Goal: Task Accomplishment & Management: Complete application form

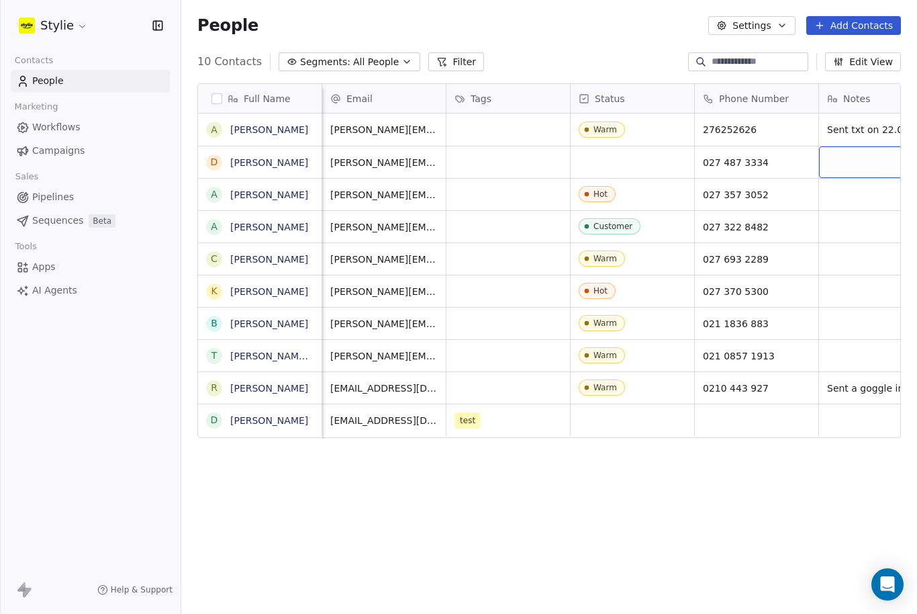
scroll to position [0, 43]
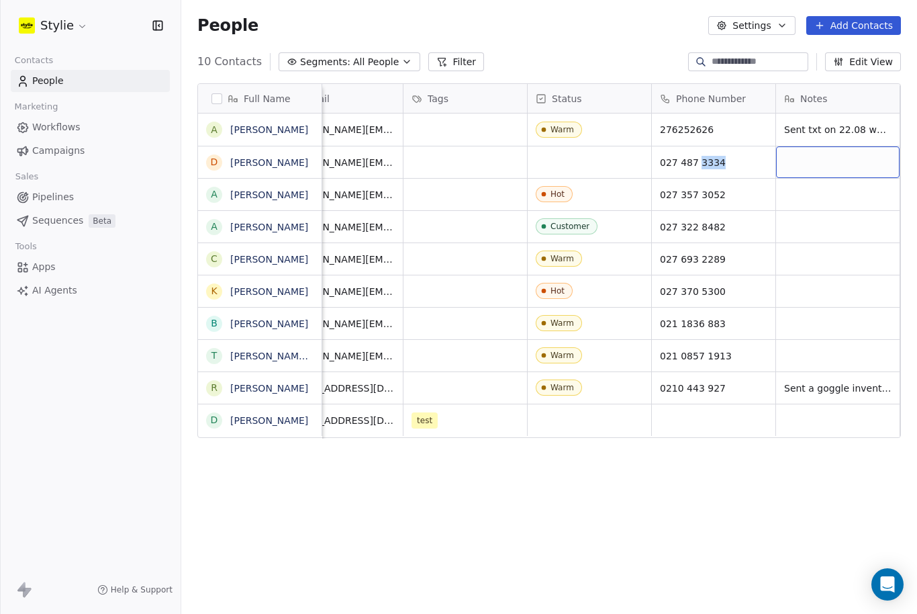
click at [842, 165] on div "grid" at bounding box center [838, 162] width 124 height 32
type textarea "**********"
click at [776, 134] on html "Stylie Contacts People Marketing Workflows Campaigns Sales Pipelines Sequences …" at bounding box center [458, 307] width 917 height 614
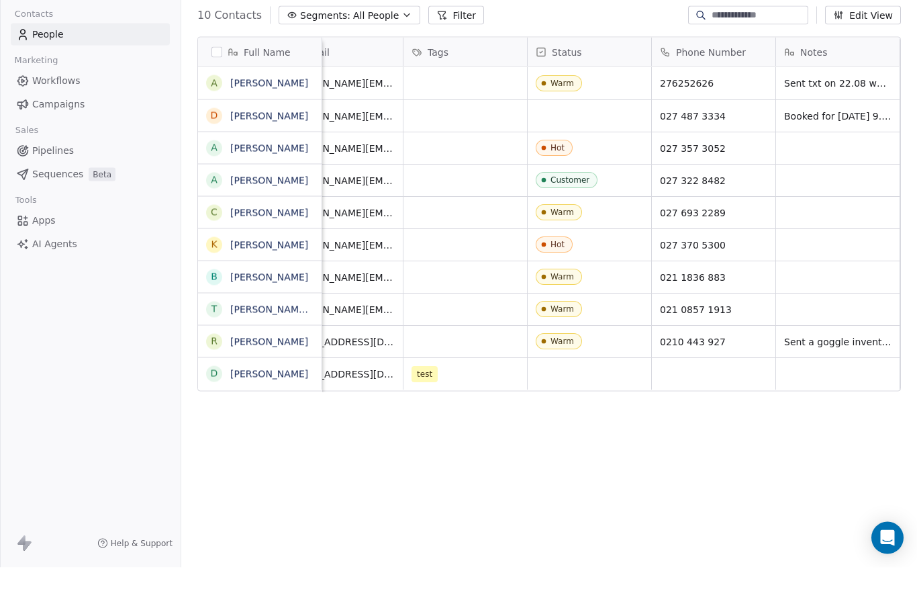
scroll to position [44, 0]
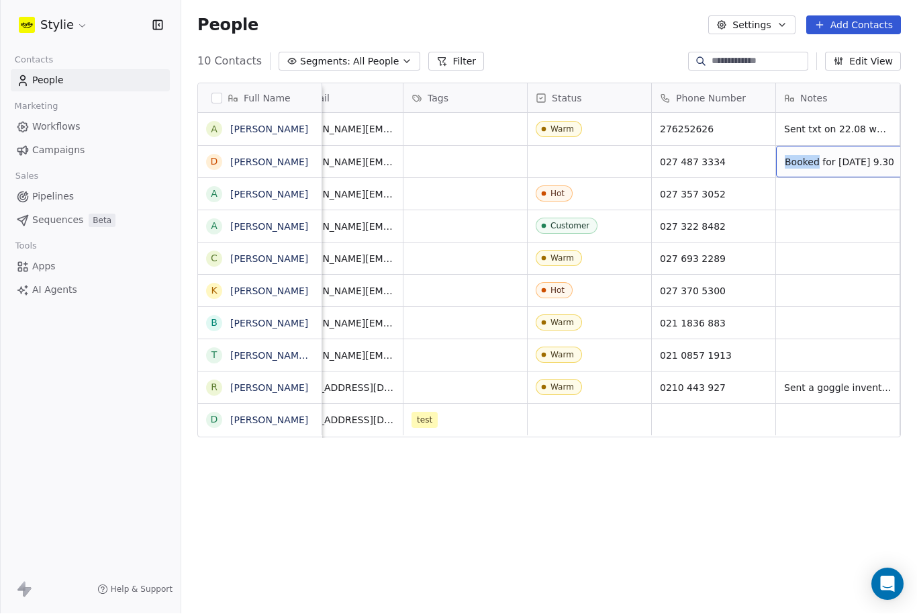
click at [812, 156] on span "Booked for Tuesday 9.30" at bounding box center [839, 162] width 109 height 13
click at [830, 334] on html "Stylie Contacts People Marketing Workflows Campaigns Sales Pipelines Sequences …" at bounding box center [458, 307] width 917 height 614
click at [807, 156] on span "Booked for Tuesday 9.30" at bounding box center [839, 162] width 109 height 13
click at [821, 111] on textarea "**********" at bounding box center [832, 123] width 153 height 42
click at [820, 111] on textarea "**********" at bounding box center [832, 123] width 153 height 42
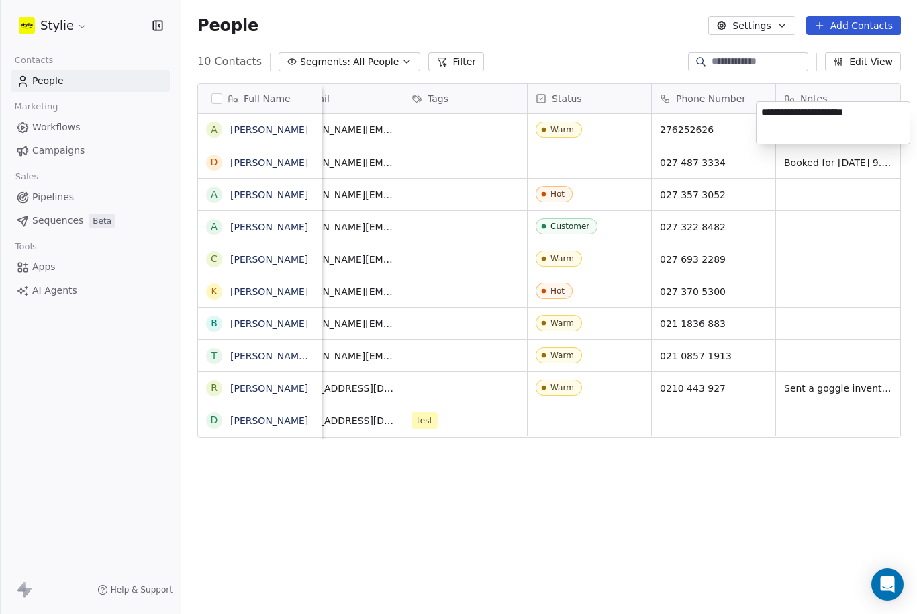
drag, startPoint x: 883, startPoint y: 114, endPoint x: 859, endPoint y: 112, distance: 23.6
click at [859, 112] on textarea "**********" at bounding box center [832, 123] width 153 height 42
type textarea "**********"
click at [851, 134] on html "**********" at bounding box center [458, 307] width 917 height 614
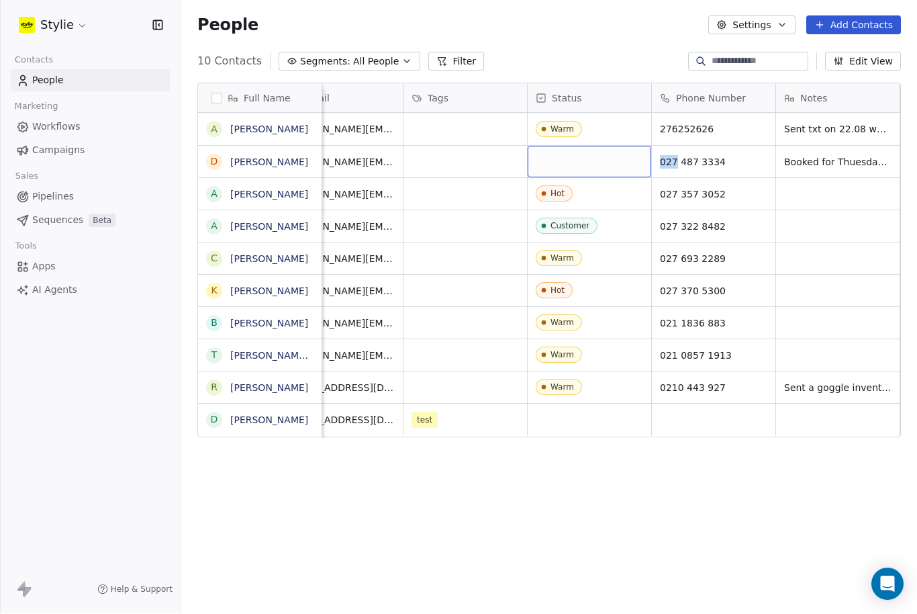
click at [575, 146] on div "grid" at bounding box center [590, 162] width 124 height 32
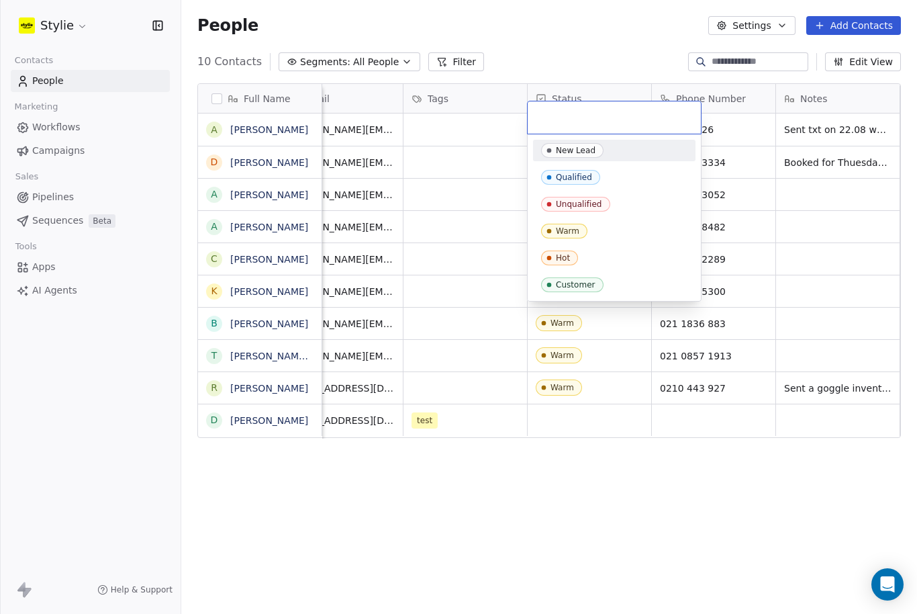
click at [575, 119] on input "text" at bounding box center [614, 117] width 157 height 15
click at [569, 230] on div "Warm" at bounding box center [567, 230] width 23 height 9
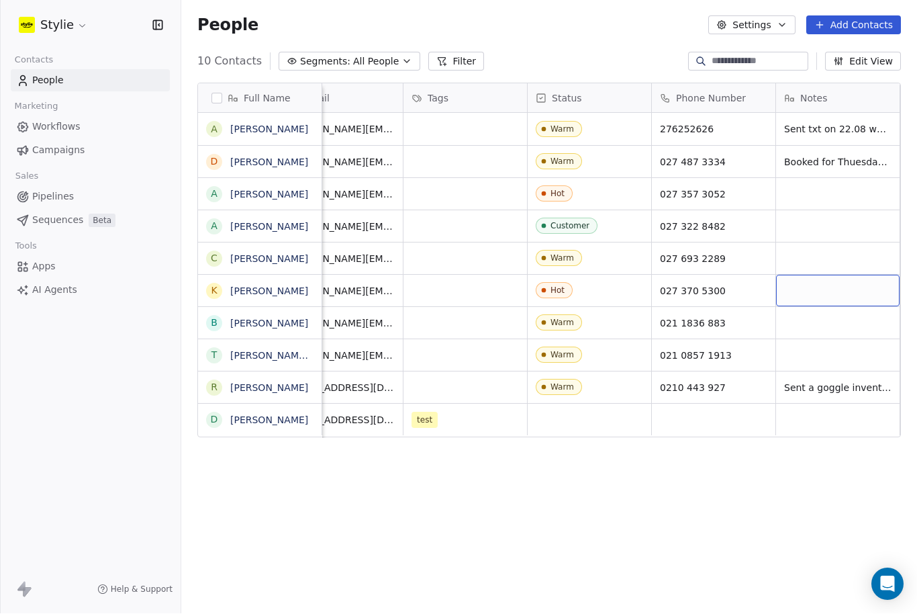
click at [797, 275] on div "grid" at bounding box center [838, 291] width 124 height 32
type textarea "**********"
click at [836, 277] on html "**********" at bounding box center [458, 307] width 917 height 614
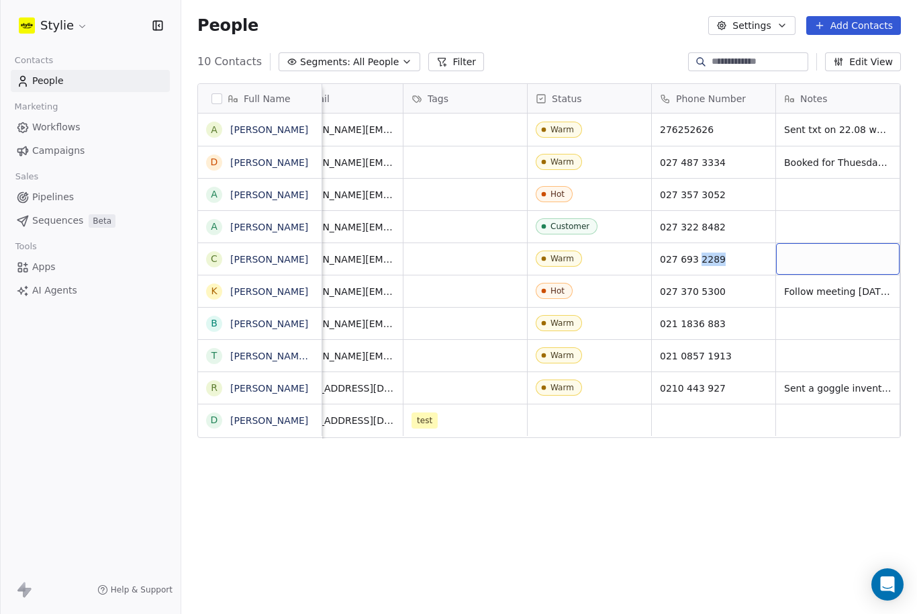
click at [804, 256] on div "grid" at bounding box center [838, 259] width 124 height 32
click at [804, 253] on textarea at bounding box center [838, 264] width 122 height 42
type textarea "**********"
click at [799, 434] on html "Stylie Contacts People Marketing Workflows Campaigns Sales Pipelines Sequences …" at bounding box center [458, 307] width 917 height 614
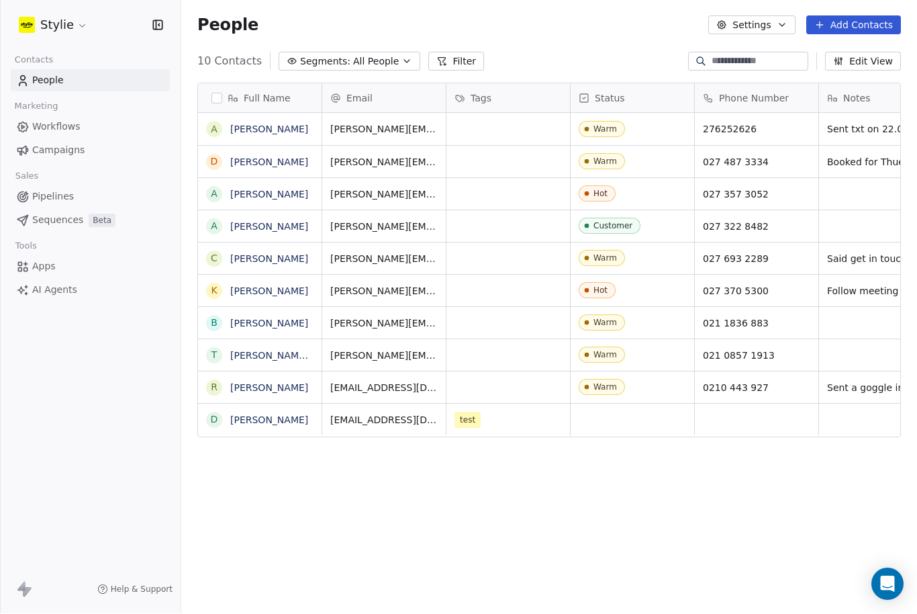
click at [59, 190] on span "Pipelines" at bounding box center [53, 197] width 42 height 14
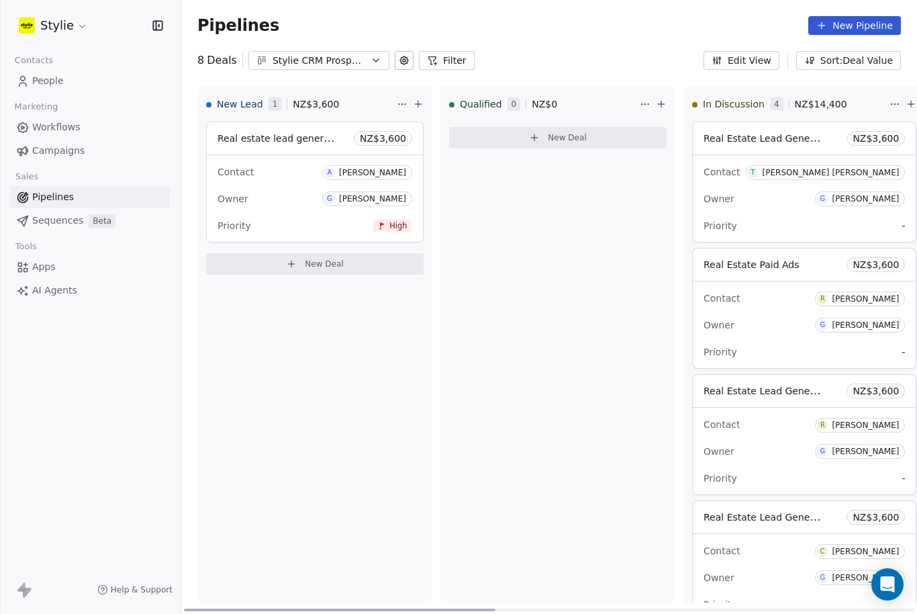
click at [76, 80] on link "People" at bounding box center [90, 81] width 159 height 22
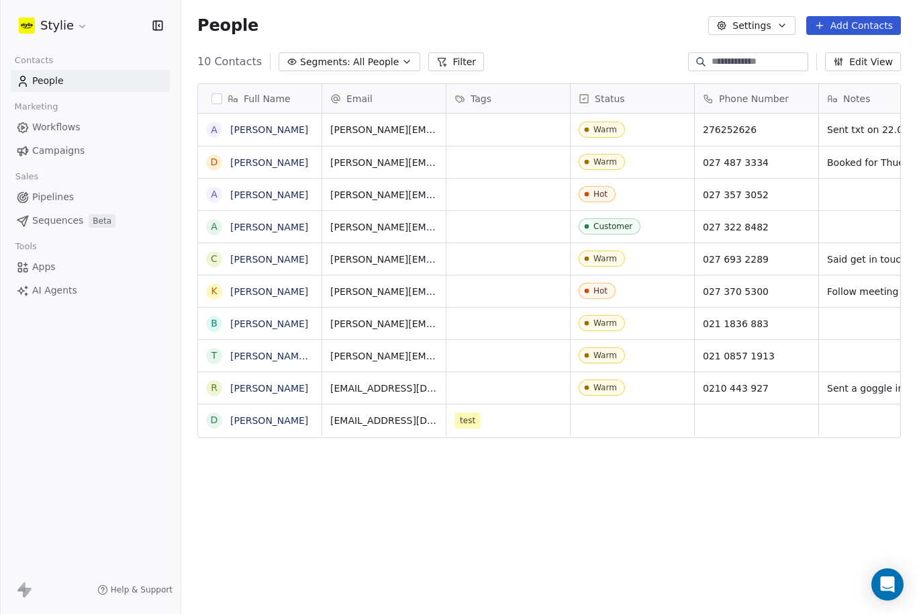
scroll to position [579, 736]
click at [68, 193] on span "Pipelines" at bounding box center [53, 197] width 42 height 14
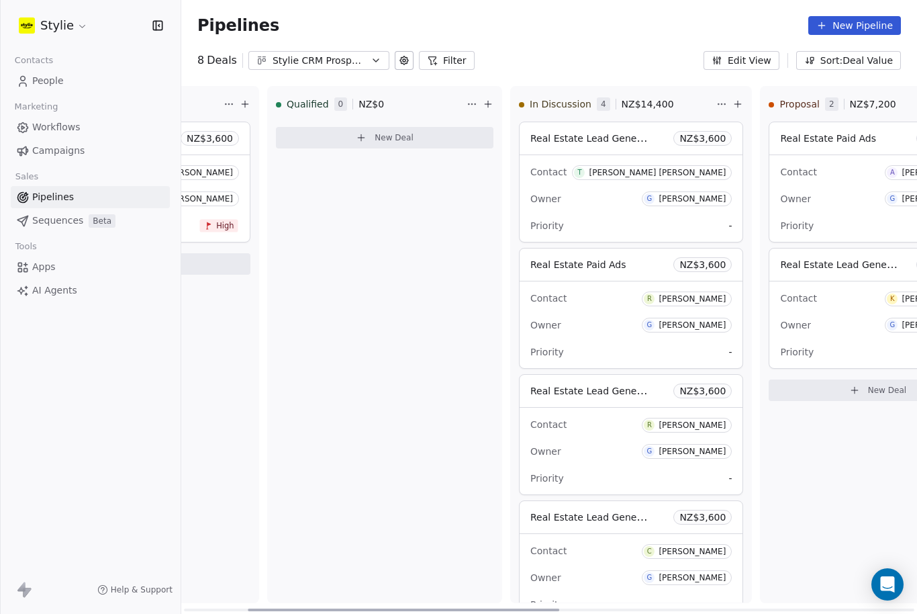
scroll to position [0, 175]
click at [610, 548] on div "Contact C Chrissy Knuth" at bounding box center [628, 550] width 201 height 22
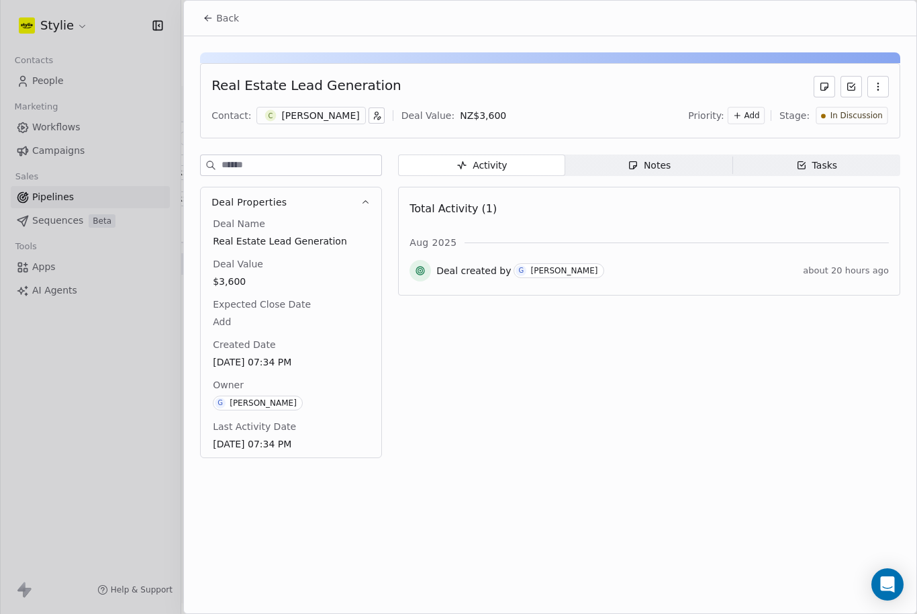
click at [834, 155] on span "Tasks Tasks" at bounding box center [816, 164] width 167 height 21
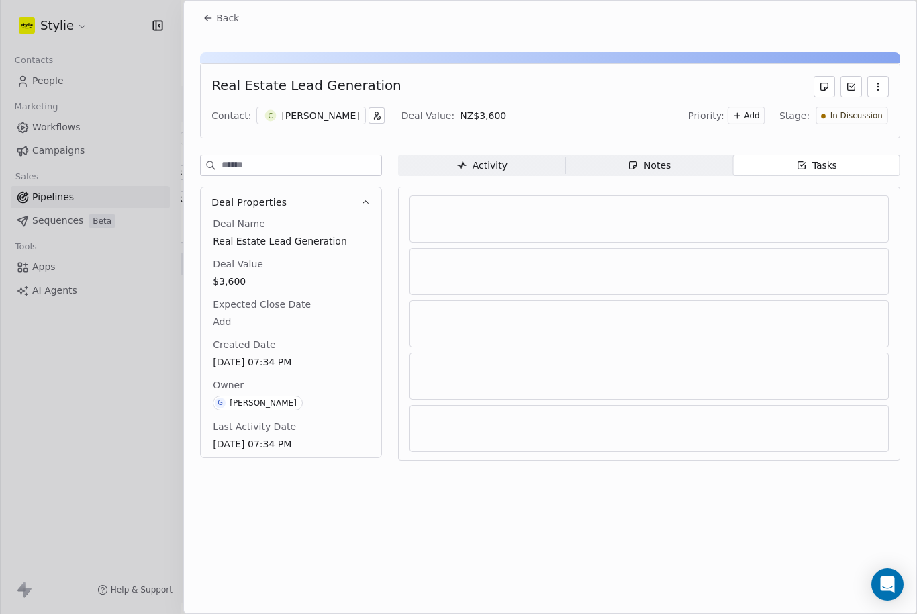
click at [651, 174] on span "Notes Notes" at bounding box center [648, 164] width 167 height 21
click at [673, 168] on span "Notes Notes" at bounding box center [648, 164] width 167 height 21
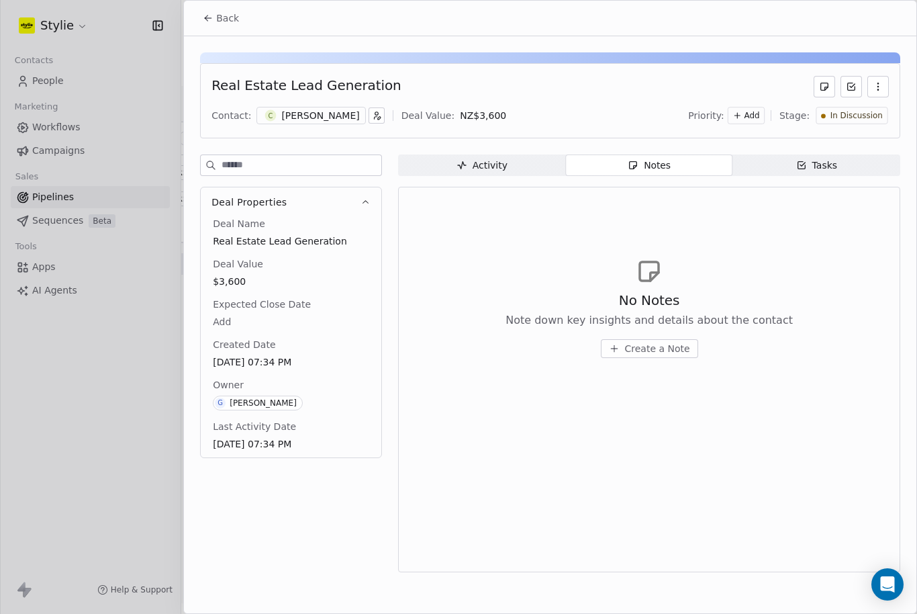
click at [830, 170] on div "Tasks" at bounding box center [817, 165] width 42 height 14
click at [671, 352] on span "Create a Task" at bounding box center [657, 348] width 63 height 13
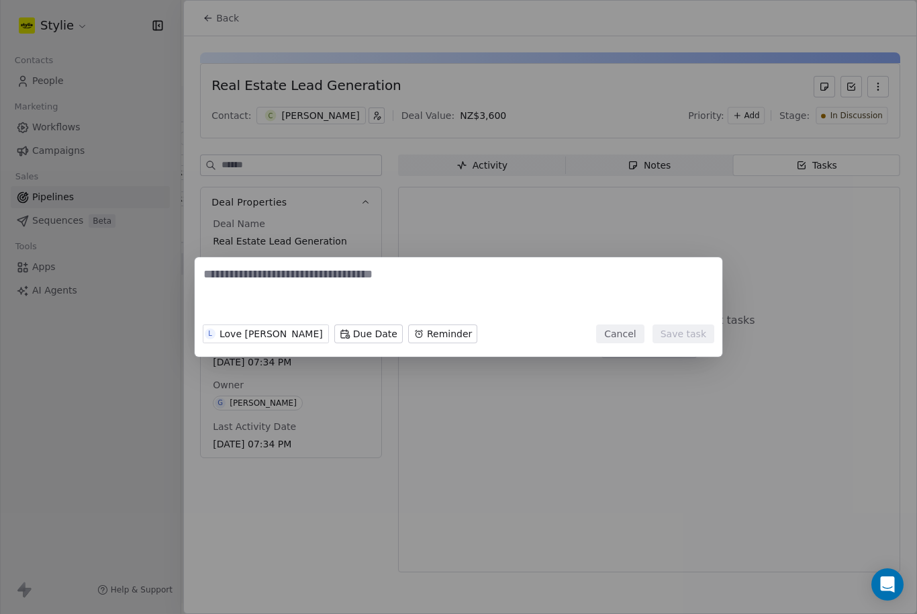
scroll to position [5, 0]
click at [314, 317] on textarea at bounding box center [458, 292] width 510 height 52
click at [304, 332] on body "Stylie Contacts People Marketing Workflows Campaigns Sales Pipelines Sequences …" at bounding box center [458, 307] width 917 height 614
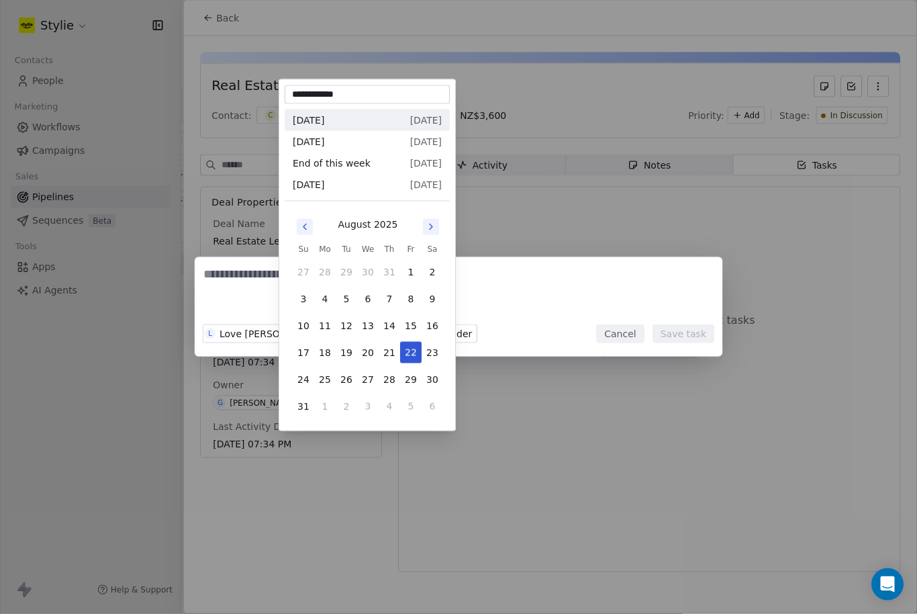
click at [424, 227] on button "Go to next month" at bounding box center [431, 227] width 16 height 16
click at [317, 349] on button "22" at bounding box center [324, 352] width 21 height 21
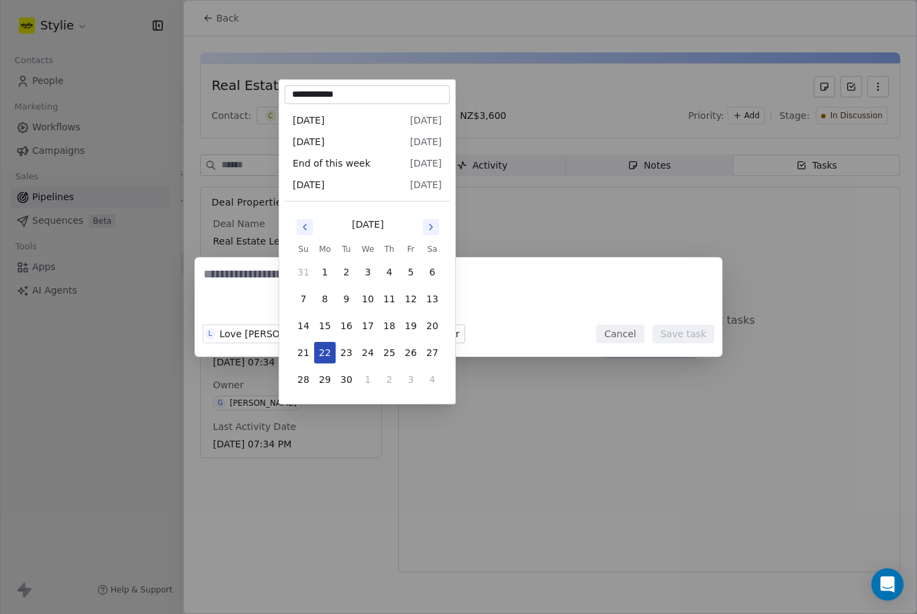
type input "**********"
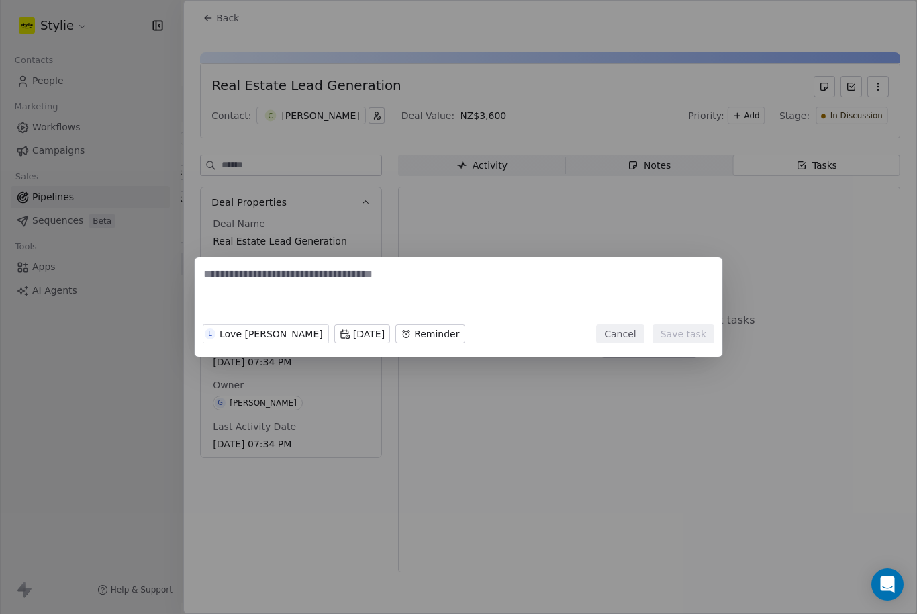
click at [381, 268] on textarea at bounding box center [458, 292] width 510 height 52
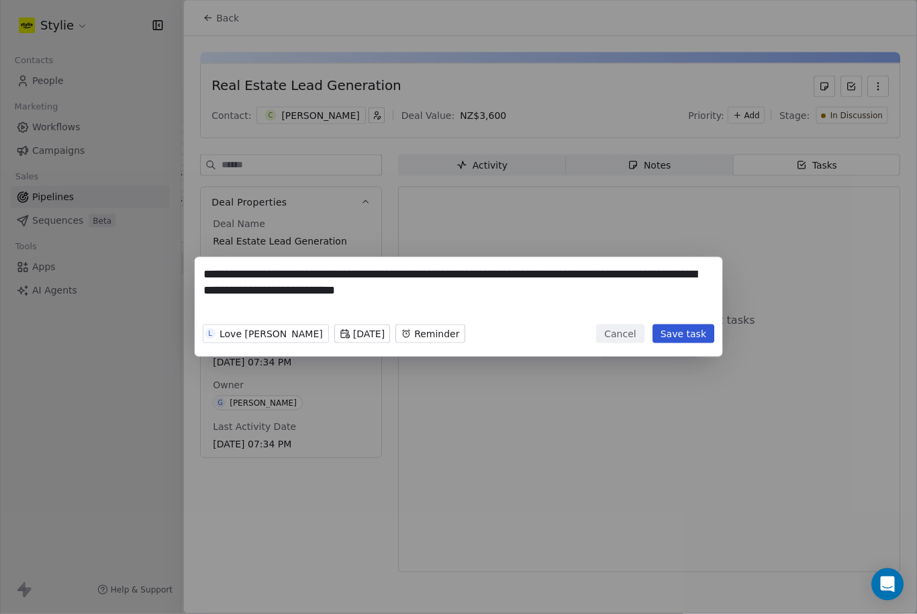
type textarea "**********"
click at [694, 326] on button "Save task" at bounding box center [683, 333] width 62 height 19
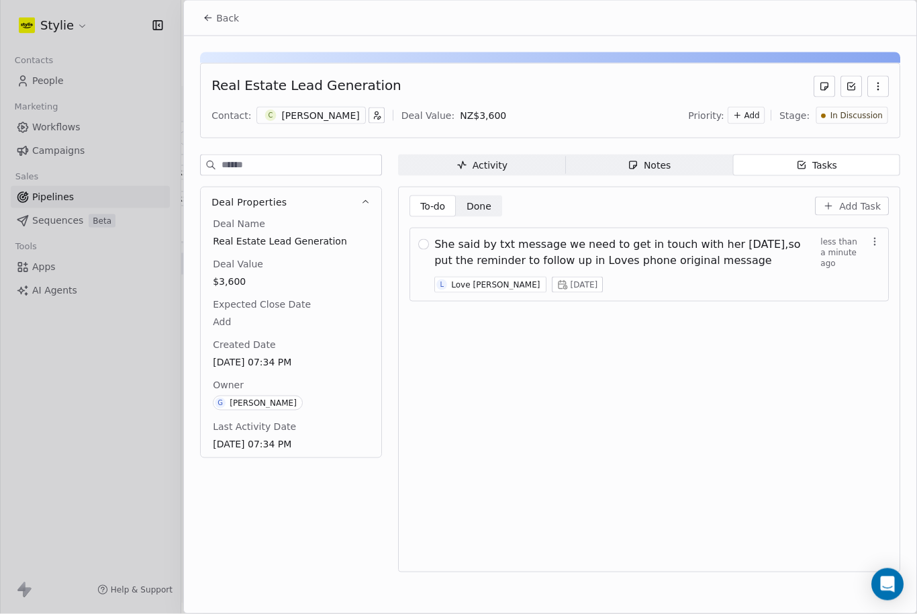
scroll to position [5, 0]
click at [422, 236] on div at bounding box center [423, 264] width 11 height 56
click at [429, 243] on button "button" at bounding box center [423, 244] width 11 height 11
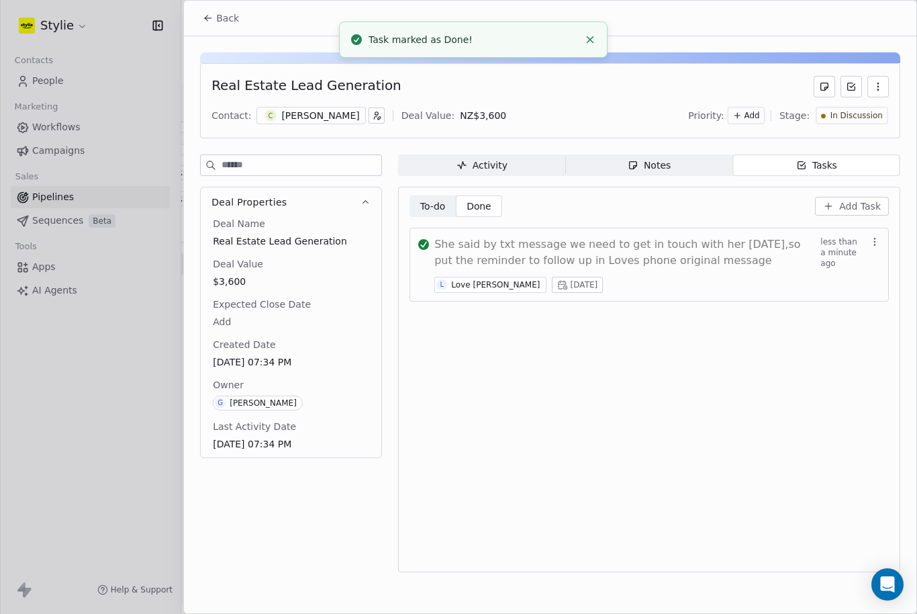
click at [429, 240] on button "button" at bounding box center [423, 244] width 11 height 11
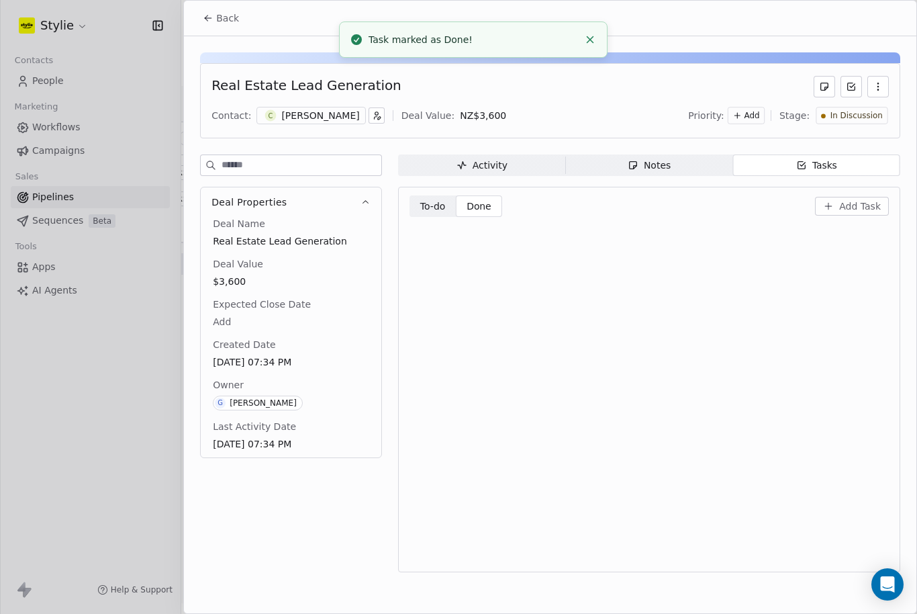
click at [609, 360] on div "To-do To-do Done Done Add Task" at bounding box center [648, 379] width 479 height 368
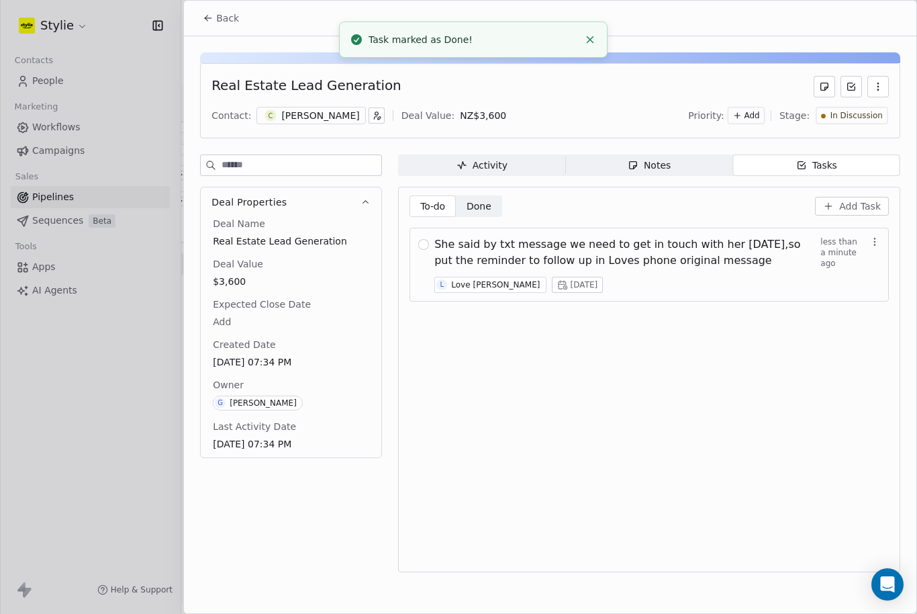
click at [648, 261] on span "She said by txt message we need to get in touch with her in one month,so put th…" at bounding box center [627, 252] width 386 height 32
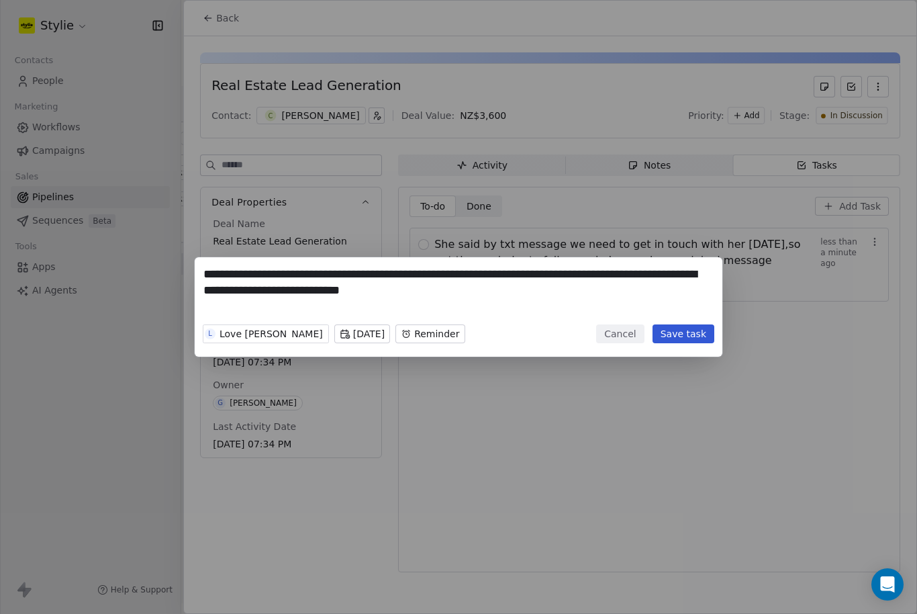
scroll to position [5, 0]
click at [422, 334] on body "Stylie Contacts People Marketing Workflows Campaigns Sales Pipelines Sequences …" at bounding box center [458, 307] width 917 height 614
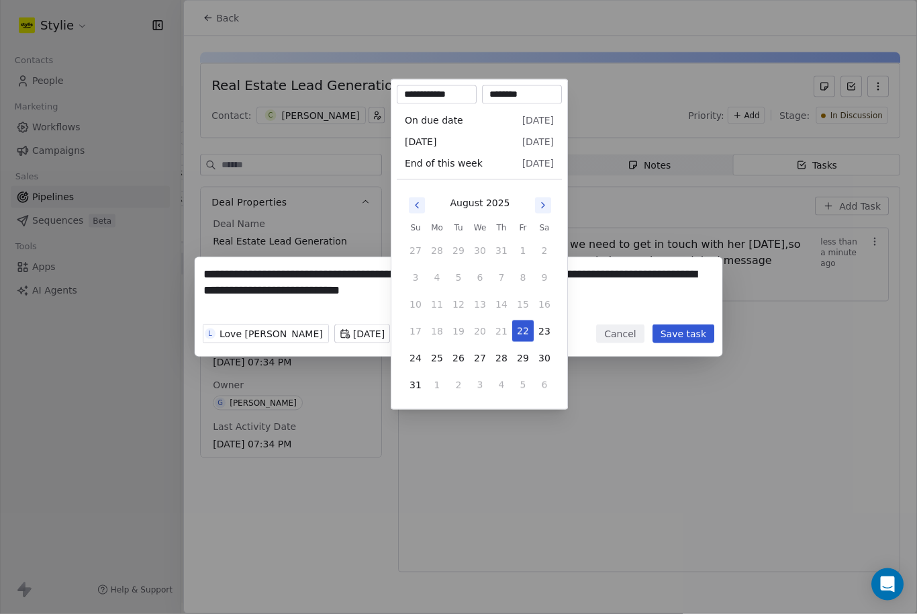
click at [543, 203] on icon "Go to next month" at bounding box center [543, 205] width 3 height 5
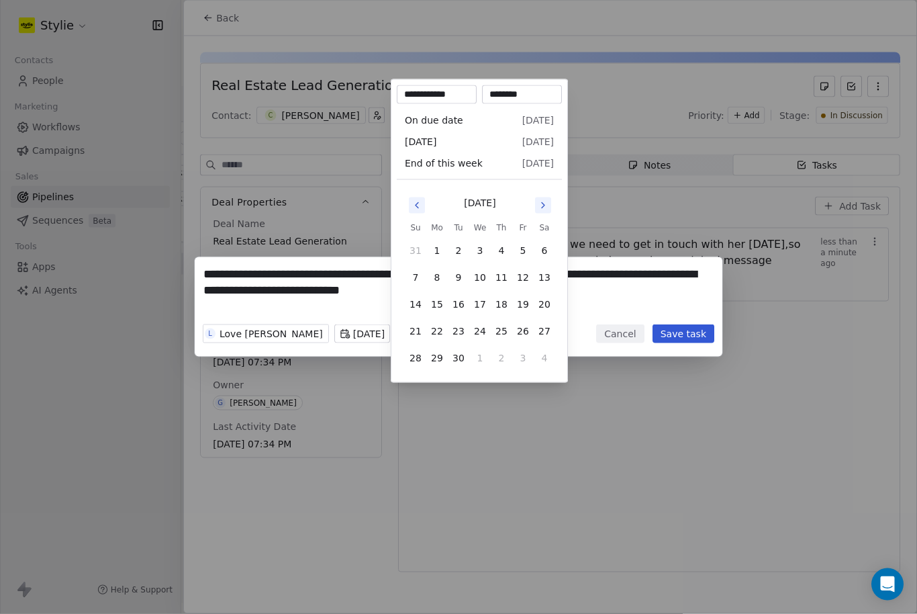
scroll to position [5, 0]
click at [520, 307] on button "19" at bounding box center [522, 303] width 21 height 21
type input "**********"
click at [507, 97] on input "********" at bounding box center [522, 94] width 75 height 13
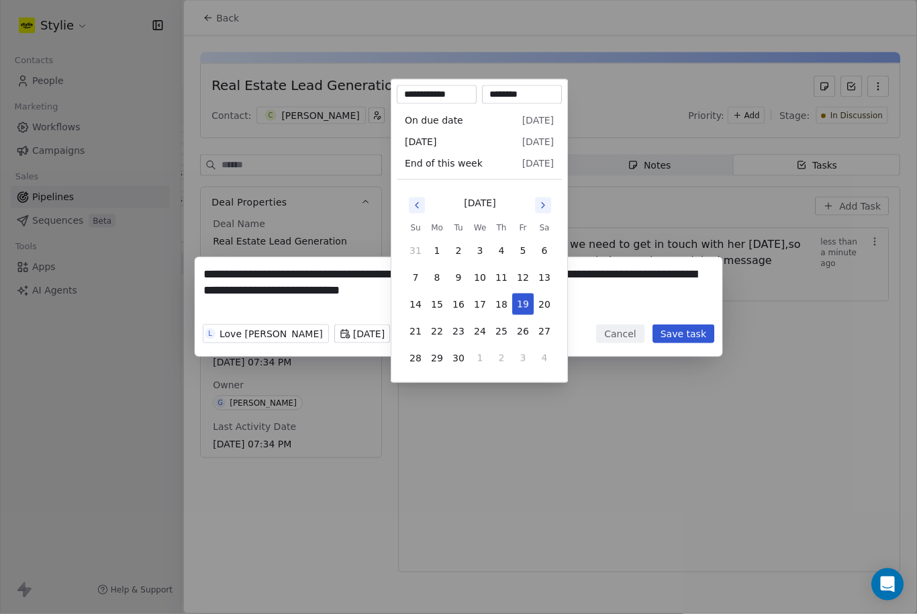
click at [499, 89] on input "********" at bounding box center [522, 94] width 75 height 13
click at [509, 89] on input "********" at bounding box center [522, 94] width 75 height 13
type input "********"
click at [685, 340] on div "**********" at bounding box center [458, 306] width 917 height 99
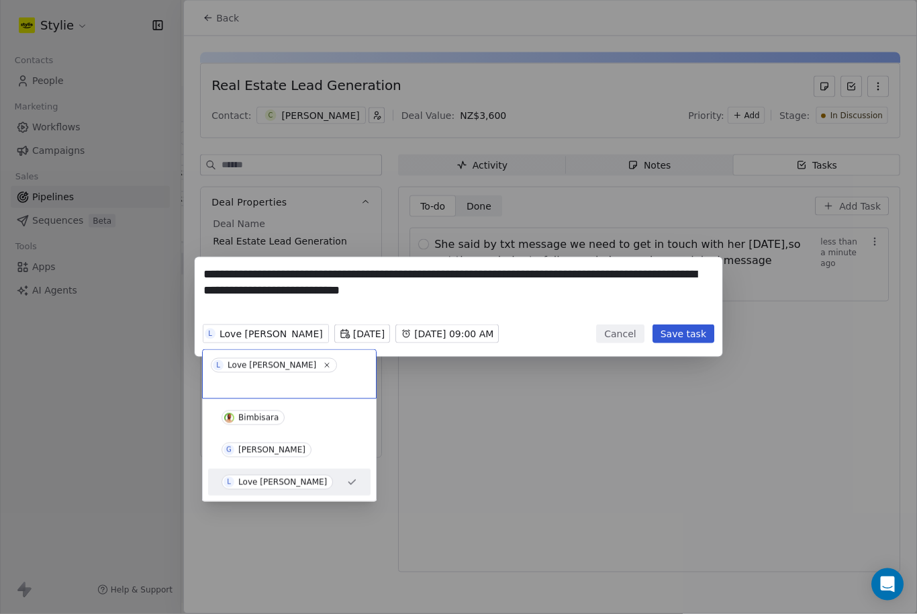
click at [258, 442] on span "G Gareth Fleck" at bounding box center [267, 449] width 90 height 15
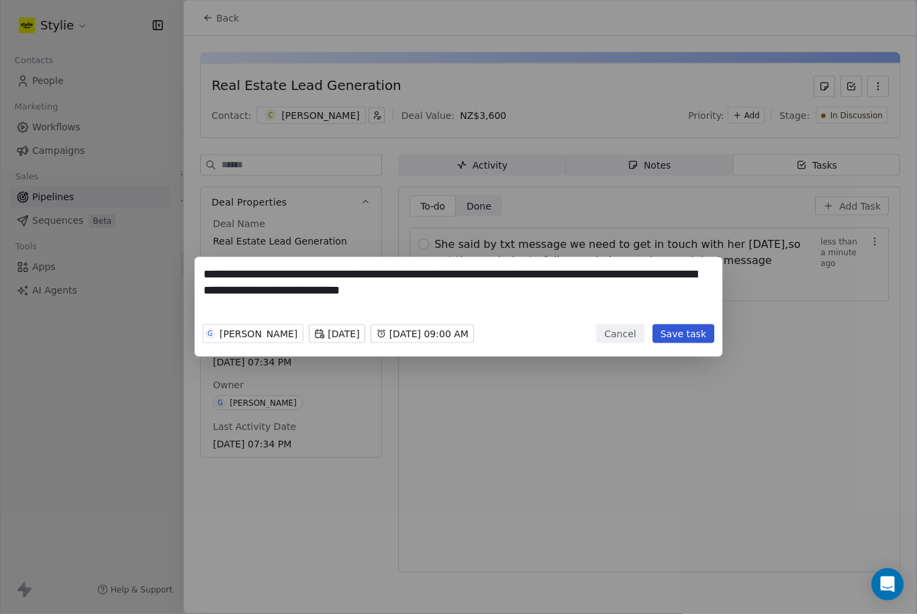
click at [682, 329] on button "Save task" at bounding box center [683, 333] width 62 height 19
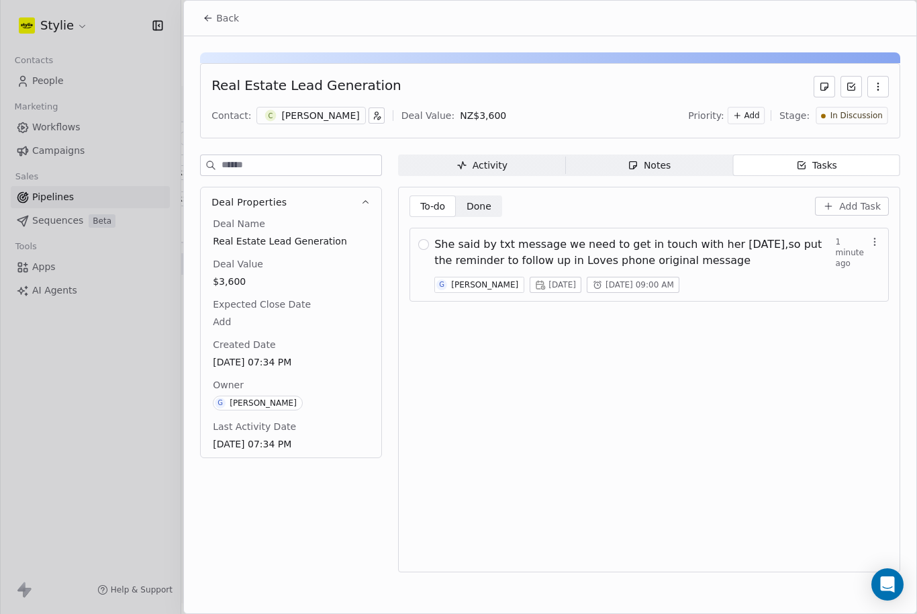
click at [762, 252] on span "She said by txt message we need to get in touch with her in one month,so put th…" at bounding box center [634, 252] width 401 height 32
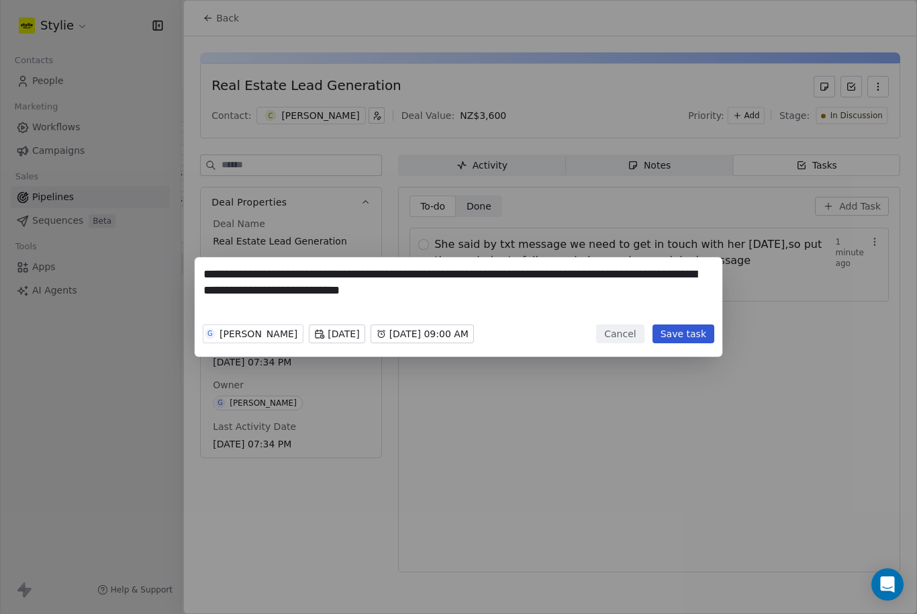
scroll to position [5, 0]
click at [648, 250] on div "**********" at bounding box center [458, 307] width 917 height 614
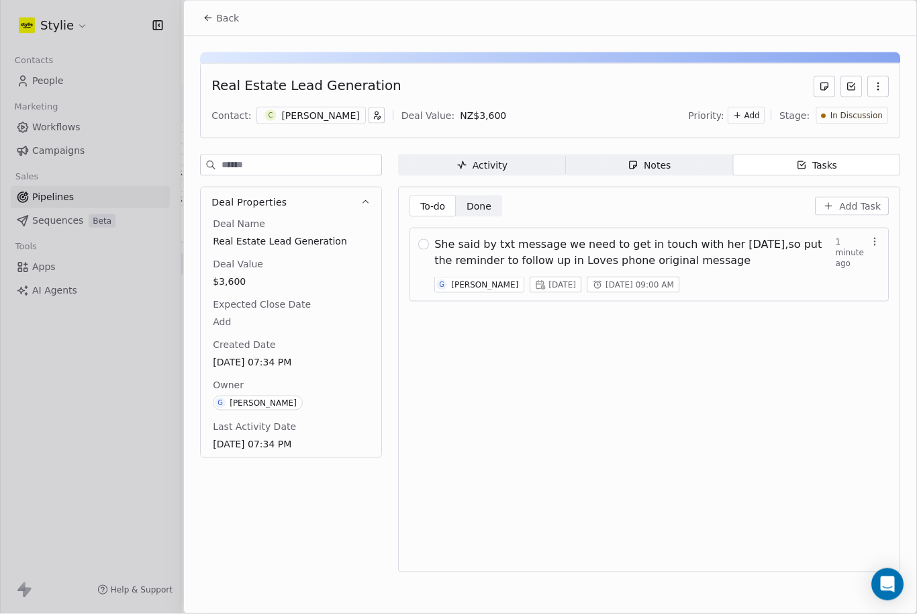
click at [702, 239] on span "She said by txt message we need to get in touch with her in one month,so put th…" at bounding box center [634, 252] width 401 height 32
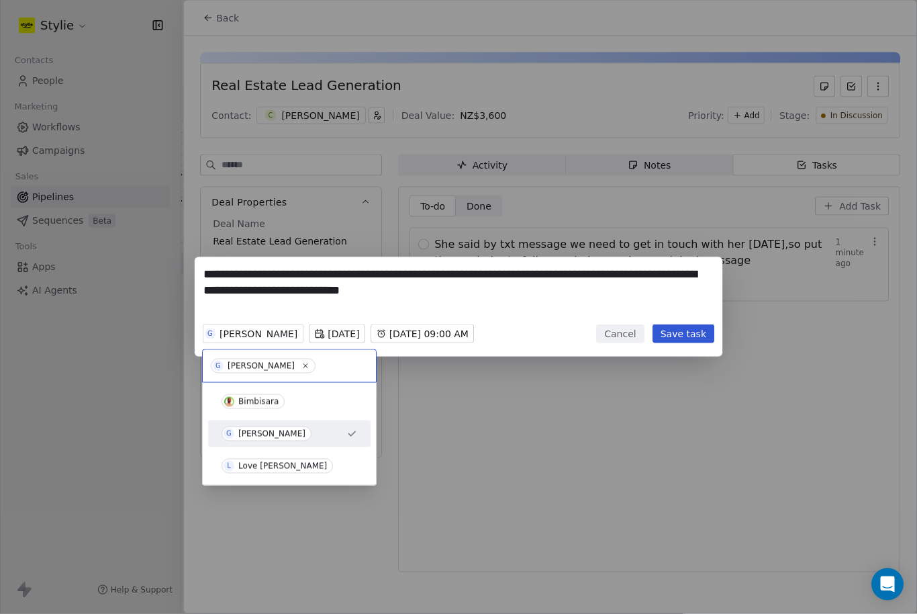
click at [293, 462] on div "L Love Fleck" at bounding box center [290, 465] width 136 height 15
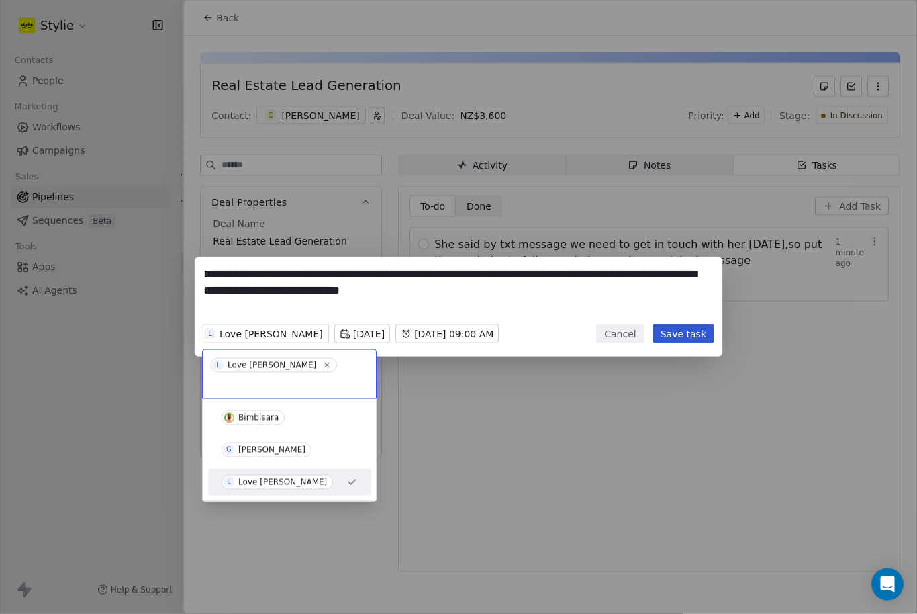
click at [336, 442] on div "G Gareth Fleck" at bounding box center [290, 449] width 136 height 15
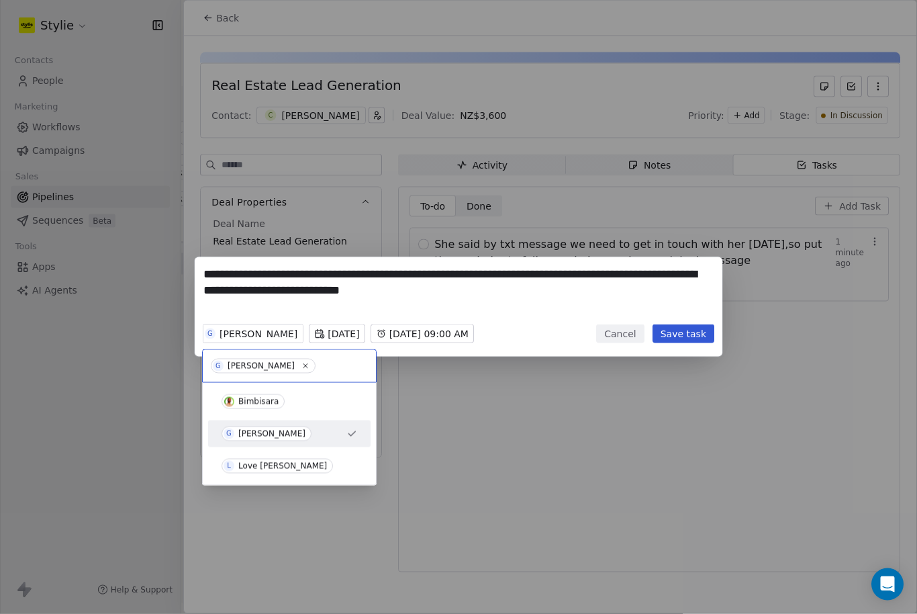
click at [270, 467] on div "Love Fleck" at bounding box center [282, 465] width 89 height 9
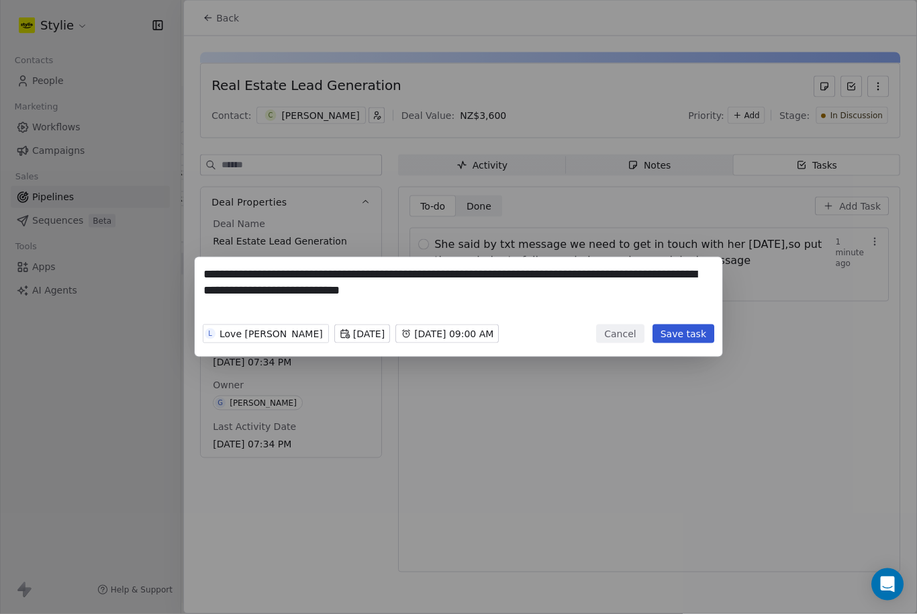
scroll to position [5, 0]
click at [693, 333] on button "Save task" at bounding box center [683, 333] width 62 height 19
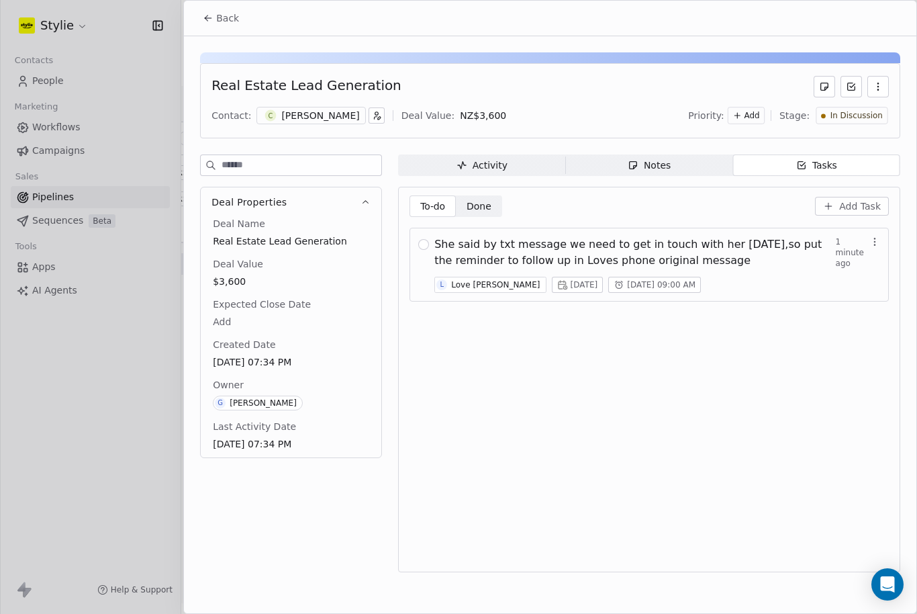
click at [448, 251] on span "She said by txt message we need to get in touch with her in one month,so put th…" at bounding box center [634, 252] width 401 height 32
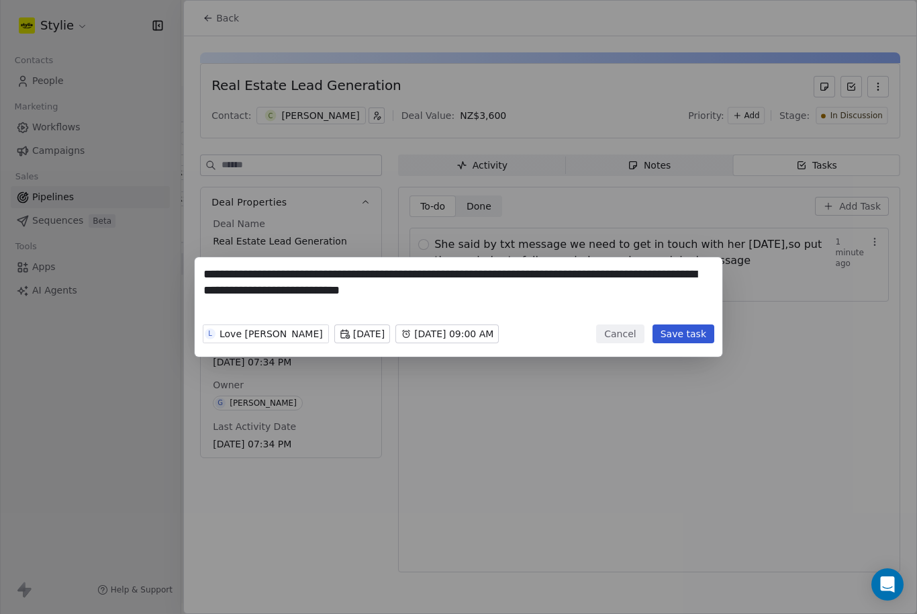
scroll to position [5, 0]
click at [459, 288] on textarea "**********" at bounding box center [458, 292] width 510 height 52
click at [458, 287] on textarea "**********" at bounding box center [458, 292] width 510 height 52
click at [201, 283] on div "**********" at bounding box center [459, 306] width 528 height 99
click at [297, 279] on textarea "**********" at bounding box center [458, 292] width 510 height 52
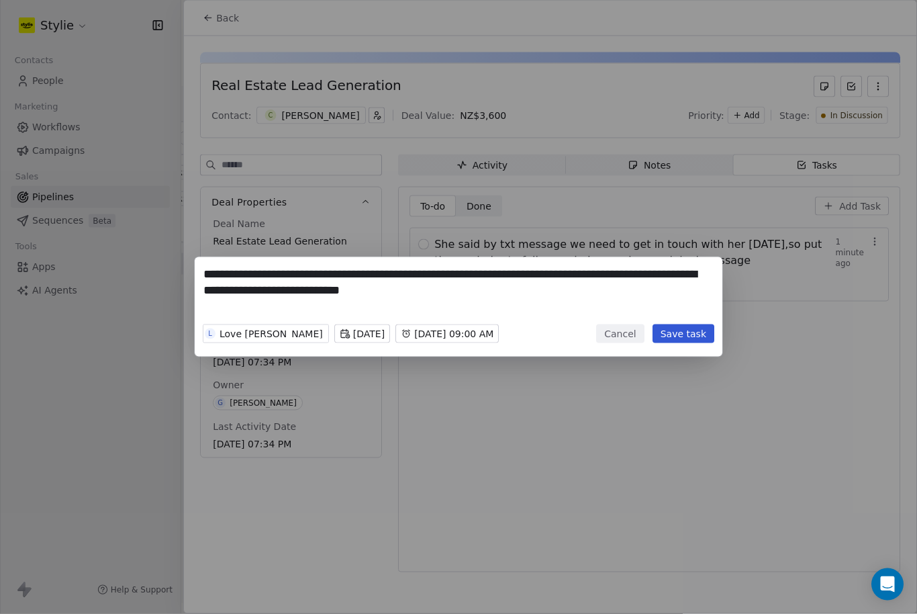
click at [297, 279] on textarea "**********" at bounding box center [458, 292] width 510 height 52
click at [302, 281] on textarea "**********" at bounding box center [458, 292] width 510 height 52
click at [357, 279] on textarea "**********" at bounding box center [458, 292] width 510 height 52
drag, startPoint x: 357, startPoint y: 279, endPoint x: -1, endPoint y: -6, distance: 457.6
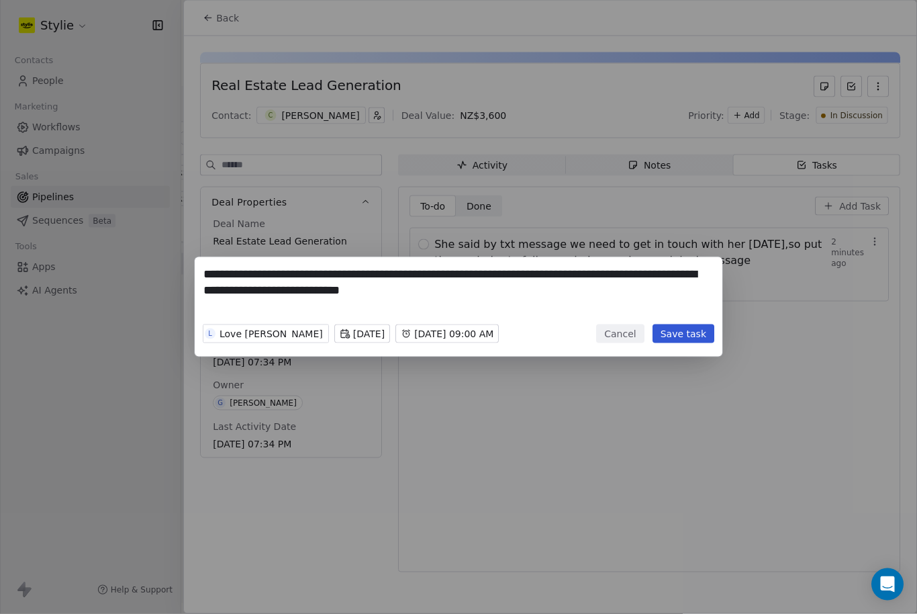
drag, startPoint x: 464, startPoint y: 293, endPoint x: 232, endPoint y: 266, distance: 233.1
click at [232, 266] on textarea "**********" at bounding box center [458, 292] width 510 height 52
drag, startPoint x: 206, startPoint y: 273, endPoint x: 264, endPoint y: 327, distance: 79.3
click at [264, 326] on div "**********" at bounding box center [459, 306] width 528 height 99
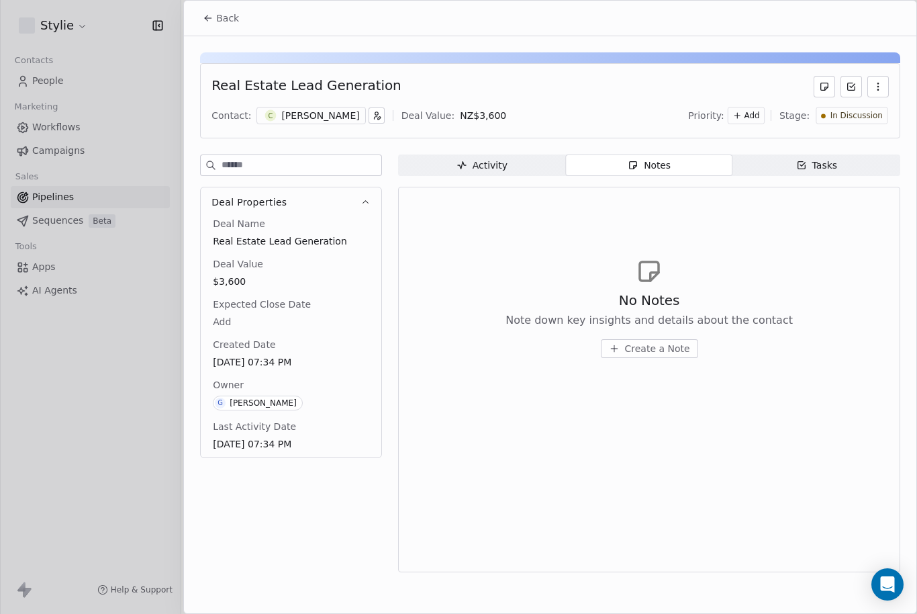
click at [54, 81] on div at bounding box center [458, 307] width 917 height 614
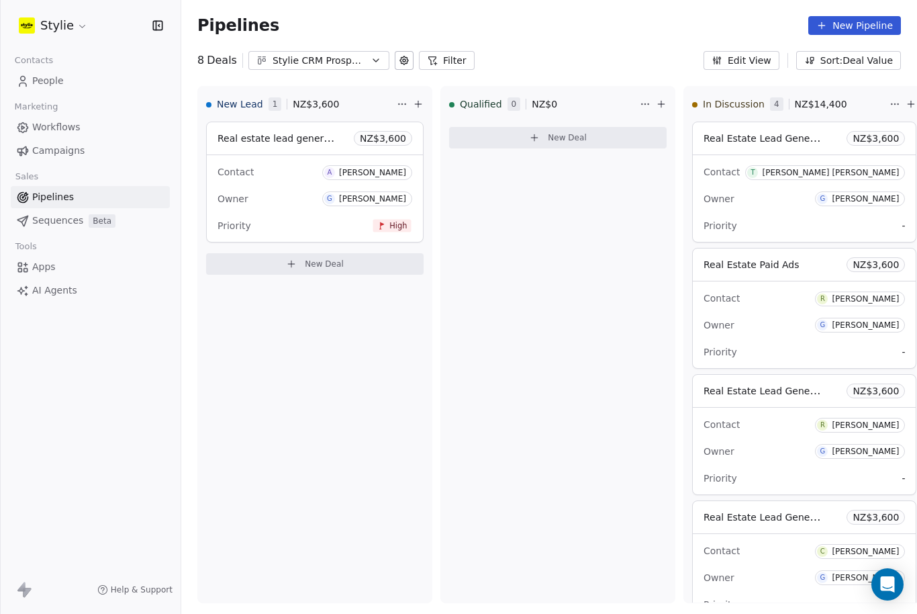
click at [48, 81] on span "People" at bounding box center [48, 81] width 32 height 14
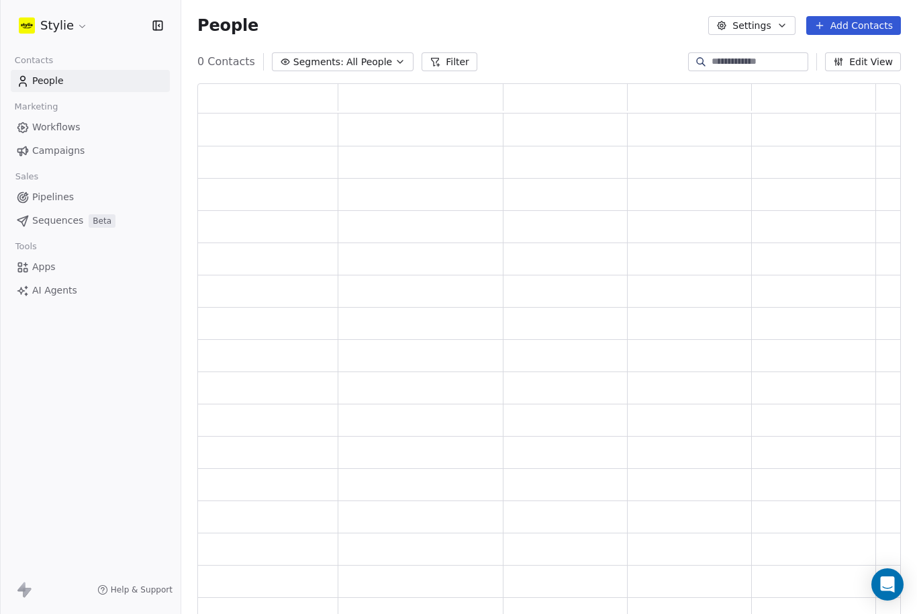
scroll to position [1, 1]
click at [46, 77] on span "People" at bounding box center [48, 81] width 32 height 14
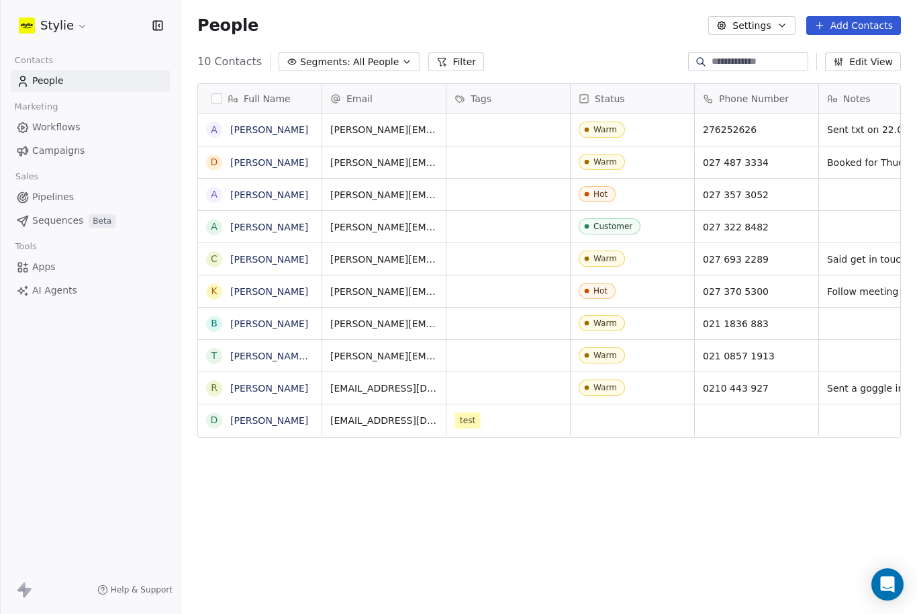
scroll to position [579, 736]
click at [854, 34] on button "Add Contacts" at bounding box center [853, 25] width 95 height 19
click at [856, 57] on span "Create new contact" at bounding box center [854, 55] width 92 height 14
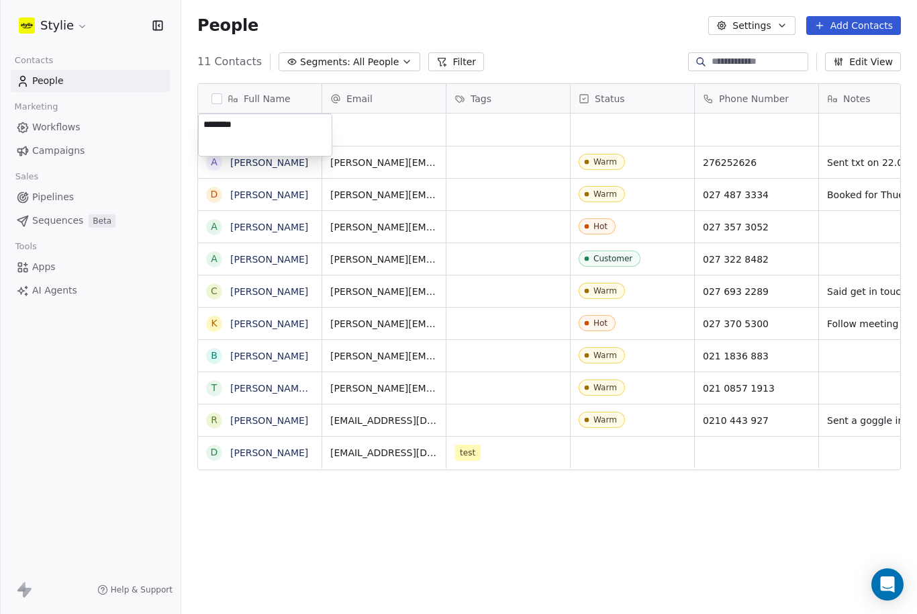
type textarea "*********"
click at [379, 134] on html "Stylie Contacts People Marketing Workflows Campaigns Sales Pipelines Sequences …" at bounding box center [458, 307] width 917 height 614
click at [392, 113] on div "grid" at bounding box center [384, 129] width 124 height 32
click at [354, 113] on div "grid" at bounding box center [384, 129] width 124 height 32
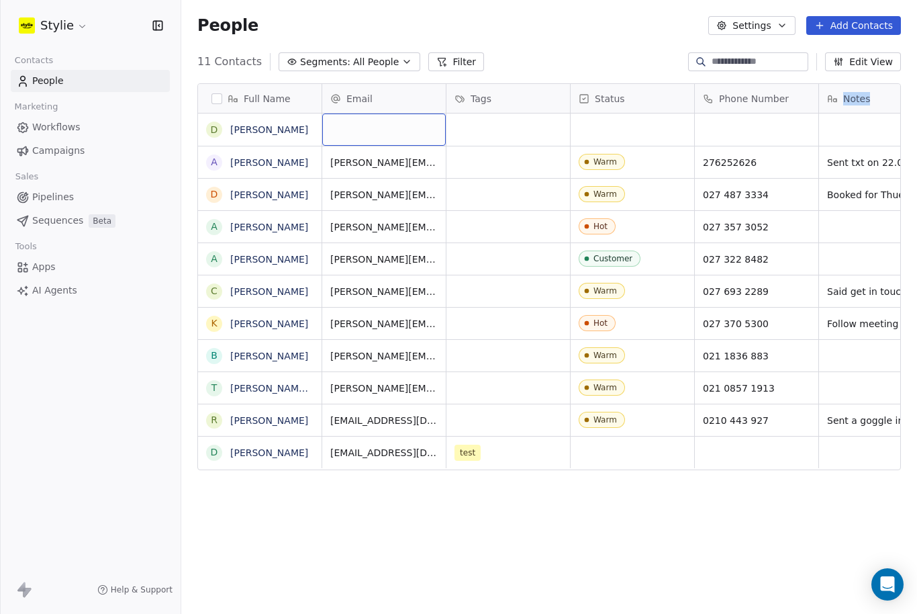
click at [354, 113] on div "grid" at bounding box center [384, 129] width 124 height 32
click at [354, 113] on input "email" at bounding box center [385, 114] width 118 height 27
type input "*"
type input "**********"
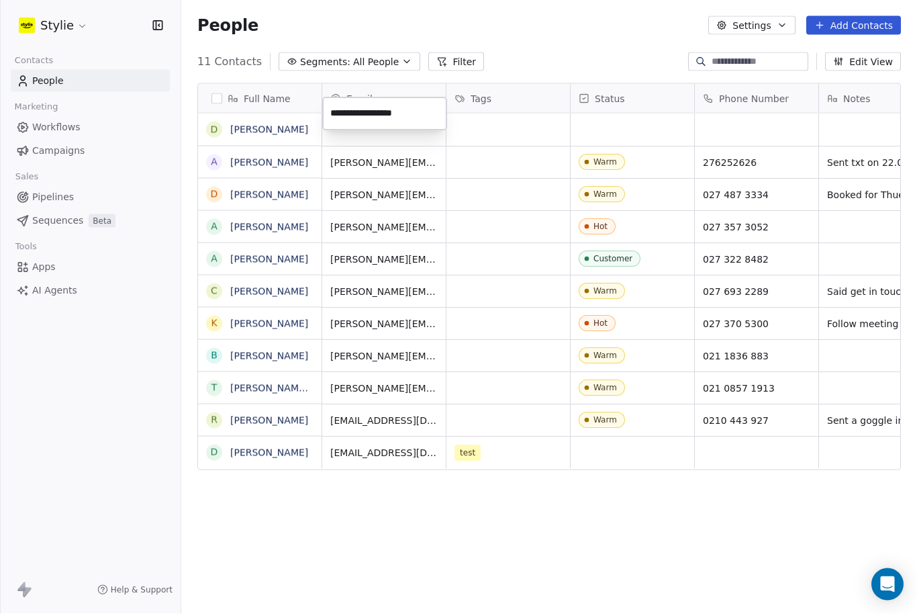
click at [612, 60] on html "Stylie Contacts People Marketing Workflows Campaigns Sales Pipelines Sequences …" at bounding box center [458, 307] width 917 height 614
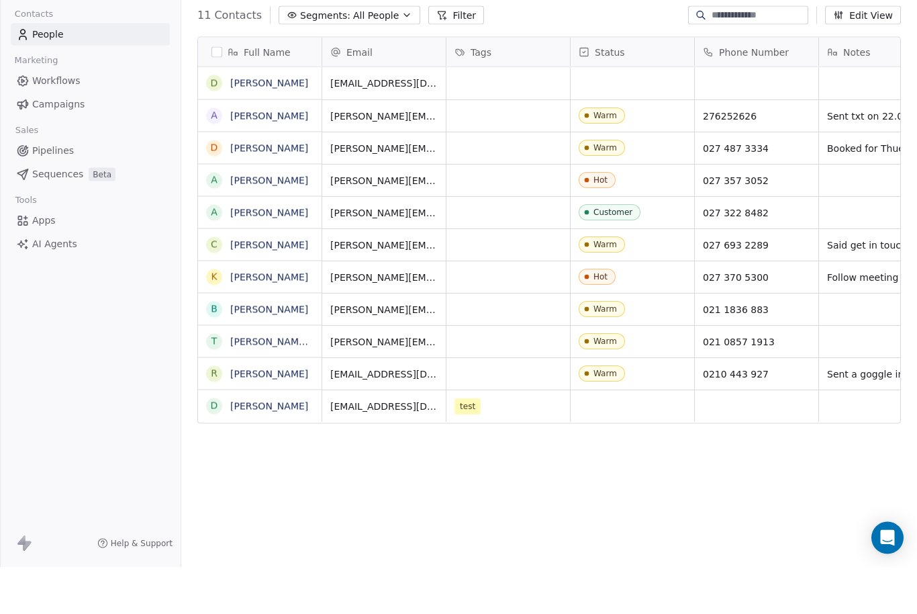
scroll to position [44, 0]
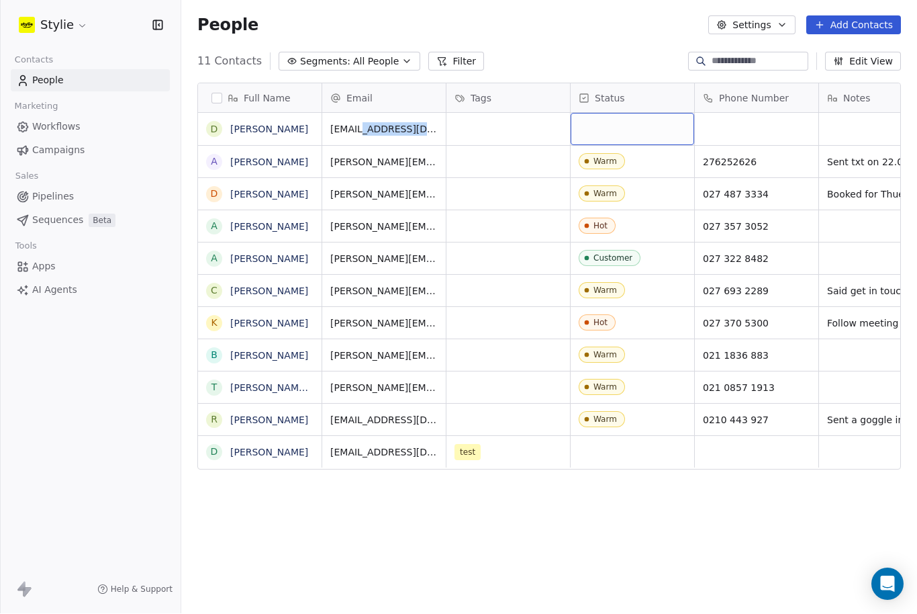
click at [605, 113] on div "grid" at bounding box center [633, 129] width 124 height 32
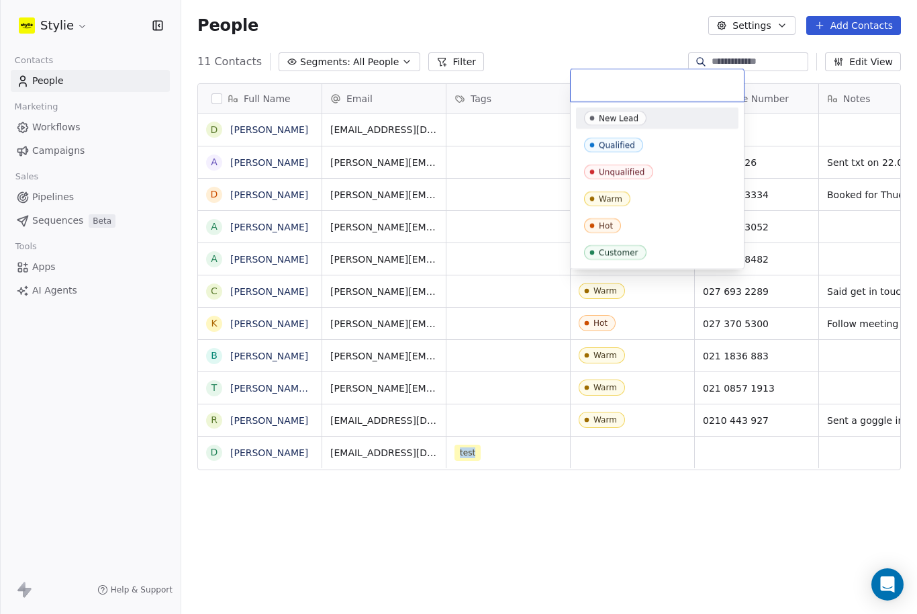
click at [605, 90] on input "text" at bounding box center [657, 85] width 157 height 15
click at [603, 207] on div "Warm" at bounding box center [657, 198] width 162 height 21
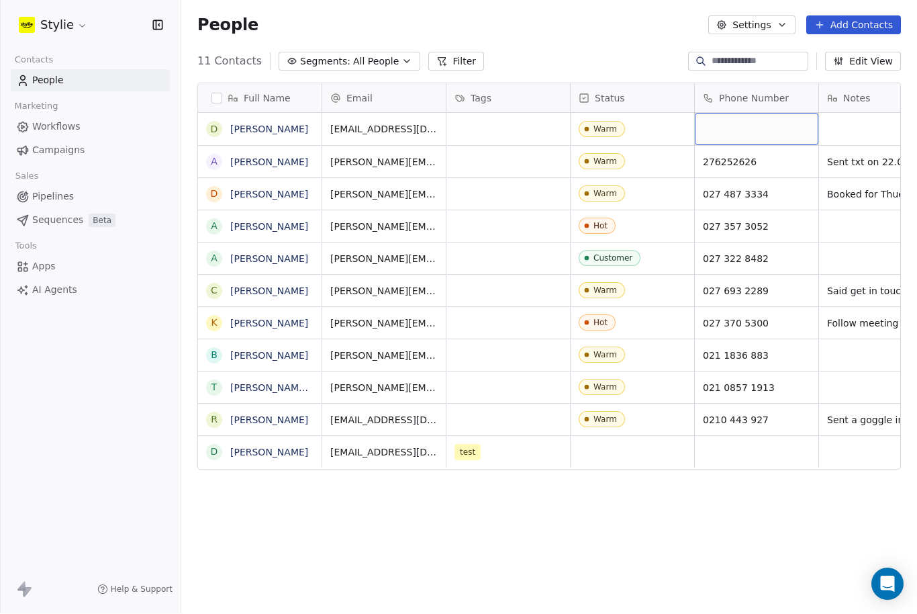
click at [724, 113] on div "grid" at bounding box center [757, 129] width 124 height 32
type input "**********"
drag, startPoint x: 839, startPoint y: 84, endPoint x: 840, endPoint y: 64, distance: 19.5
click at [840, 64] on html "Stylie Contacts People Marketing Workflows Campaigns Sales Pipelines Sequences …" at bounding box center [458, 307] width 917 height 614
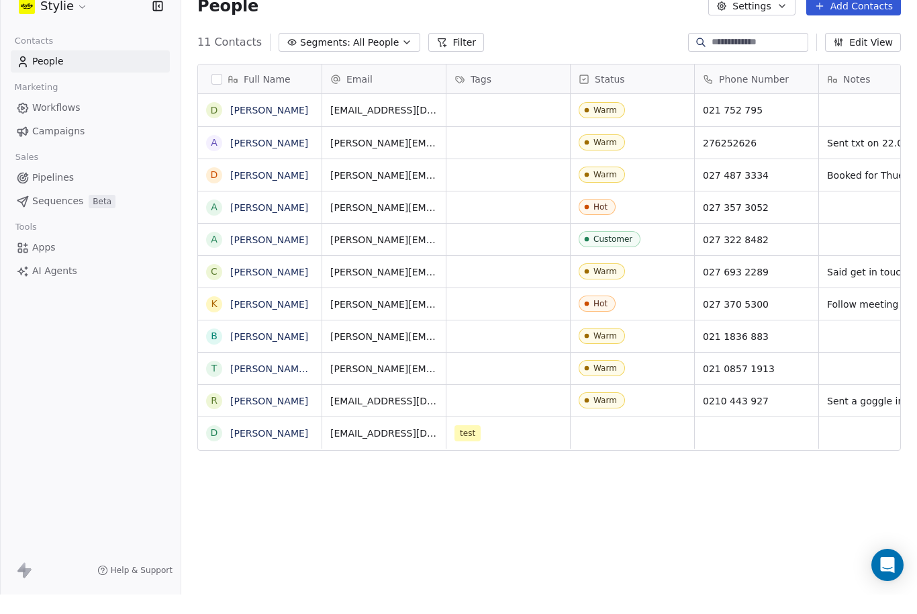
scroll to position [0, 43]
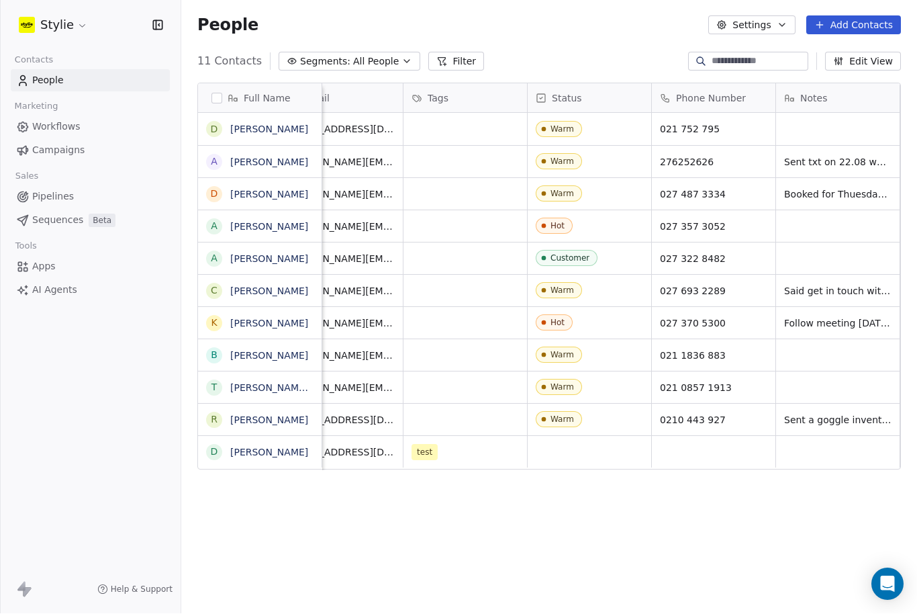
click at [805, 92] on span "Notes" at bounding box center [813, 98] width 27 height 13
click at [837, 169] on html "Stylie Contacts People Marketing Workflows Campaigns Sales Pipelines Sequences …" at bounding box center [458, 307] width 917 height 614
click at [805, 113] on div "grid" at bounding box center [838, 129] width 124 height 32
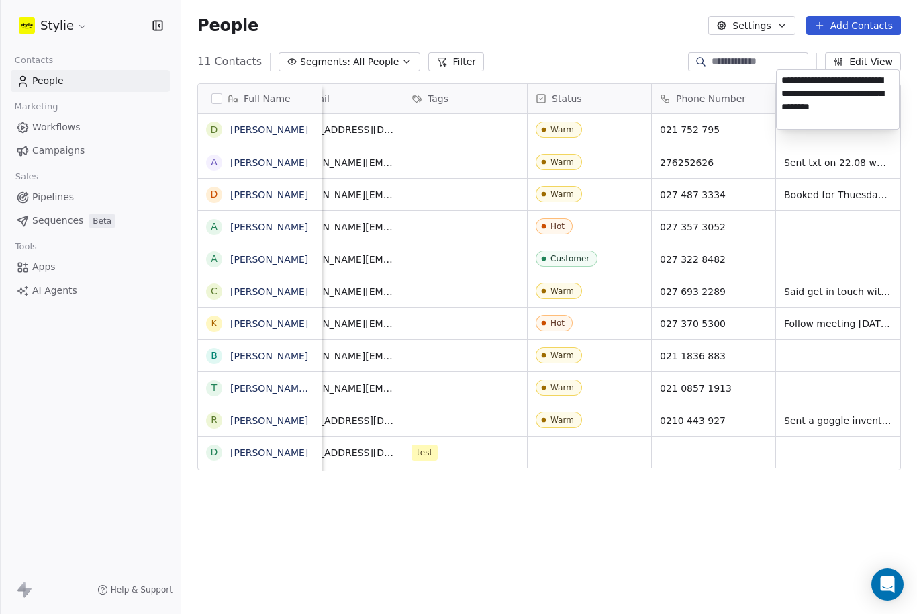
type textarea "**********"
click at [857, 145] on html "Stylie Contacts People Marketing Workflows Campaigns Sales Pipelines Sequences …" at bounding box center [458, 307] width 917 height 614
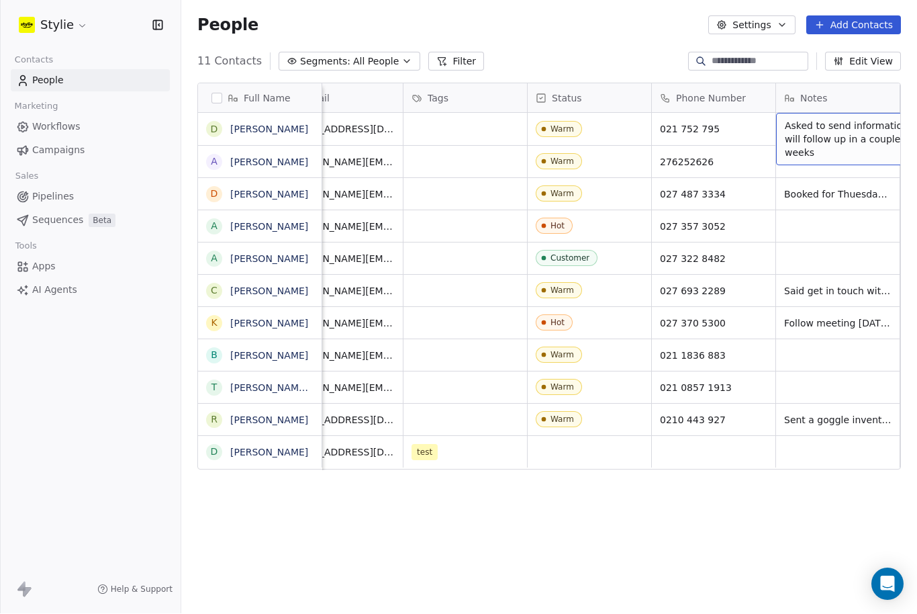
click at [801, 119] on span "Asked to send information. Told I will follow up in a couple of weeks" at bounding box center [865, 139] width 160 height 40
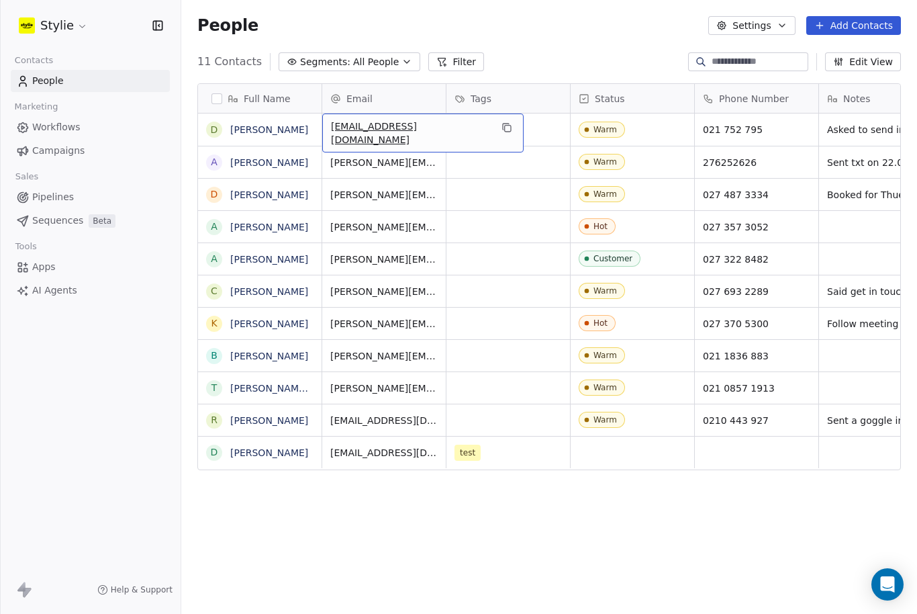
click at [485, 103] on span "Tags" at bounding box center [481, 98] width 21 height 13
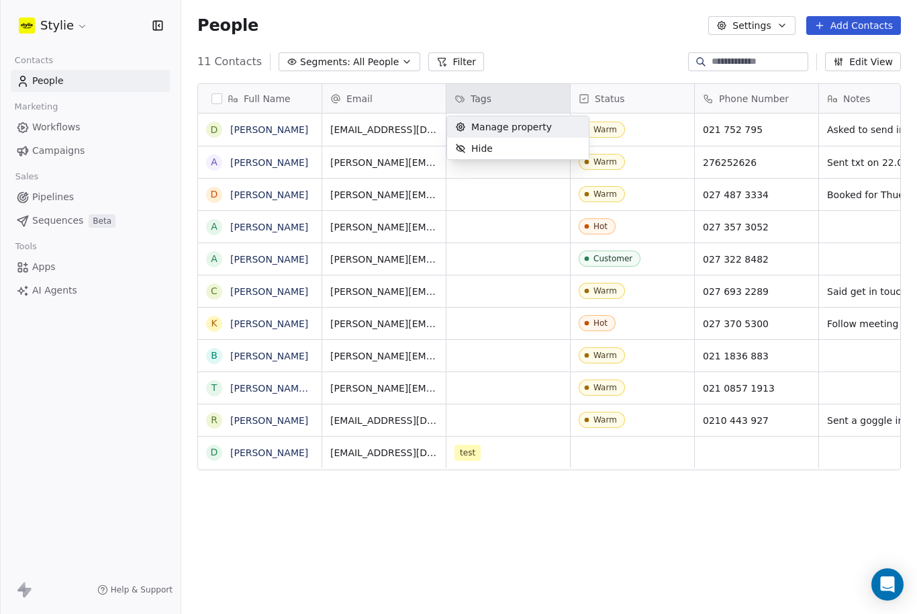
click at [491, 267] on html "Stylie Contacts People Marketing Workflows Campaigns Sales Pipelines Sequences …" at bounding box center [458, 307] width 917 height 614
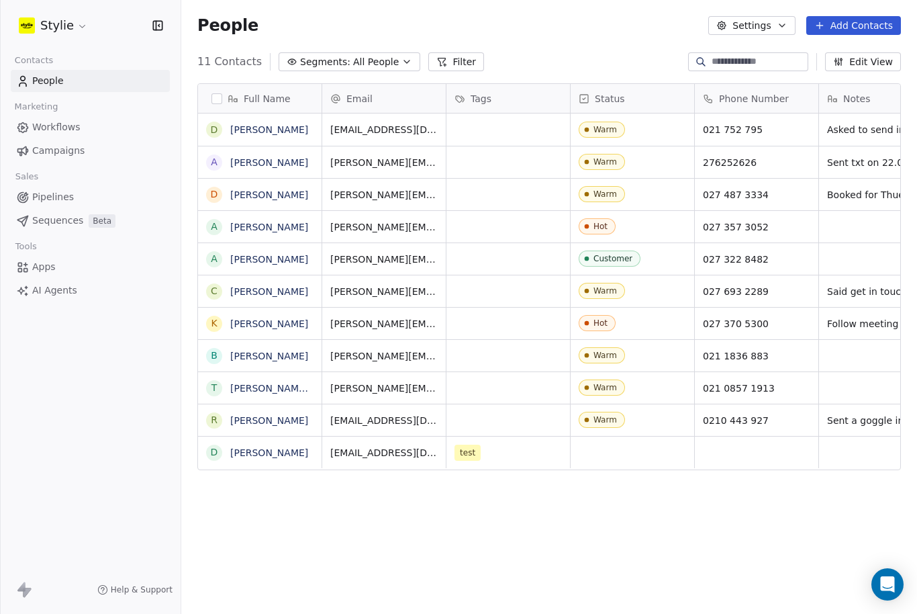
click at [881, 102] on div "Notes" at bounding box center [879, 98] width 105 height 13
click at [514, 38] on html "Stylie Contacts People Marketing Workflows Campaigns Sales Pipelines Sequences …" at bounding box center [458, 307] width 917 height 614
click at [384, 28] on div "People Settings Add Contacts" at bounding box center [548, 25] width 703 height 19
click at [841, 29] on button "Add Contacts" at bounding box center [853, 25] width 95 height 19
click at [734, 553] on html "Stylie Contacts People Marketing Workflows Campaigns Sales Pipelines Sequences …" at bounding box center [458, 307] width 917 height 614
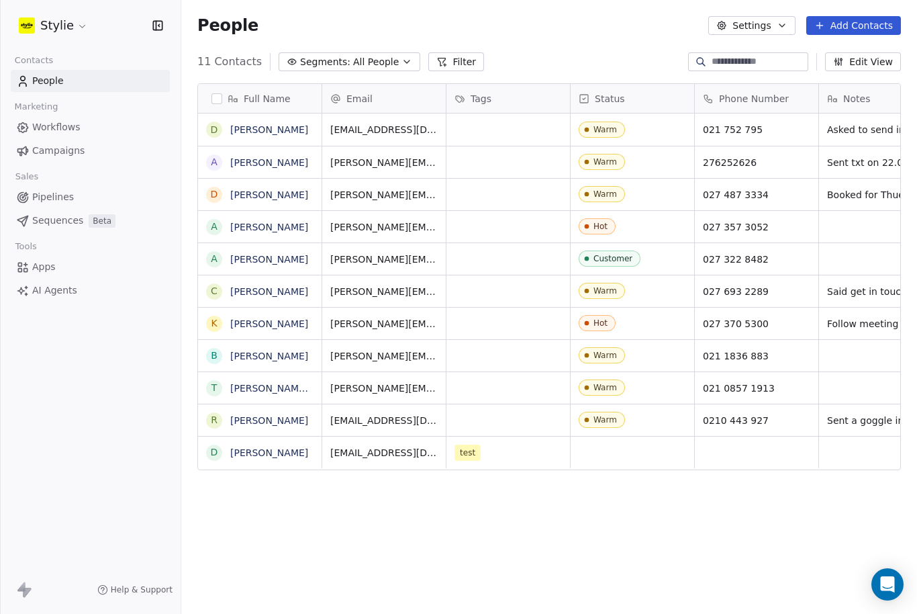
click at [707, 595] on div "Full Name D [PERSON_NAME] A [PERSON_NAME] D [PERSON_NAME] A [PERSON_NAME] A [PE…" at bounding box center [549, 342] width 736 height 540
click at [842, 29] on button "Add Contacts" at bounding box center [853, 25] width 95 height 19
click at [850, 54] on span "Create new contact" at bounding box center [854, 55] width 92 height 14
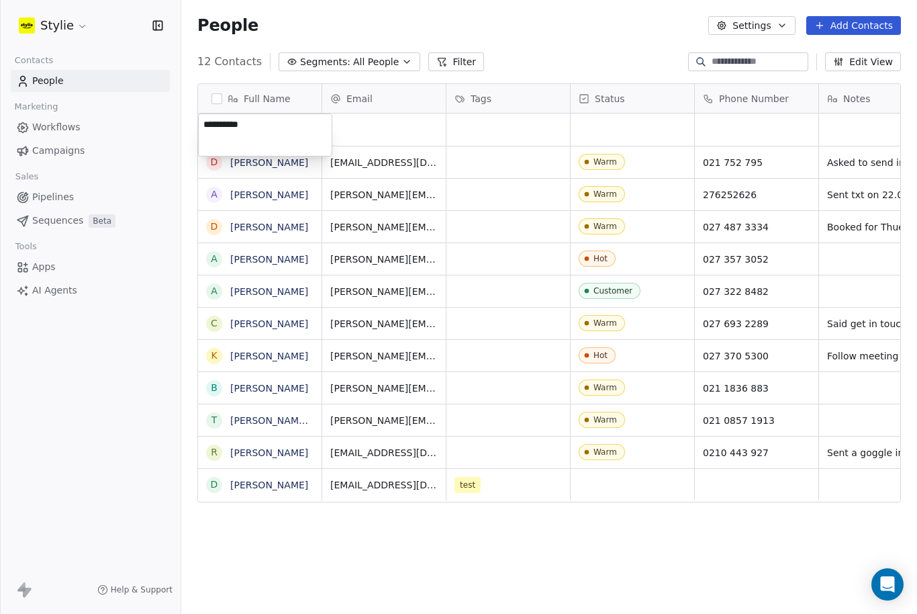
type textarea "**********"
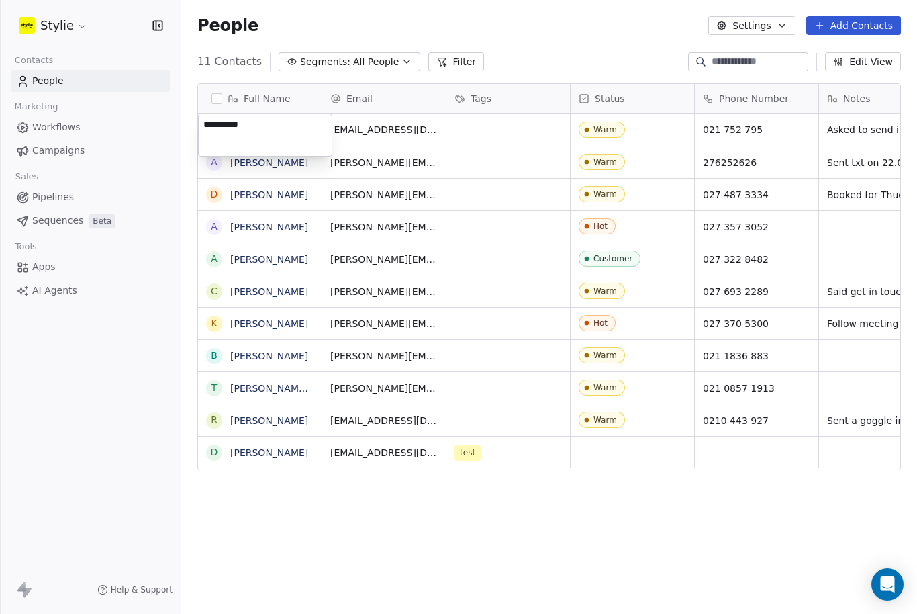
type textarea "*********"
click at [364, 520] on html "Stylie Contacts People Marketing Workflows Campaigns Sales Pipelines Sequences …" at bounding box center [458, 307] width 917 height 614
click at [866, 28] on button "Add Contacts" at bounding box center [853, 25] width 95 height 19
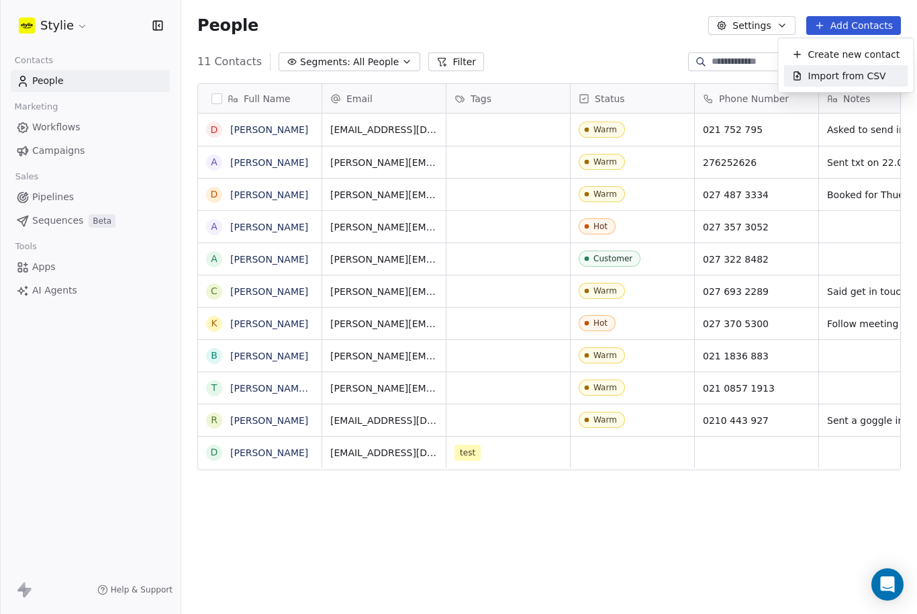
click at [648, 531] on html "Stylie Contacts People Marketing Workflows Campaigns Sales Pipelines Sequences …" at bounding box center [458, 307] width 917 height 614
click at [848, 60] on button "Edit View" at bounding box center [863, 61] width 76 height 19
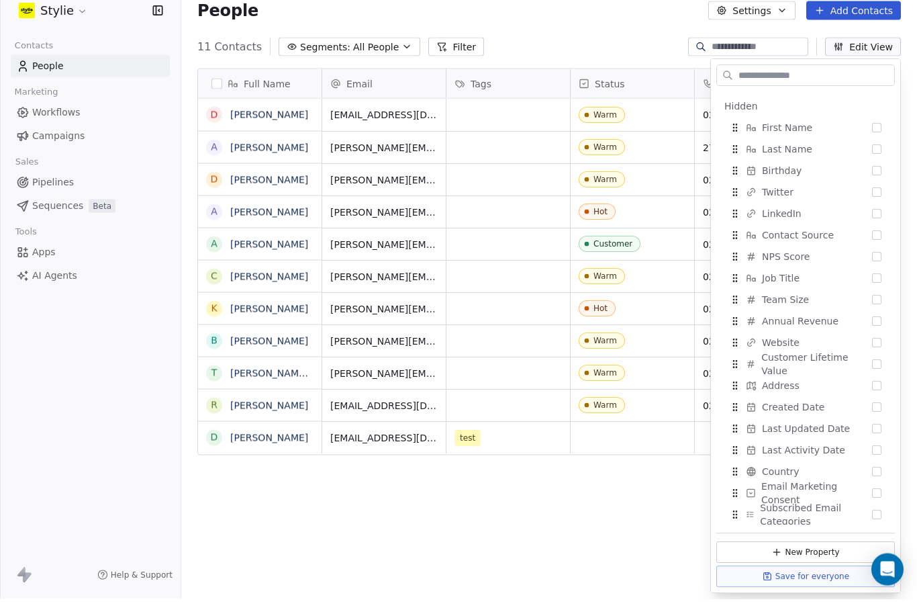
scroll to position [146, 0]
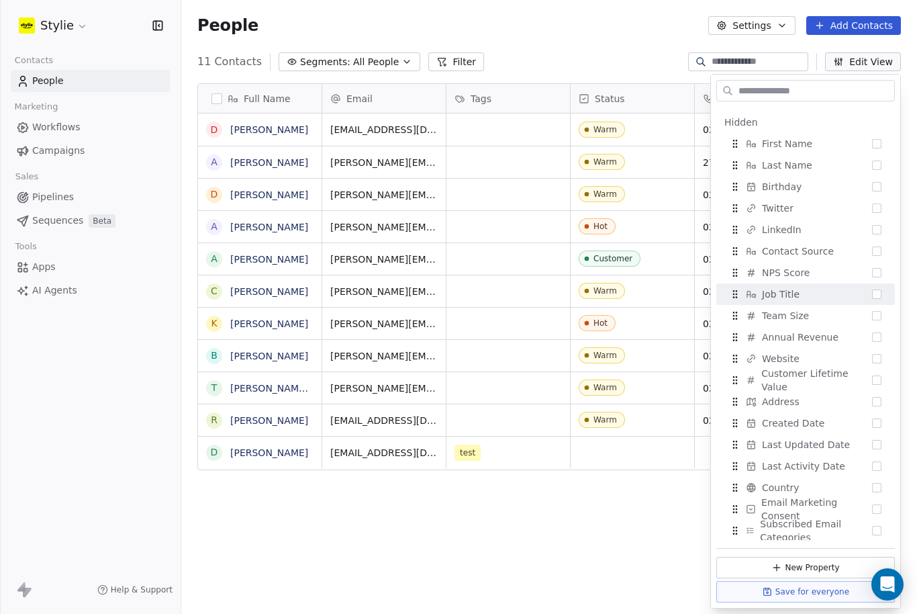
click at [617, 54] on div "11 Contacts Segments: All People Filter Edit View" at bounding box center [549, 61] width 736 height 21
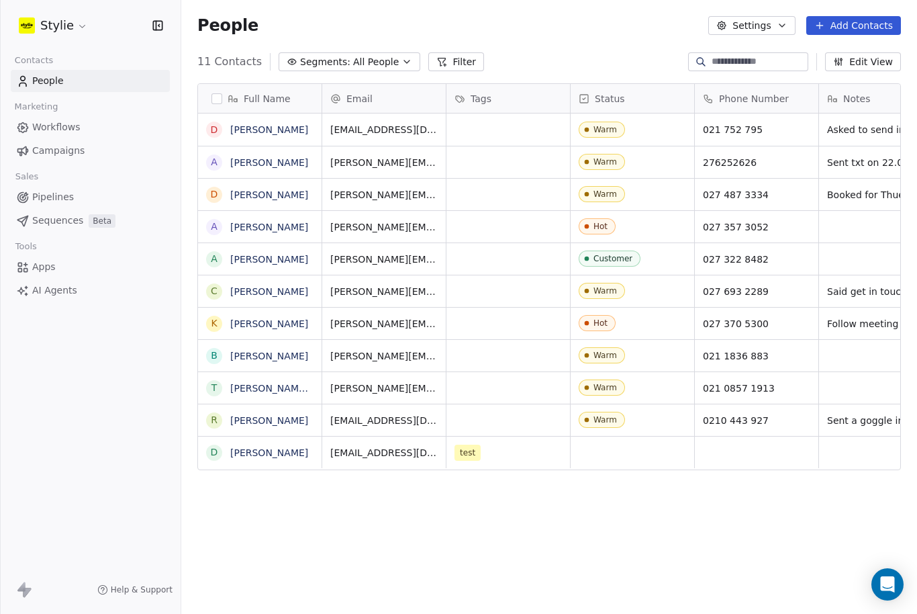
click at [846, 67] on button "Edit View" at bounding box center [863, 61] width 76 height 19
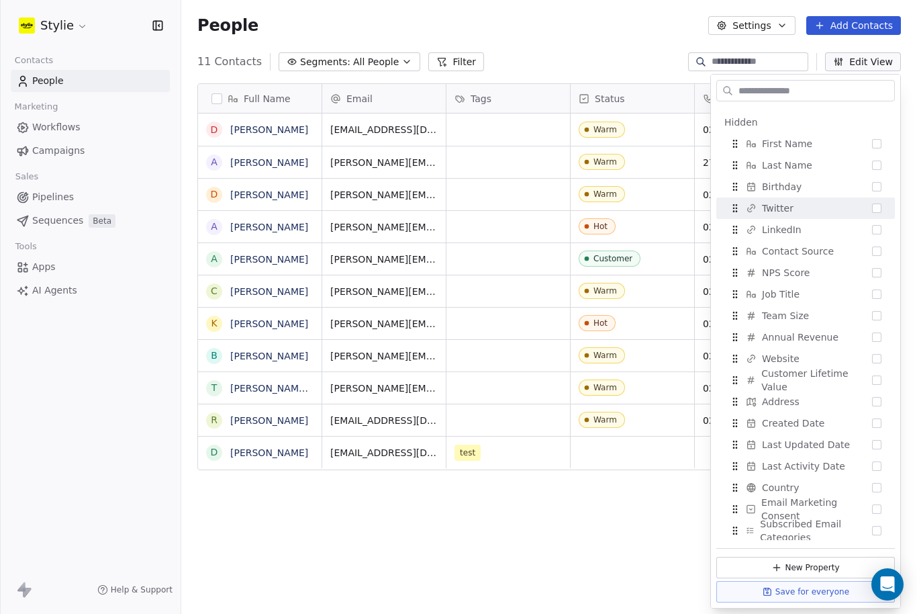
click at [906, 159] on div "Full Name D [PERSON_NAME] A [PERSON_NAME] D [PERSON_NAME] A [PERSON_NAME] A [PE…" at bounding box center [549, 342] width 736 height 540
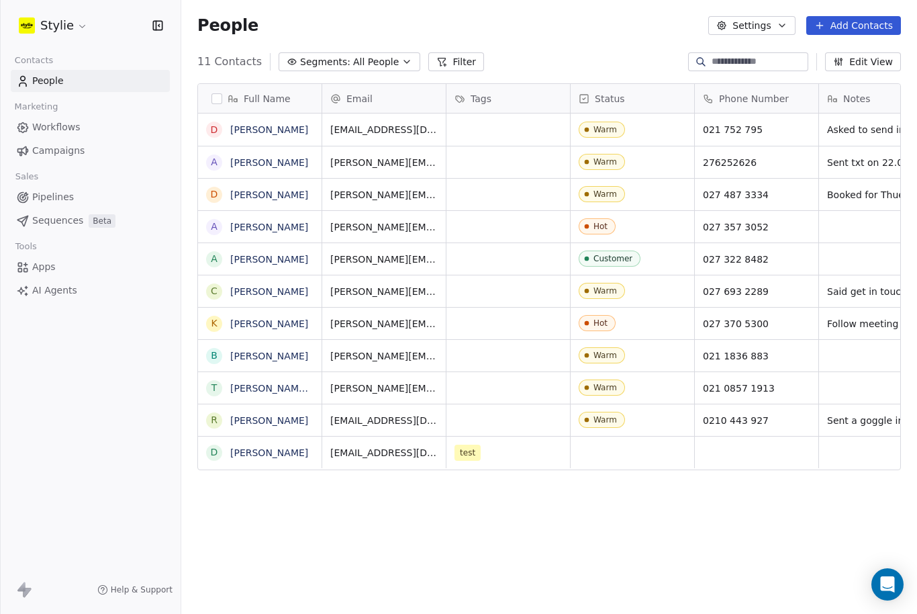
click at [873, 62] on button "Edit View" at bounding box center [863, 61] width 76 height 19
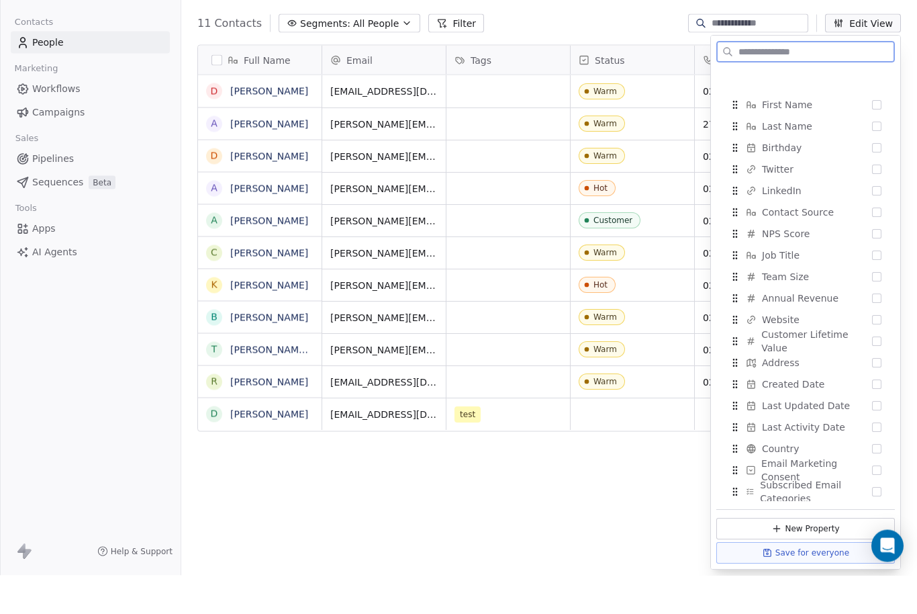
scroll to position [44, 0]
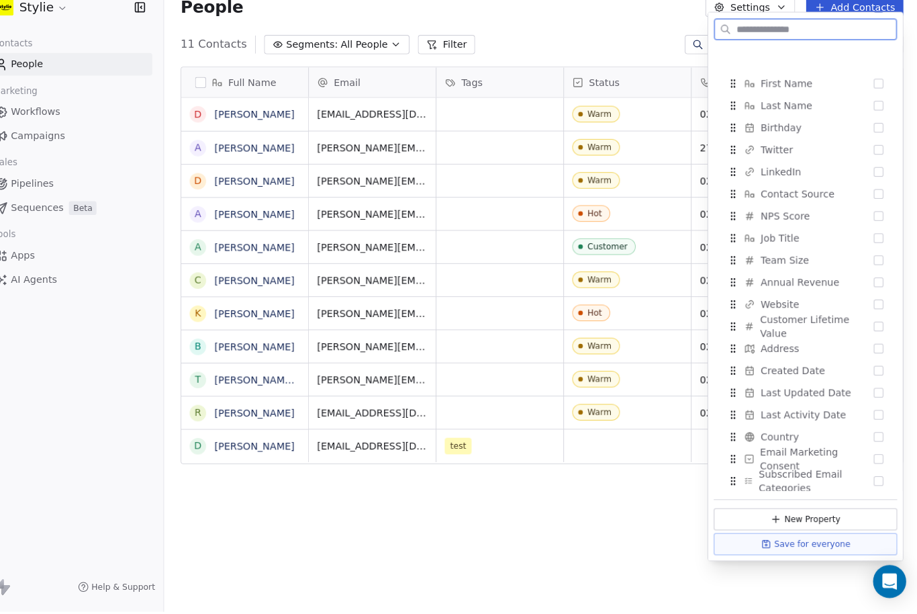
click at [789, 558] on button "Save for everyone" at bounding box center [805, 547] width 179 height 21
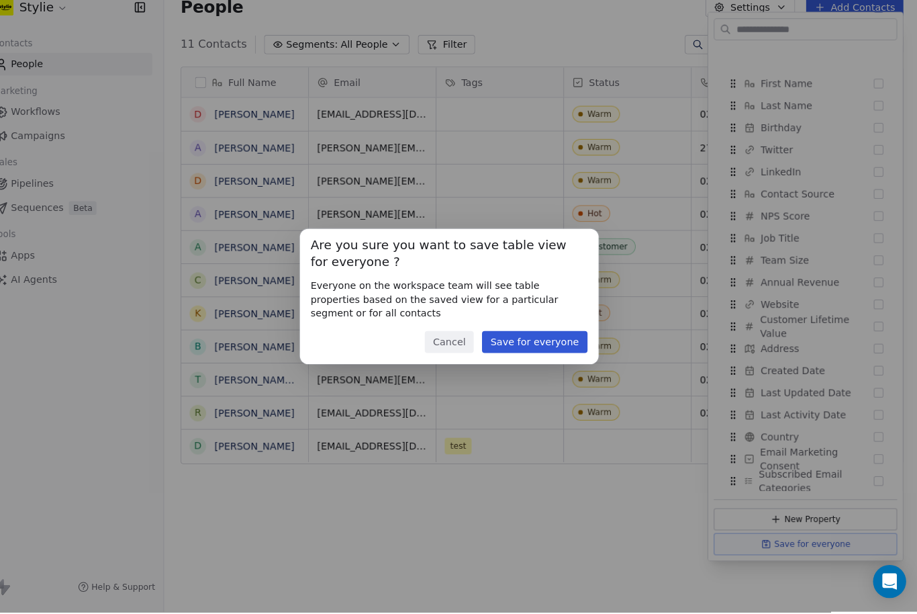
click at [533, 340] on button "Save for everyone" at bounding box center [542, 350] width 102 height 21
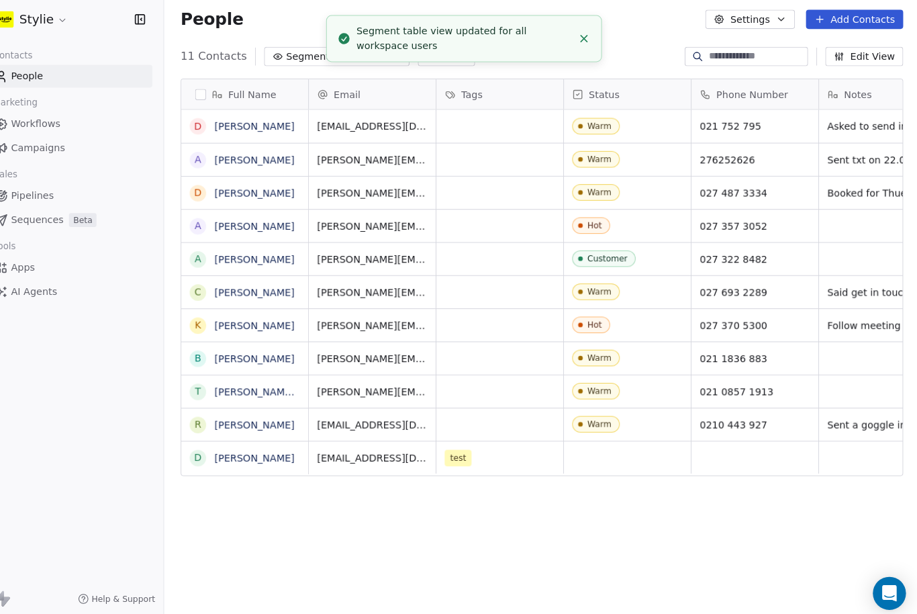
scroll to position [0, 0]
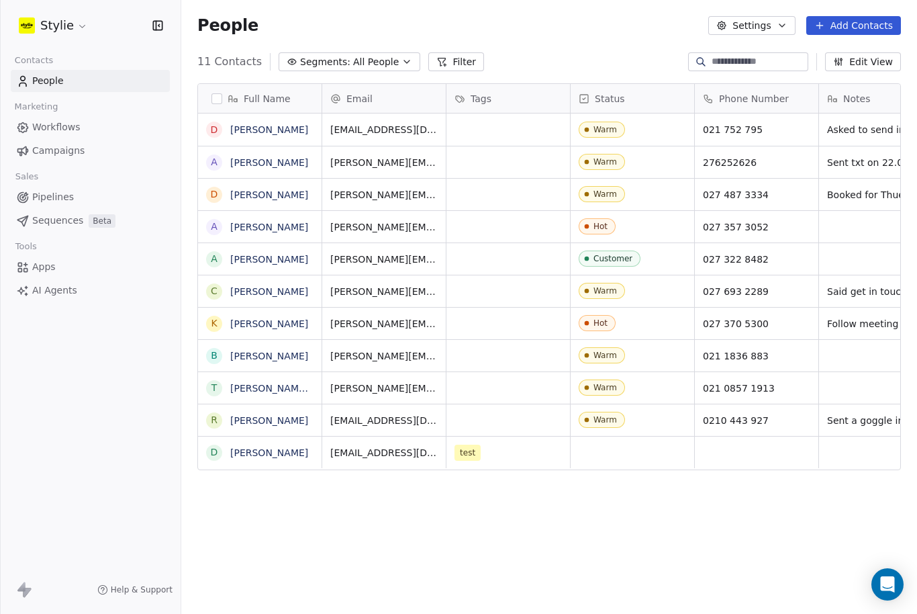
click at [873, 29] on button "Add Contacts" at bounding box center [853, 25] width 95 height 19
click at [819, 59] on span "Create new contact" at bounding box center [854, 55] width 92 height 14
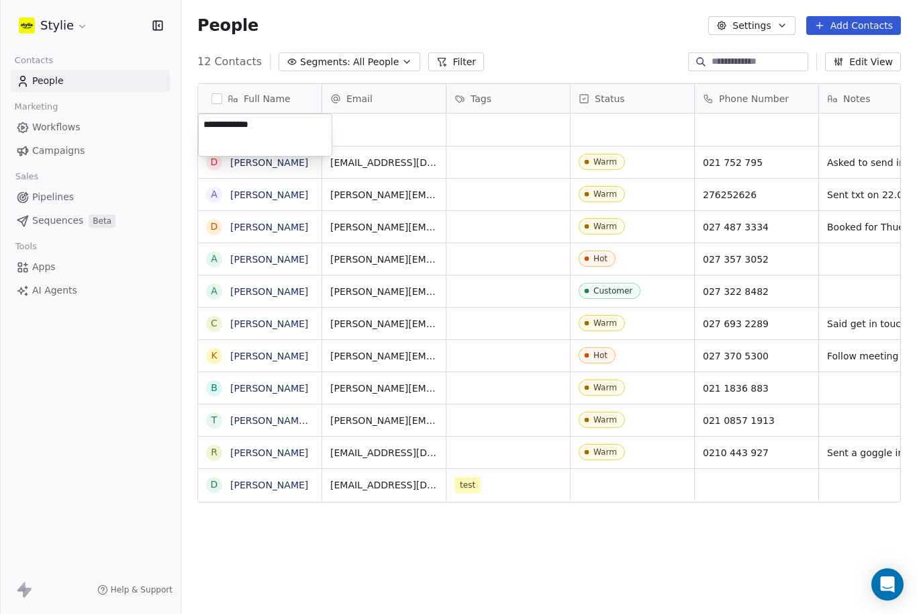
type textarea "**********"
click at [364, 130] on html "Stylie Contacts People Marketing Workflows Campaigns Sales Pipelines Sequences …" at bounding box center [458, 307] width 917 height 614
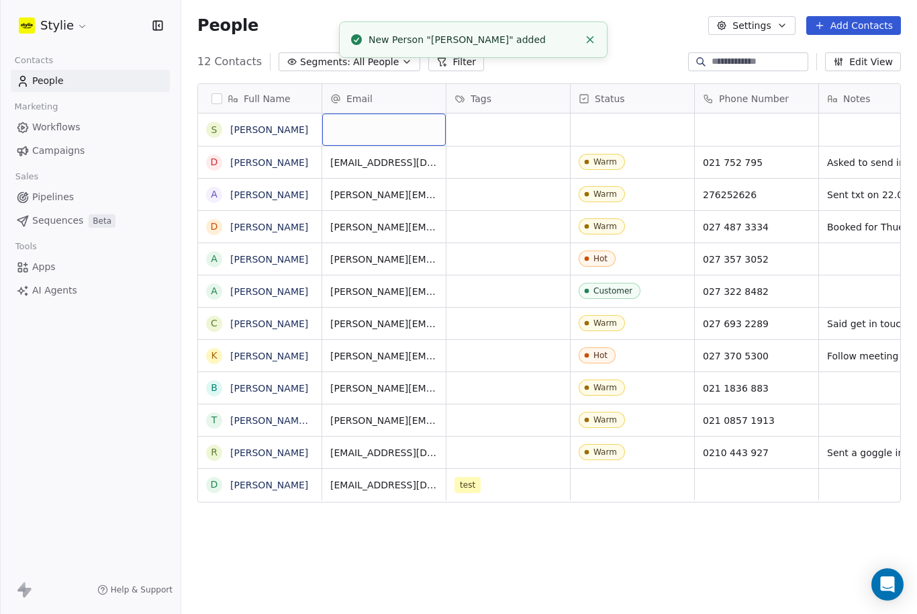
click at [359, 113] on div "grid" at bounding box center [384, 129] width 124 height 32
click at [369, 113] on div "grid" at bounding box center [384, 129] width 124 height 32
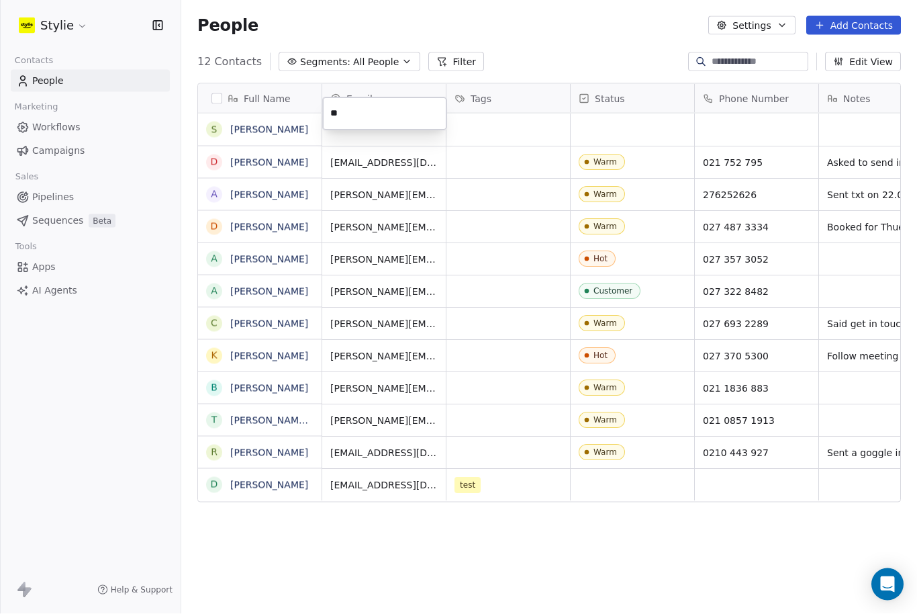
type input "*"
click at [283, 119] on html "Stylie Contacts People Marketing Workflows Campaigns Sales Pipelines Sequences …" at bounding box center [458, 307] width 917 height 614
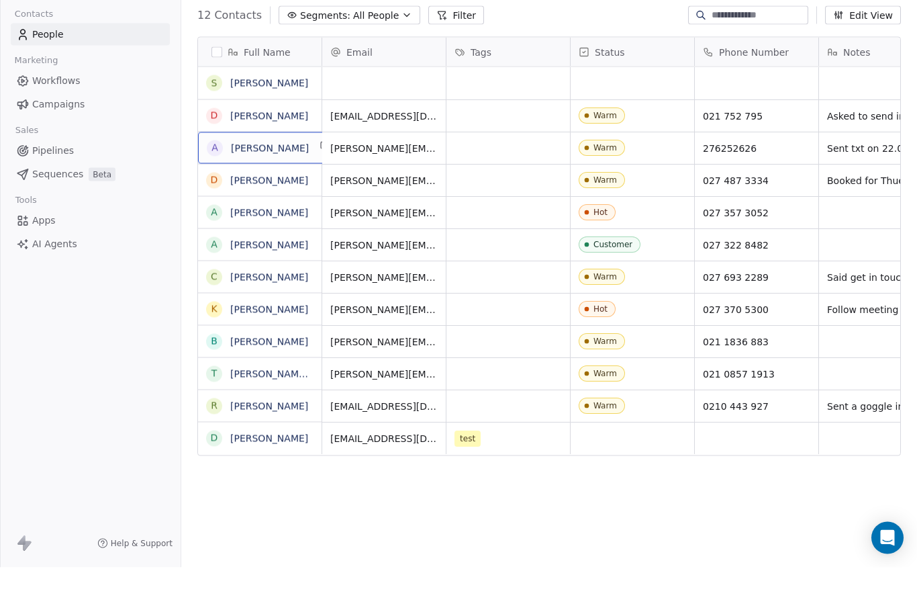
scroll to position [44, 0]
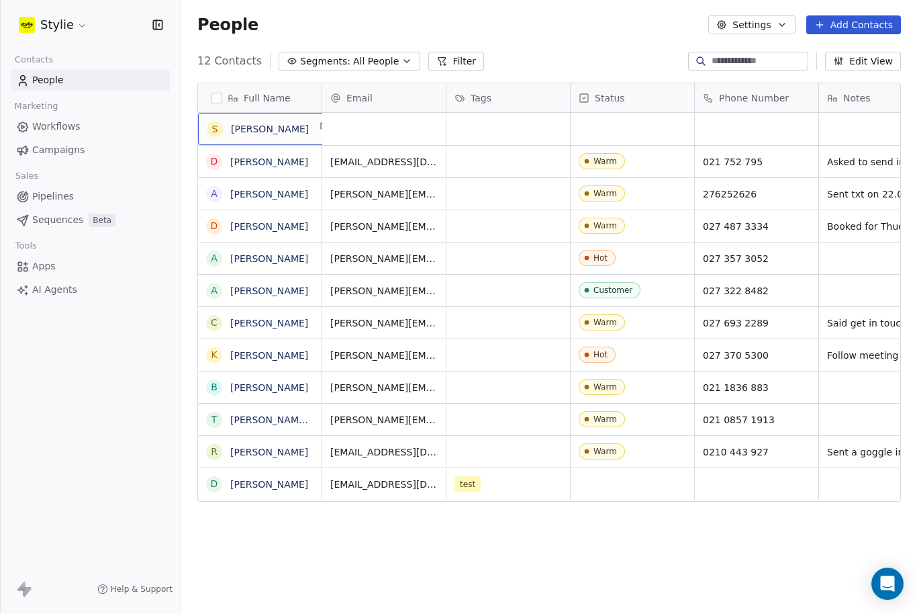
click at [299, 113] on div "S [PERSON_NAME]" at bounding box center [270, 129] width 144 height 32
drag, startPoint x: 271, startPoint y: 85, endPoint x: 217, endPoint y: 81, distance: 54.5
click at [217, 81] on textarea "**********" at bounding box center [265, 91] width 132 height 42
click at [201, 83] on textarea "**********" at bounding box center [265, 91] width 132 height 42
type textarea "**********"
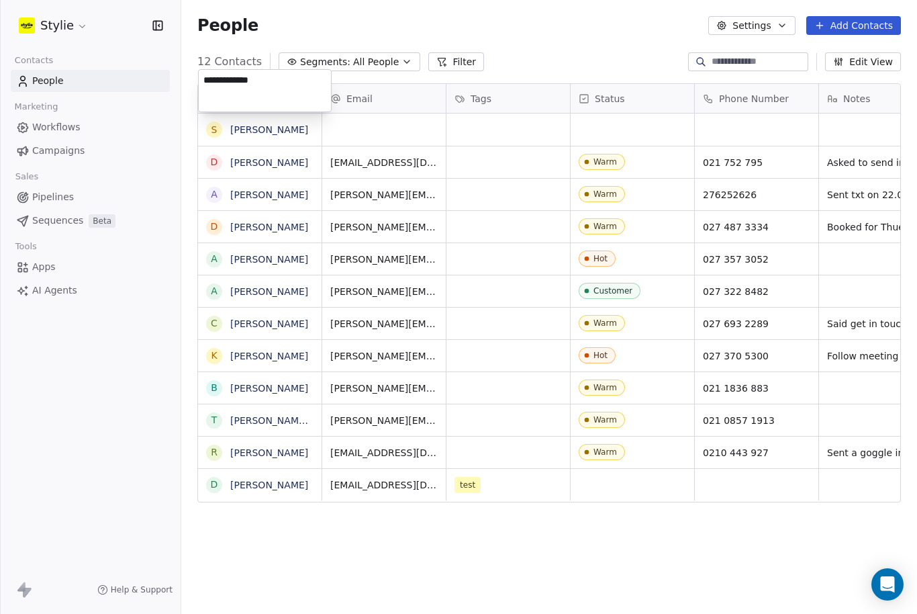
click at [391, 83] on html "Stylie Contacts People Marketing Workflows Campaigns Sales Pipelines Sequences …" at bounding box center [458, 307] width 917 height 614
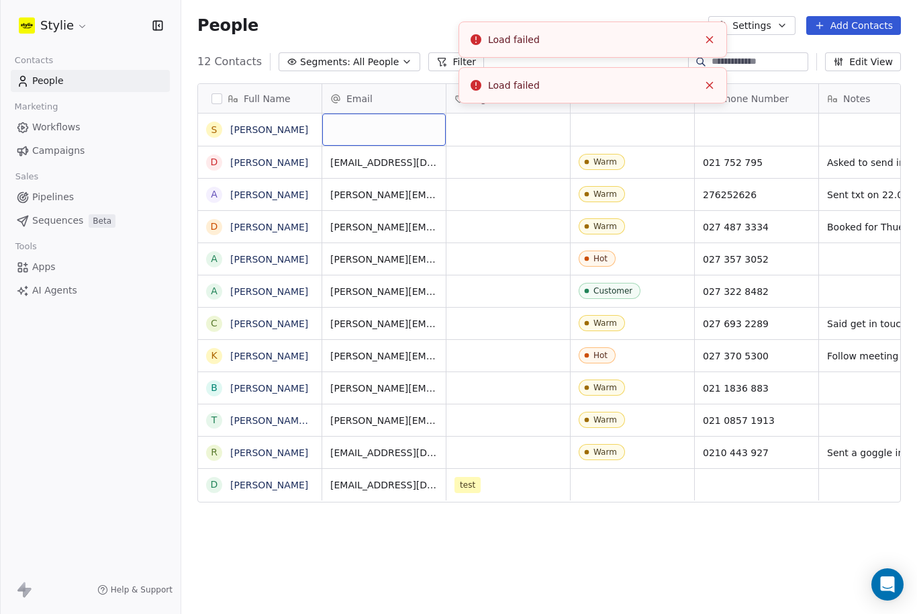
click at [707, 86] on line "Close toast" at bounding box center [710, 86] width 6 height 6
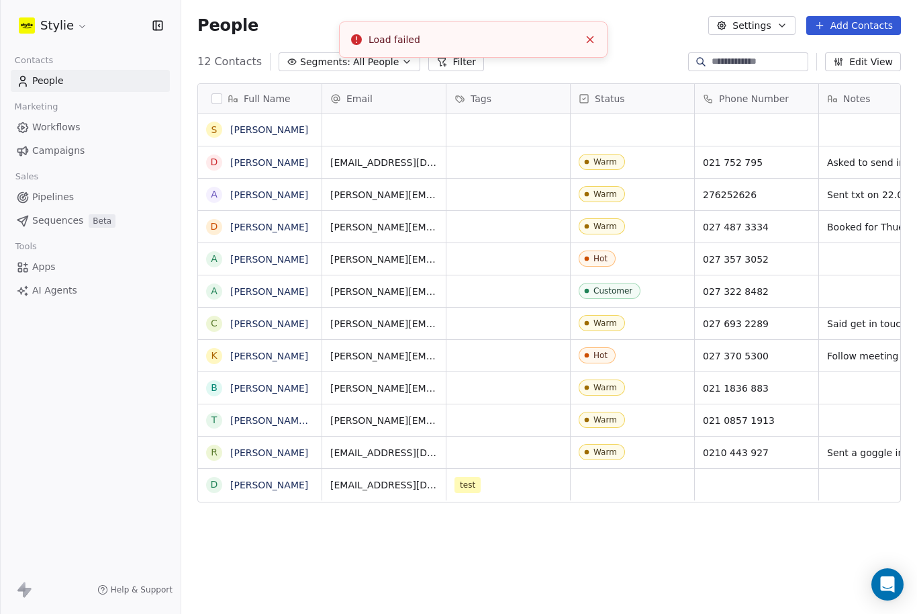
click at [588, 47] on button "Close toast" at bounding box center [589, 39] width 17 height 17
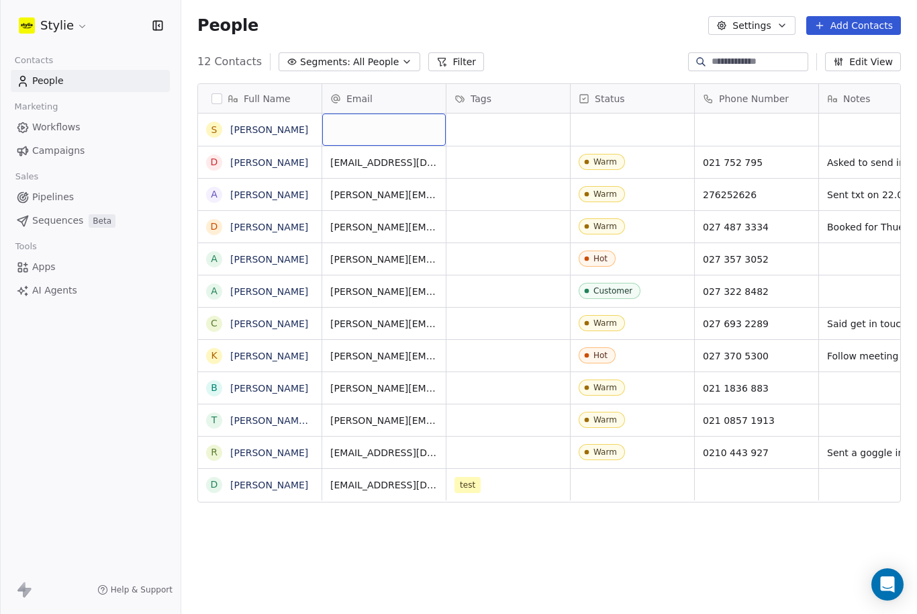
click at [342, 113] on div "grid" at bounding box center [384, 129] width 124 height 32
click at [297, 88] on html "Stylie Contacts People Marketing Workflows Campaigns Sales Pipelines Sequences …" at bounding box center [458, 307] width 917 height 614
drag, startPoint x: 284, startPoint y: 74, endPoint x: -1, endPoint y: -46, distance: 308.7
click at [0, 0] on html "Stylie Contacts People Marketing Workflows Campaigns Sales Pipelines Sequences …" at bounding box center [458, 307] width 917 height 614
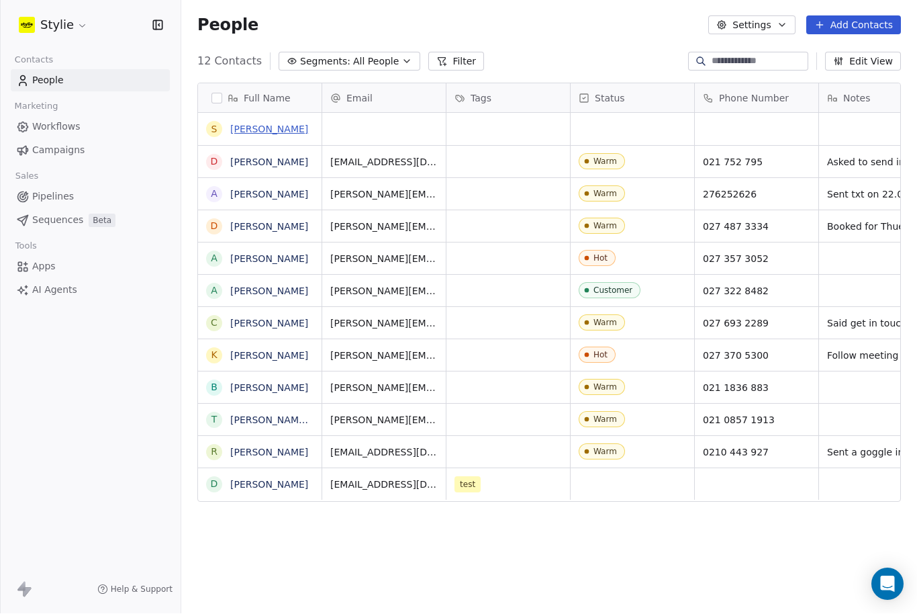
click at [285, 124] on link "[PERSON_NAME]" at bounding box center [269, 129] width 78 height 11
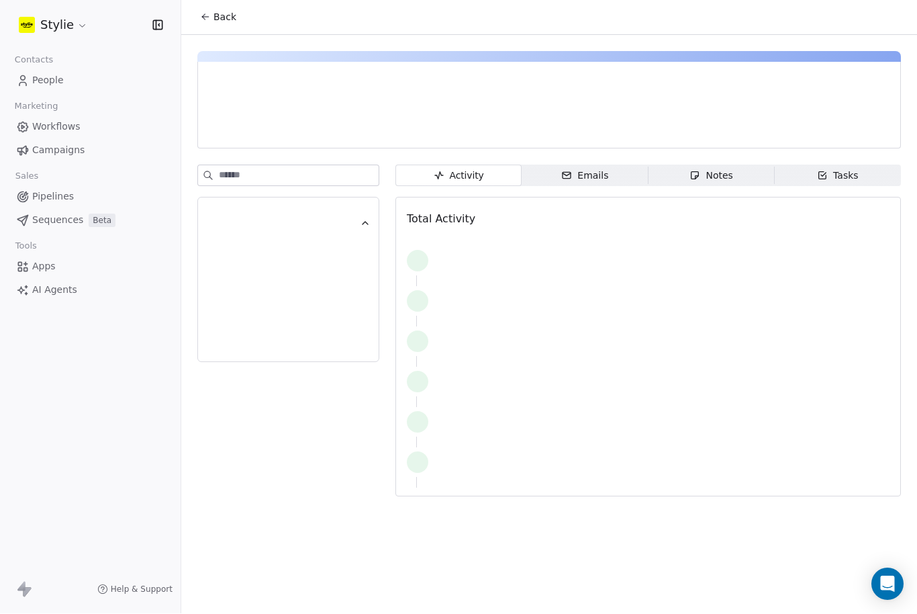
click at [285, 123] on div at bounding box center [351, 129] width 285 height 13
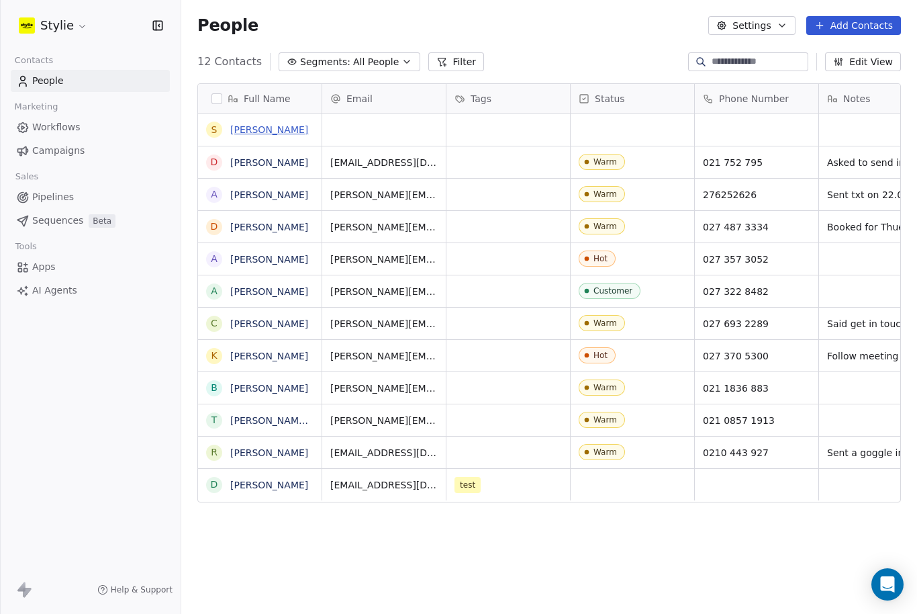
scroll to position [17, 0]
click at [303, 113] on div "S [PERSON_NAME]" at bounding box center [270, 129] width 144 height 32
drag, startPoint x: 283, startPoint y: 106, endPoint x: 199, endPoint y: 102, distance: 83.3
click at [199, 102] on textarea "**********" at bounding box center [265, 117] width 132 height 42
type textarea "**********"
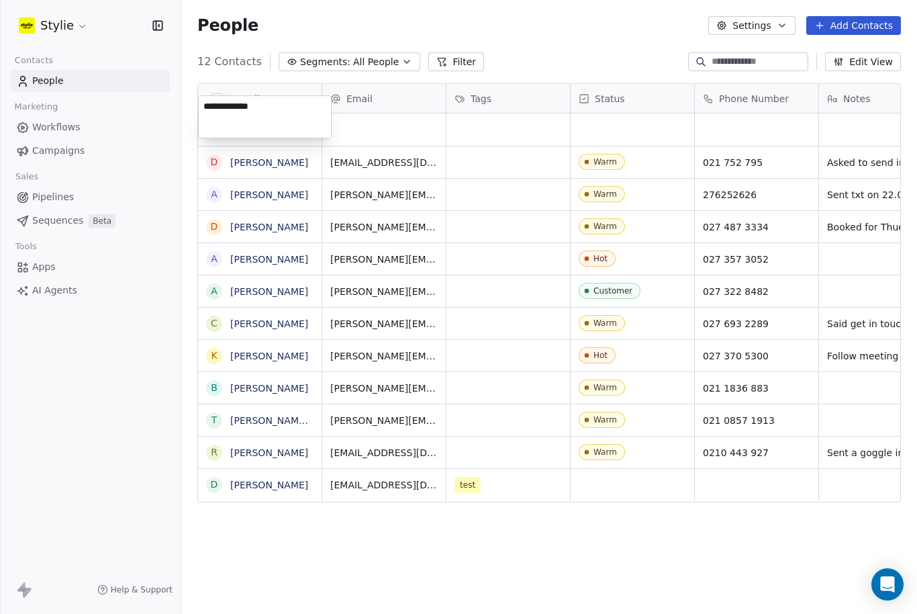
click at [389, 110] on html "Stylie Contacts People Marketing Workflows Campaigns Sales Pipelines Sequences …" at bounding box center [458, 307] width 917 height 614
click at [391, 113] on div "grid" at bounding box center [384, 129] width 124 height 32
click at [374, 113] on div "grid" at bounding box center [384, 129] width 124 height 32
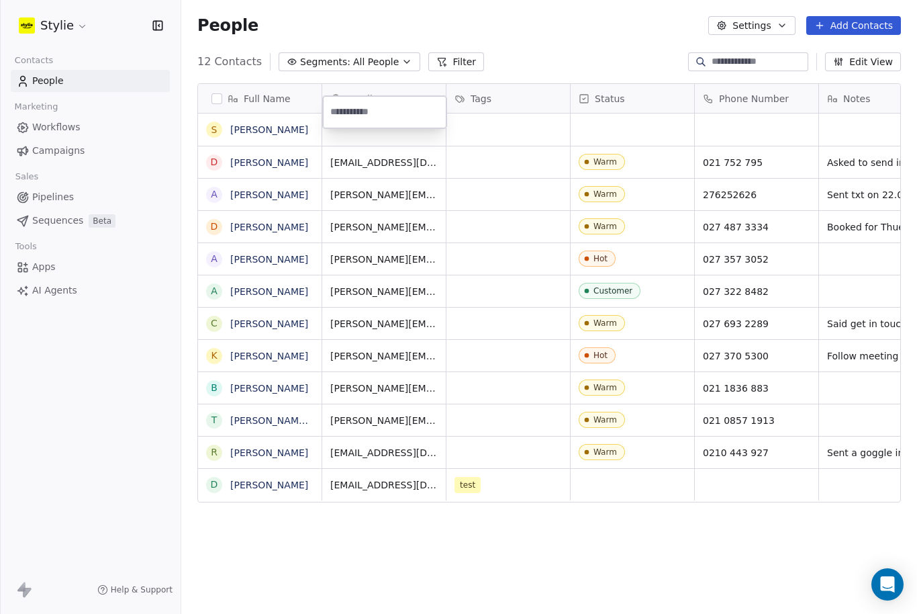
scroll to position [17, 0]
type input "**********"
click at [609, 59] on html "Stylie Contacts People Marketing Workflows Campaigns Sales Pipelines Sequences …" at bounding box center [458, 307] width 917 height 614
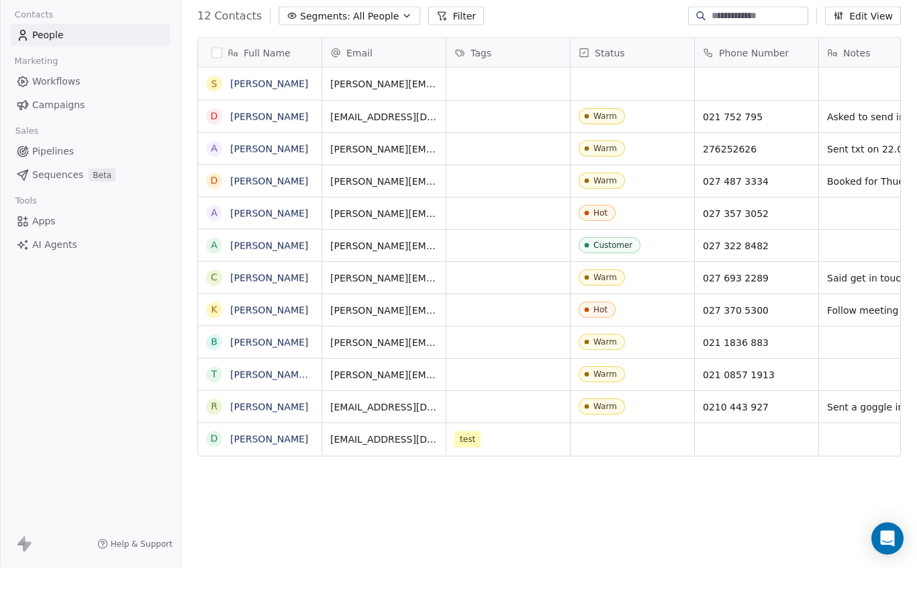
scroll to position [44, 0]
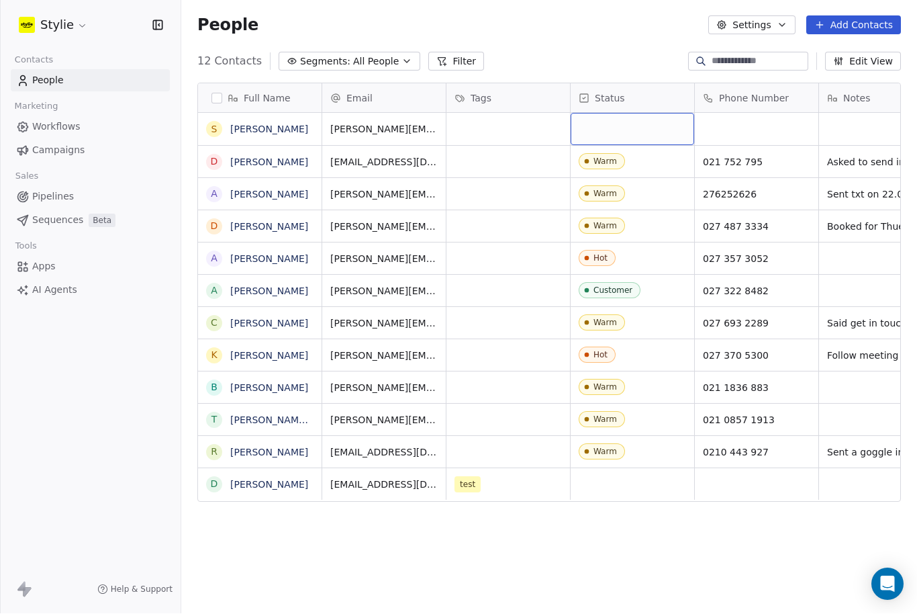
click at [604, 113] on div "grid" at bounding box center [633, 129] width 124 height 32
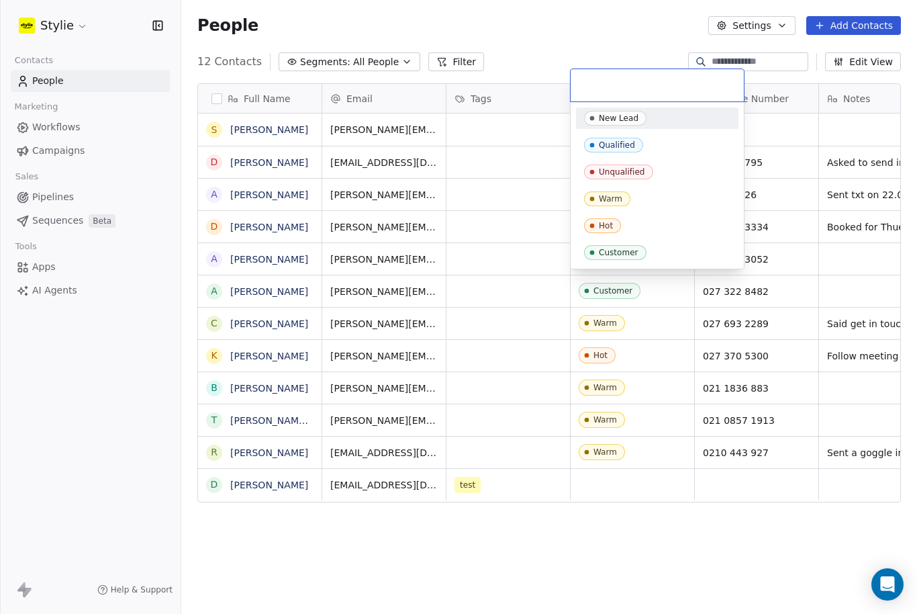
click at [615, 84] on input "text" at bounding box center [657, 85] width 157 height 15
click at [630, 199] on span "Warm" at bounding box center [607, 198] width 46 height 15
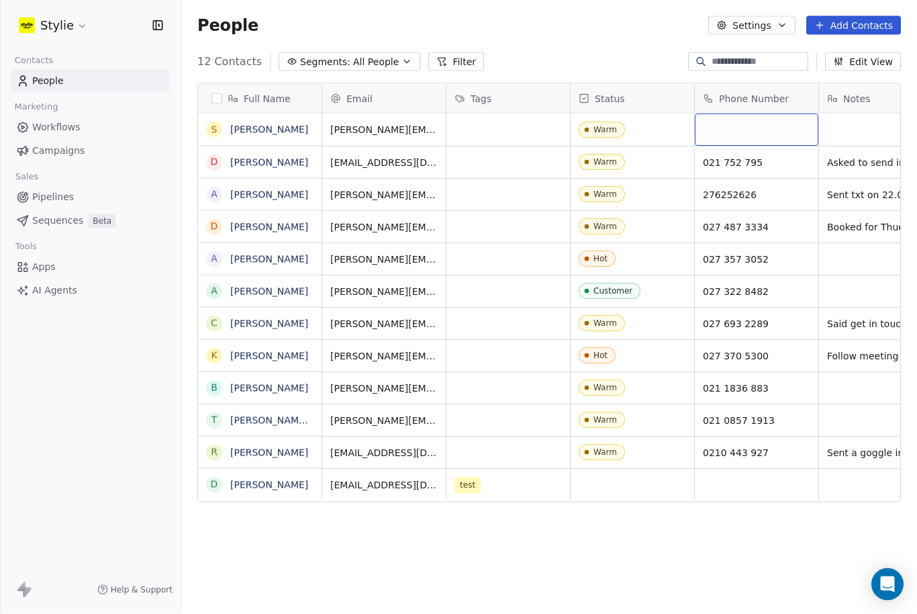
scroll to position [37, 0]
click at [629, 121] on span "Warm" at bounding box center [620, 129] width 82 height 17
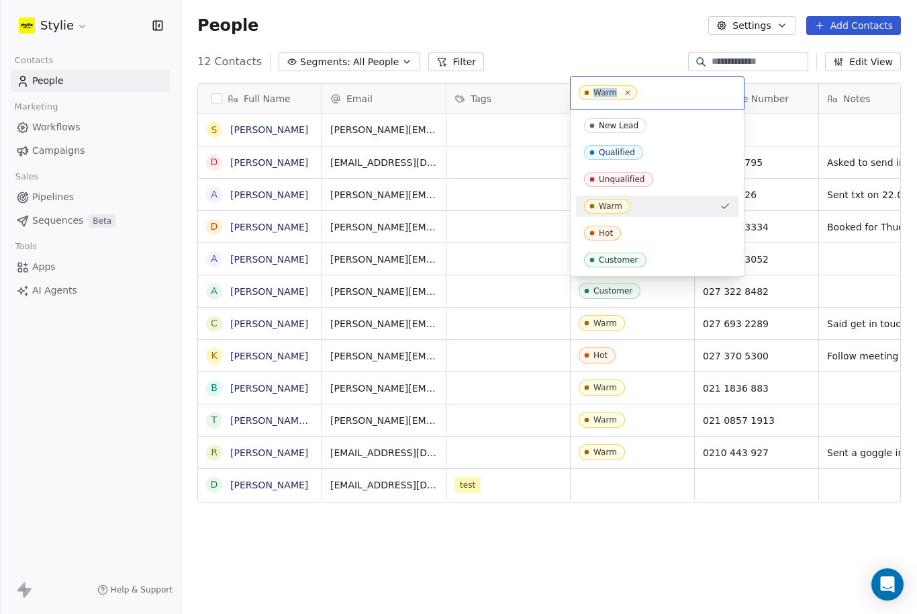
scroll to position [36, 0]
click at [635, 128] on div "New Lead" at bounding box center [619, 125] width 40 height 9
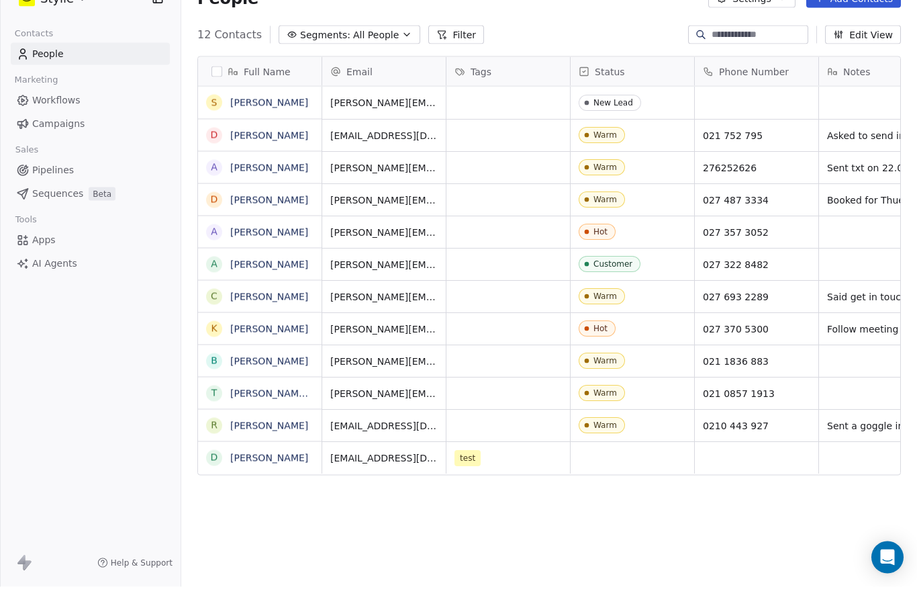
scroll to position [44, 0]
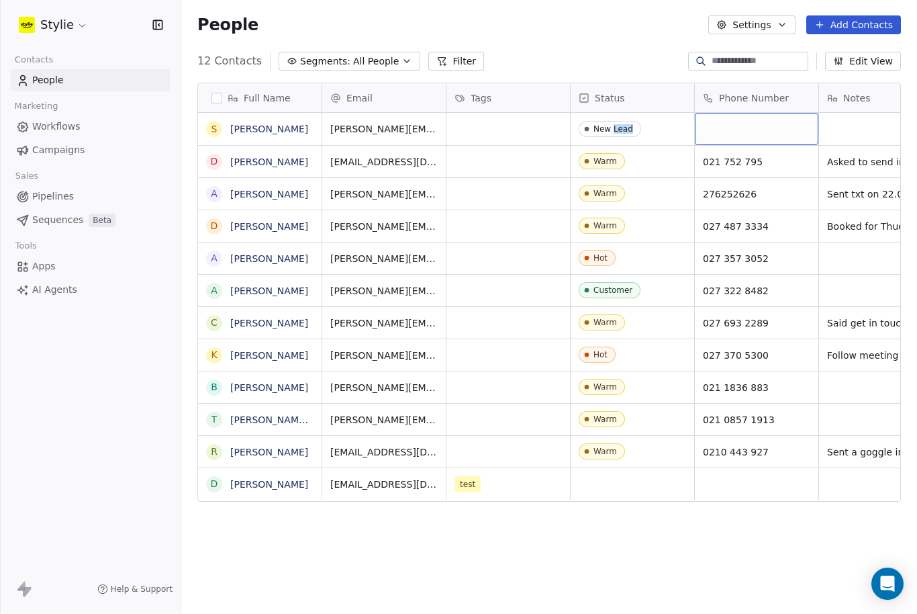
click at [718, 113] on div "grid" at bounding box center [757, 129] width 124 height 32
paste input "**********"
type input "**********"
drag, startPoint x: 846, startPoint y: 76, endPoint x: 848, endPoint y: 58, distance: 18.3
click at [846, 56] on html "Stylie Contacts People Marketing Workflows Campaigns Sales Pipelines Sequences …" at bounding box center [458, 307] width 917 height 614
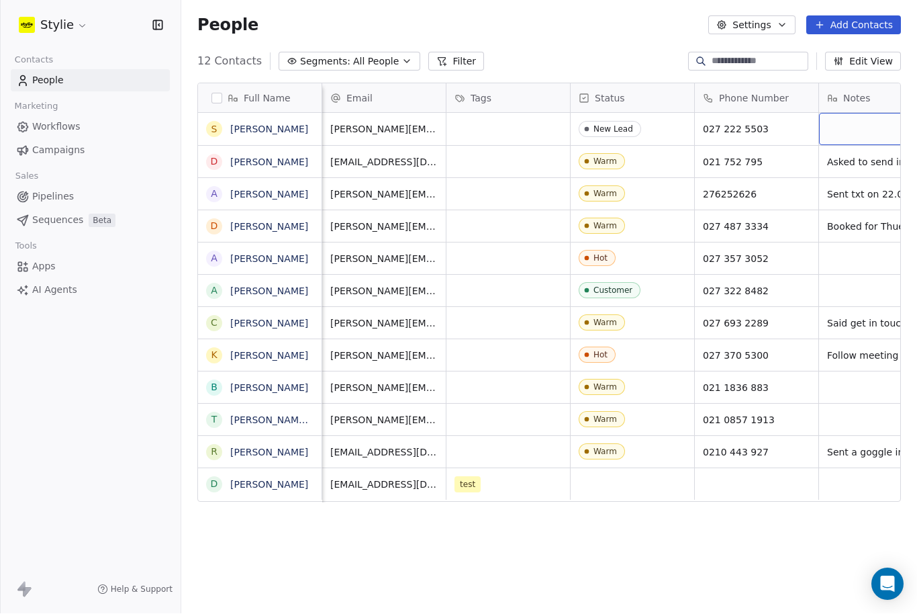
scroll to position [0, 43]
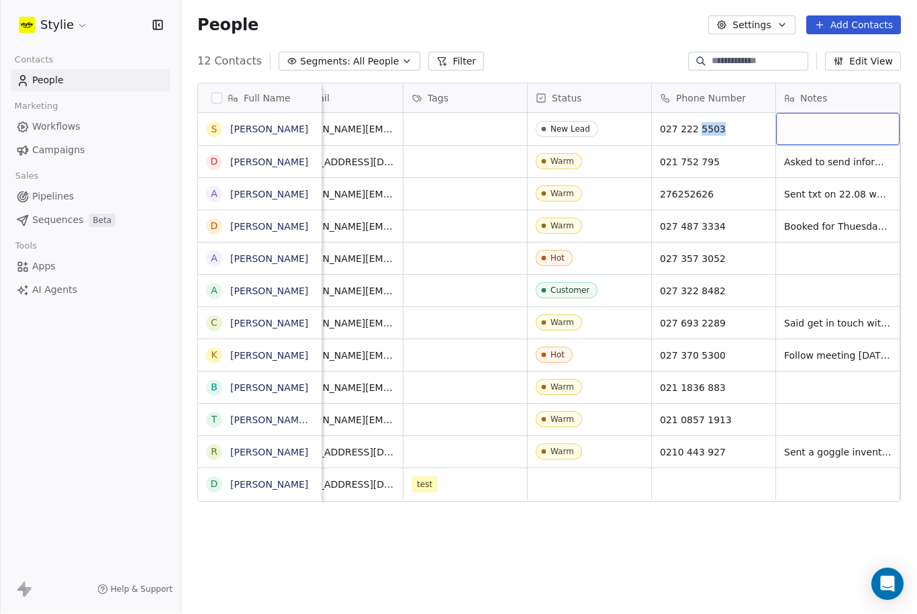
click at [850, 113] on div "grid" at bounding box center [838, 129] width 124 height 32
click at [822, 89] on textarea at bounding box center [838, 91] width 122 height 42
click at [803, 84] on textarea at bounding box center [838, 91] width 122 height 42
click at [803, 80] on textarea at bounding box center [838, 91] width 122 height 42
type textarea "**********"
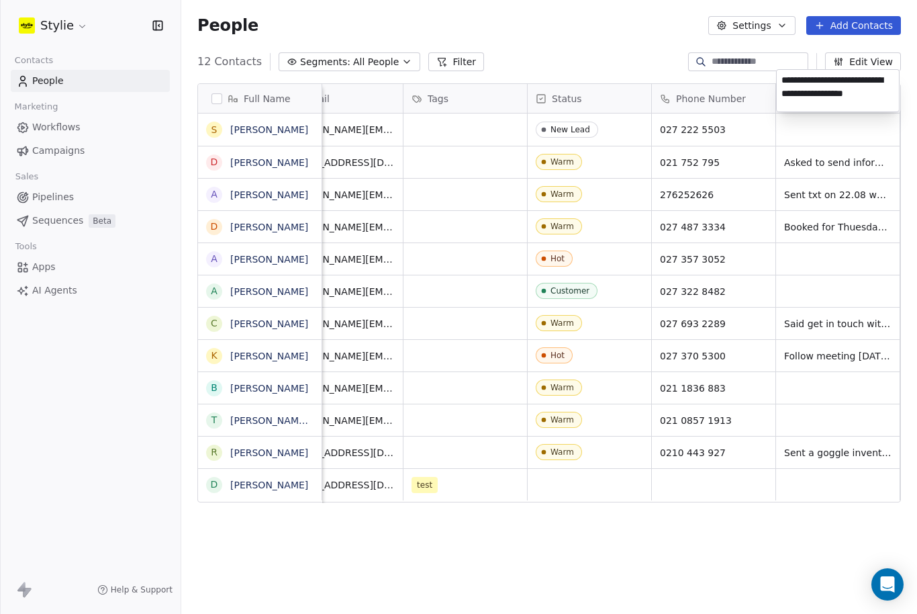
click at [830, 128] on html "Stylie Contacts People Marketing Workflows Campaigns Sales Pipelines Sequences …" at bounding box center [458, 307] width 917 height 614
click at [389, 517] on div "Full Name S [PERSON_NAME] D [PERSON_NAME] A [PERSON_NAME] D [PERSON_NAME] A [PE…" at bounding box center [549, 342] width 736 height 540
click at [350, 92] on div "Email" at bounding box center [339, 98] width 105 height 13
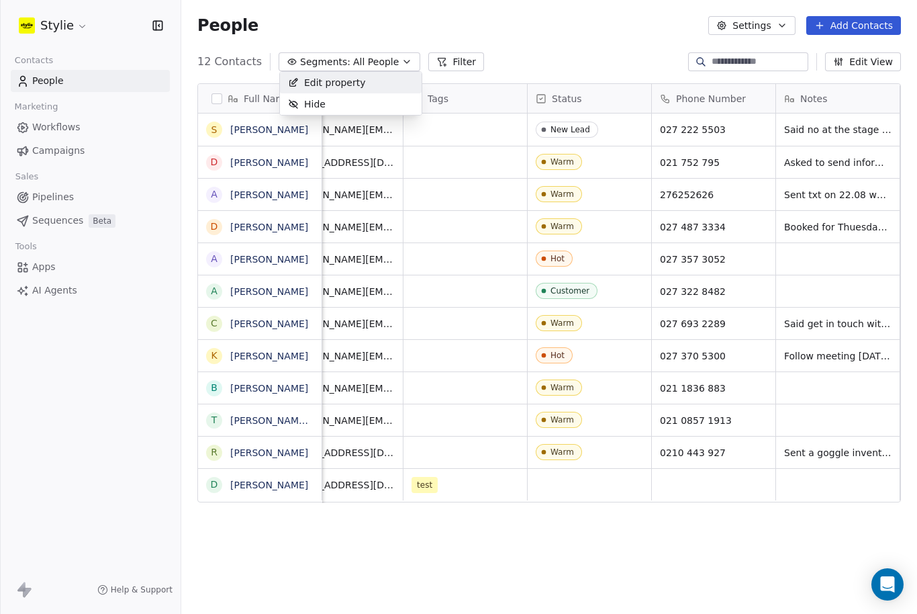
click at [457, 138] on html "Stylie Contacts People Marketing Workflows Campaigns Sales Pipelines Sequences …" at bounding box center [458, 307] width 917 height 614
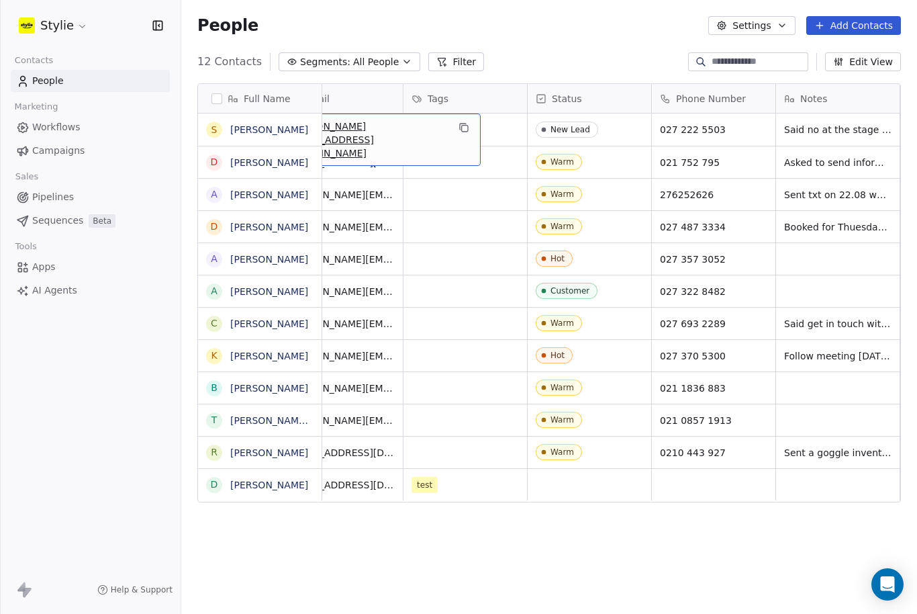
scroll to position [0, 0]
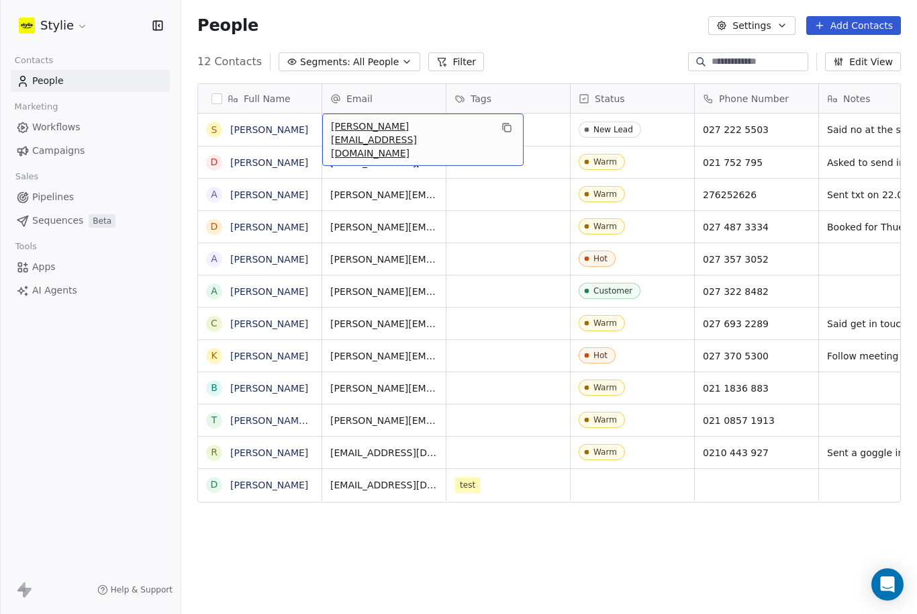
click at [882, 52] on button "Edit View" at bounding box center [863, 61] width 76 height 19
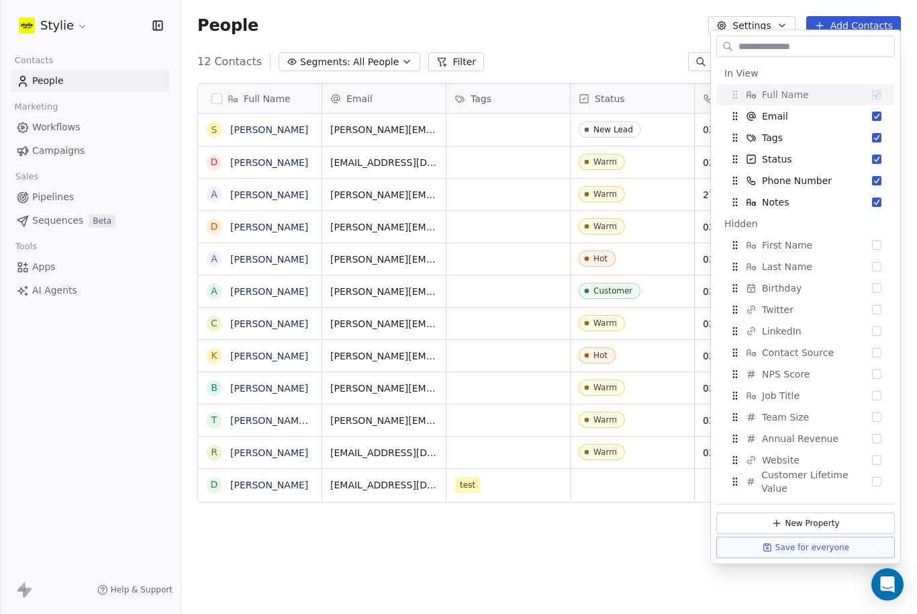
click at [467, 487] on div "Full Name S [PERSON_NAME] D [PERSON_NAME] A [PERSON_NAME] D [PERSON_NAME] A [PE…" at bounding box center [549, 342] width 736 height 540
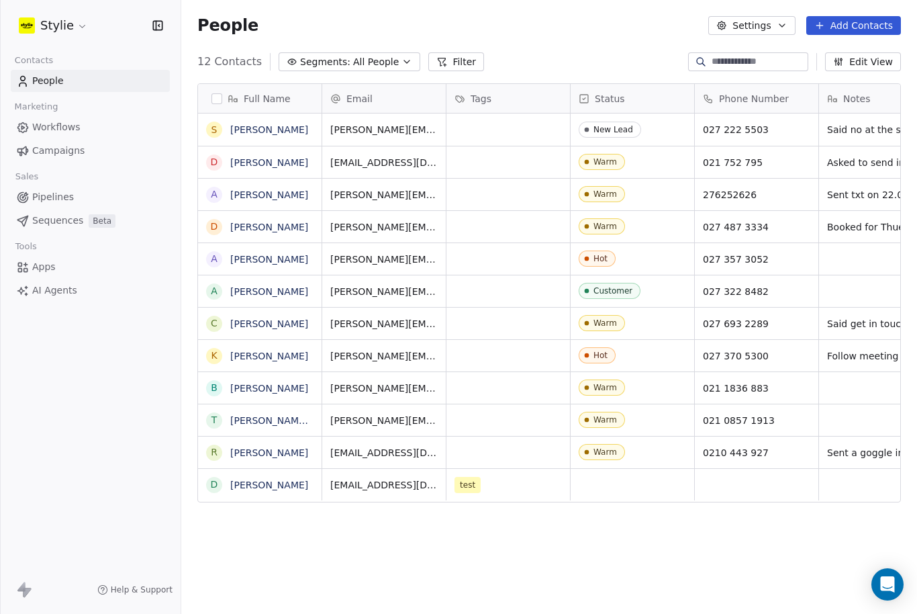
click at [861, 25] on button "Add Contacts" at bounding box center [853, 25] width 95 height 19
click at [826, 59] on span "Create new contact" at bounding box center [854, 55] width 92 height 14
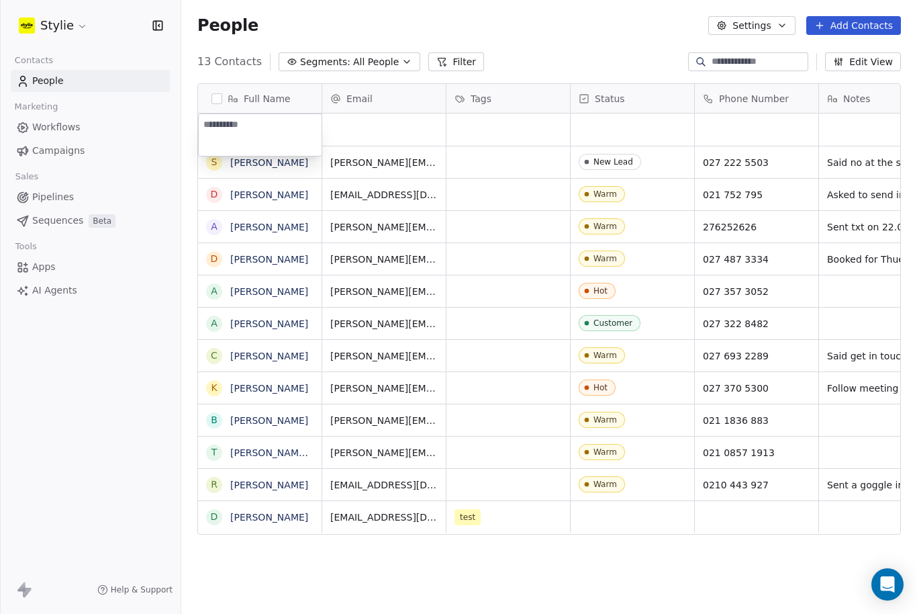
click at [250, 124] on textarea at bounding box center [260, 135] width 123 height 42
type textarea "*****"
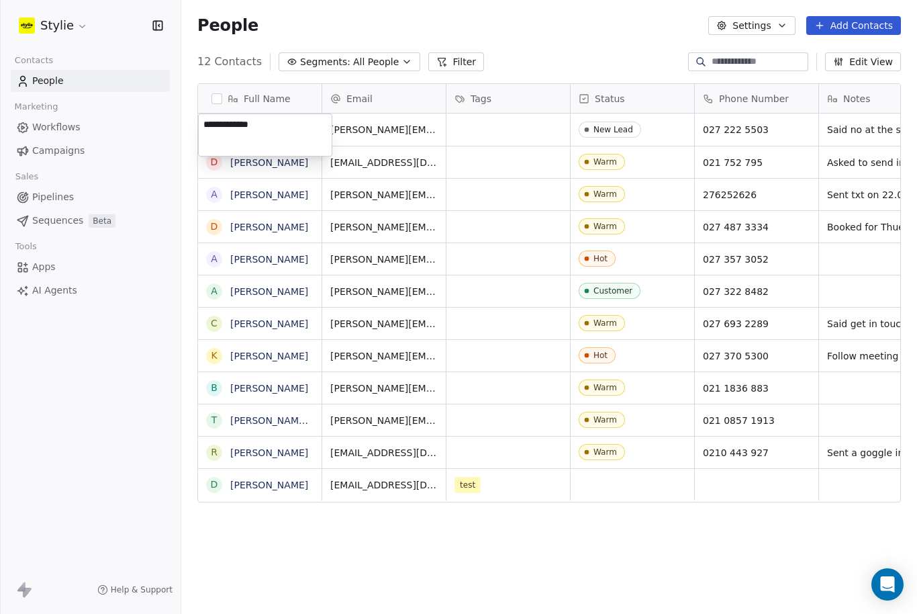
click at [789, 536] on html "Stylie Contacts People Marketing Workflows Campaigns Sales Pipelines Sequences …" at bounding box center [458, 307] width 917 height 614
click at [872, 26] on button "Add Contacts" at bounding box center [853, 25] width 95 height 19
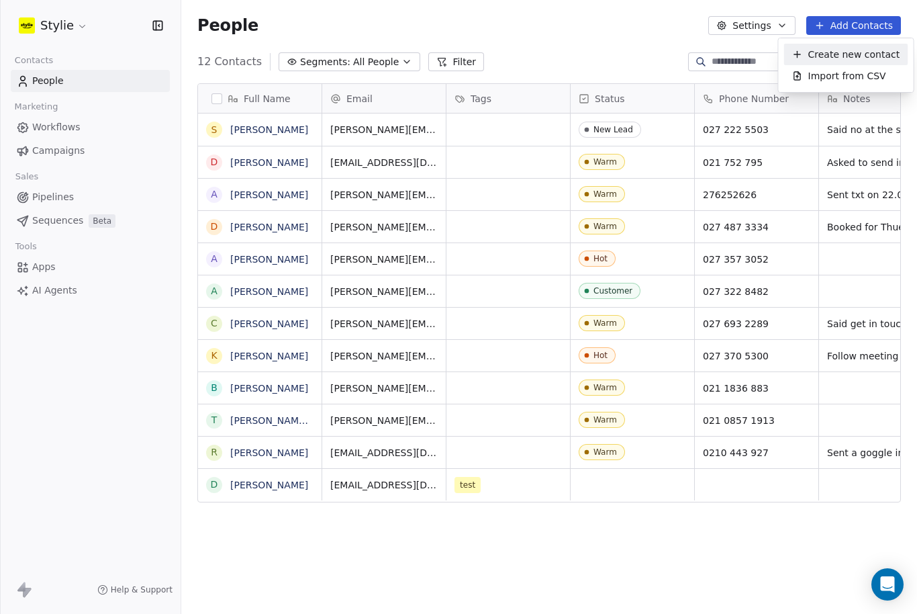
click at [832, 51] on span "Create new contact" at bounding box center [854, 55] width 92 height 14
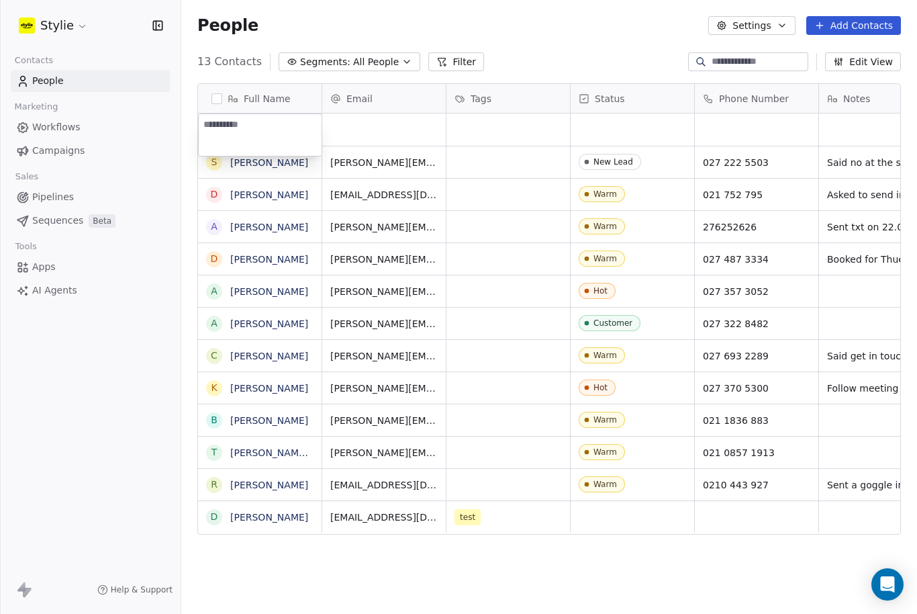
click at [226, 136] on textarea at bounding box center [260, 135] width 123 height 42
type textarea "*****"
click at [517, 131] on html "Stylie Contacts People Marketing Workflows Campaigns Sales Pipelines Sequences …" at bounding box center [458, 307] width 917 height 614
click at [640, 128] on div "grid" at bounding box center [633, 129] width 124 height 32
click at [606, 130] on div "grid" at bounding box center [633, 129] width 124 height 32
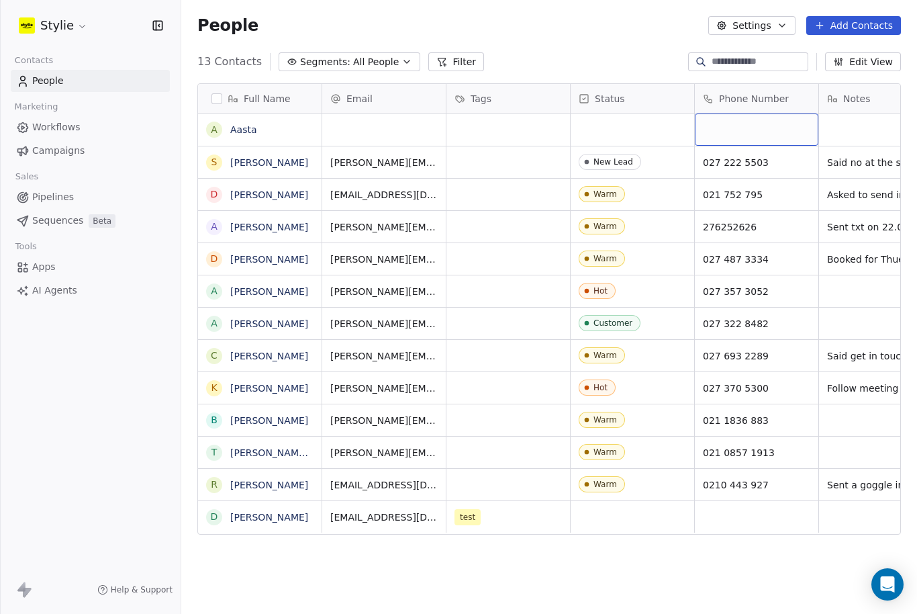
click at [734, 132] on div "grid" at bounding box center [757, 129] width 124 height 32
click at [721, 135] on div "grid" at bounding box center [757, 129] width 124 height 32
click at [747, 133] on div "grid" at bounding box center [757, 129] width 124 height 32
type input "**********"
drag, startPoint x: 623, startPoint y: 140, endPoint x: 623, endPoint y: 77, distance: 63.1
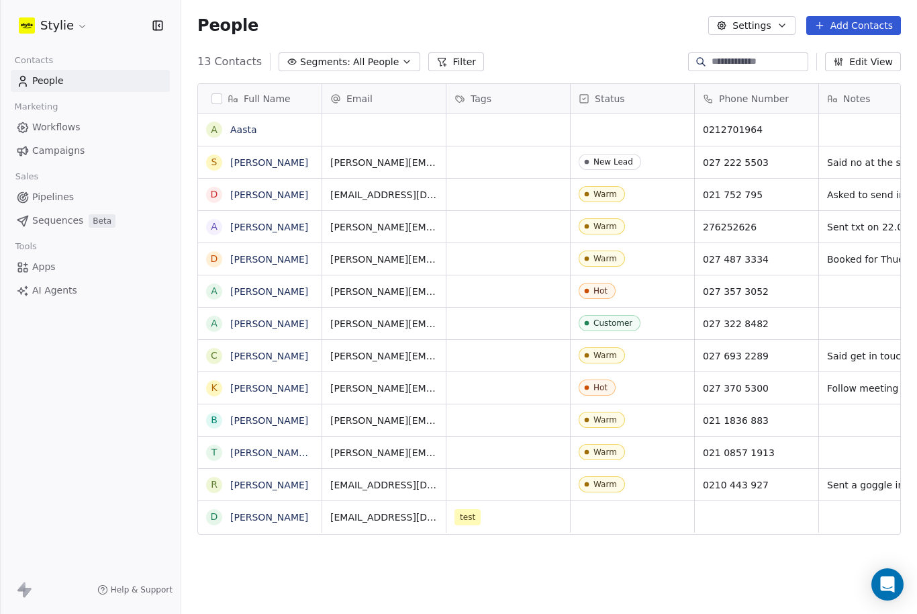
click at [623, 77] on html "Stylie Contacts People Marketing Workflows Campaigns Sales Pipelines Sequences …" at bounding box center [458, 307] width 917 height 614
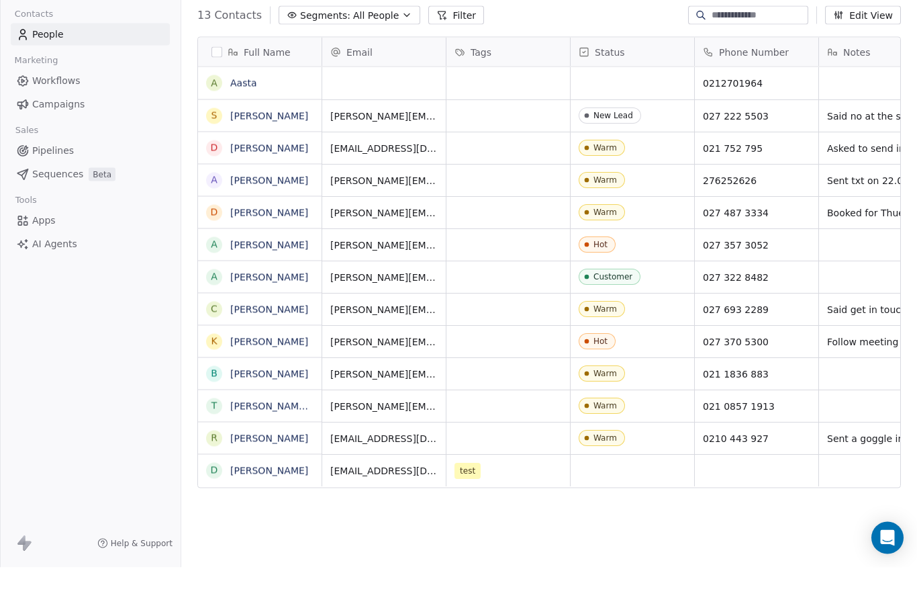
scroll to position [44, 0]
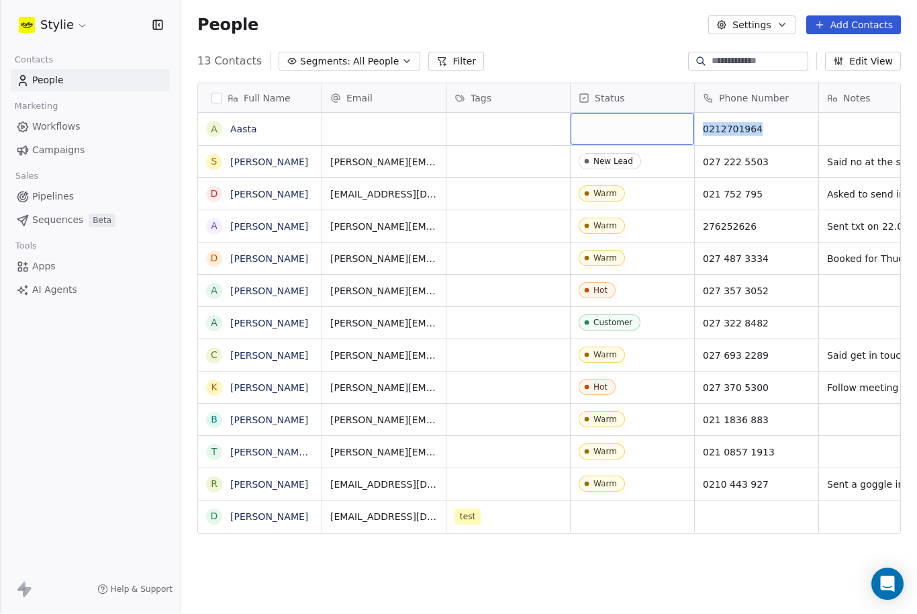
click at [601, 113] on div "grid" at bounding box center [633, 129] width 124 height 32
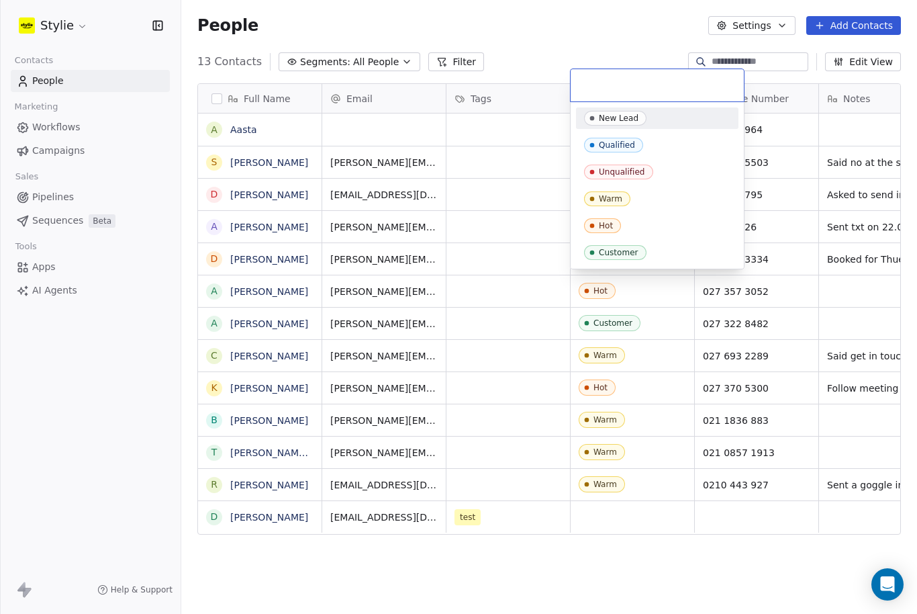
click at [601, 86] on input "text" at bounding box center [657, 85] width 157 height 15
click at [628, 199] on span "Warm" at bounding box center [607, 198] width 46 height 15
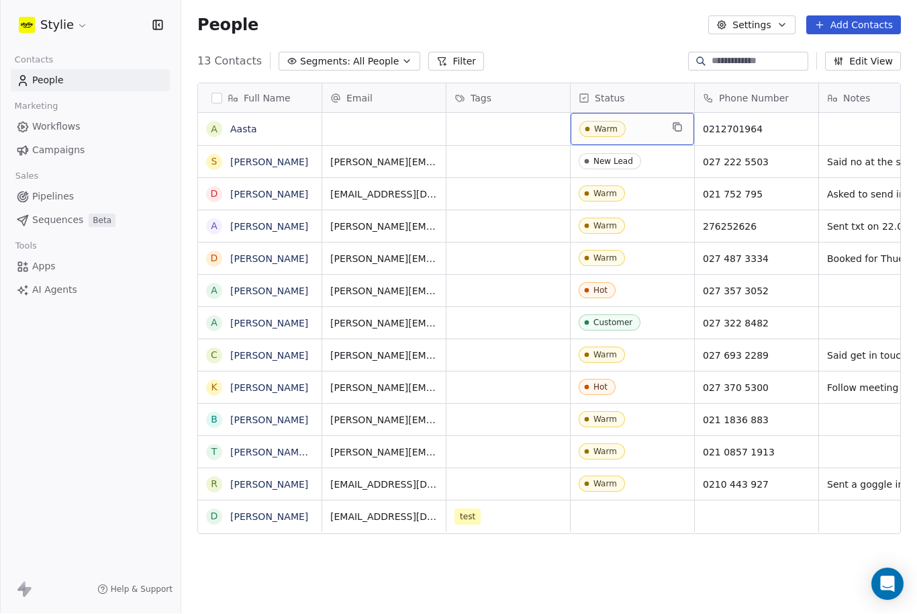
click at [612, 125] on div "Warm" at bounding box center [605, 129] width 23 height 9
click at [655, 121] on span "Warm" at bounding box center [620, 129] width 82 height 17
click at [642, 121] on span "Warm" at bounding box center [620, 129] width 82 height 17
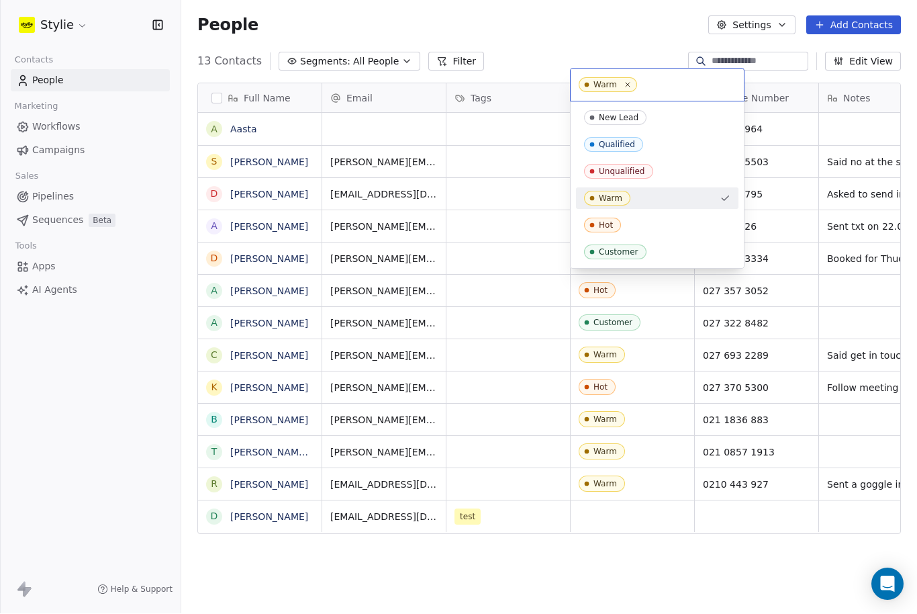
click at [641, 83] on input "text" at bounding box center [688, 85] width 96 height 15
click at [638, 83] on div "Warm" at bounding box center [657, 85] width 173 height 32
click at [637, 84] on div "Warm" at bounding box center [657, 85] width 173 height 32
click at [626, 119] on div "New Lead" at bounding box center [619, 117] width 40 height 9
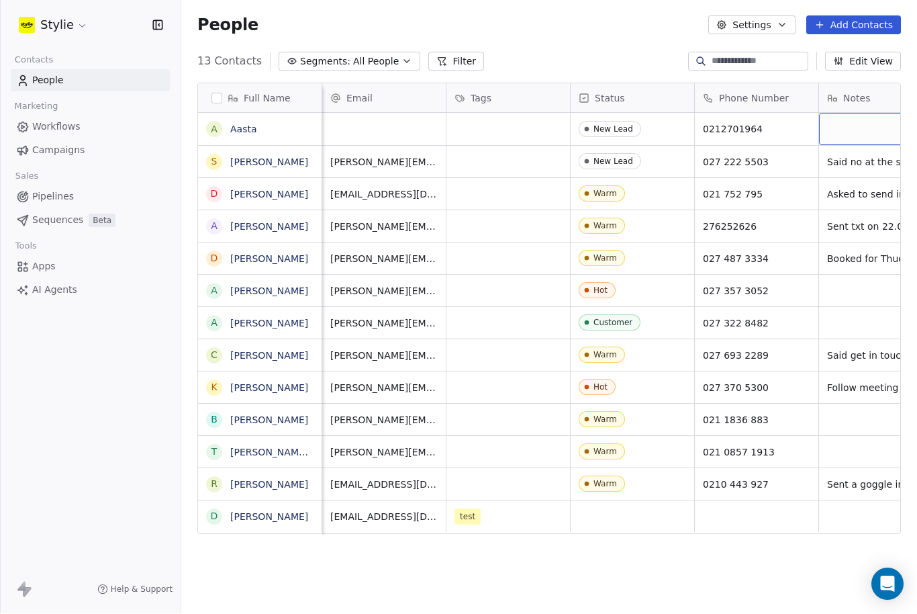
scroll to position [0, 43]
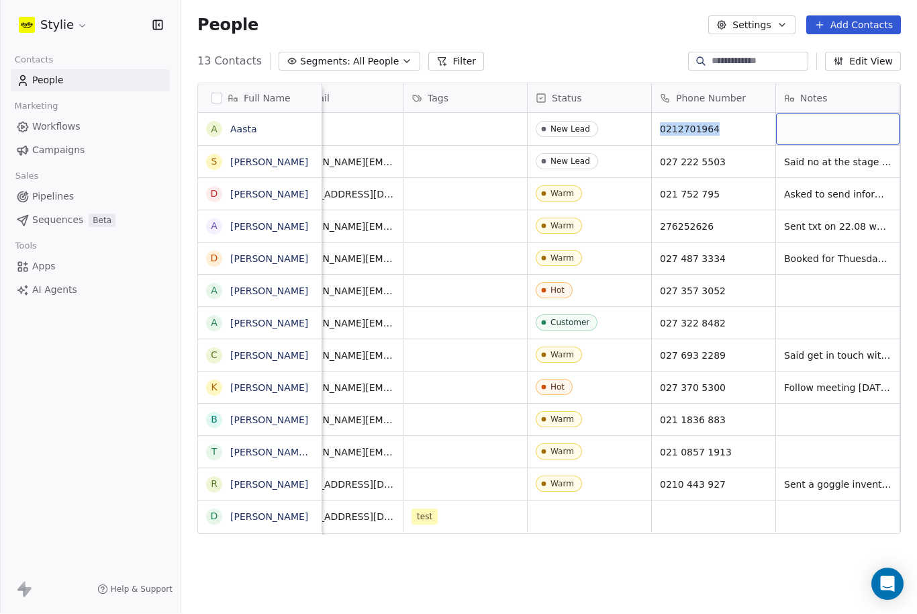
click at [831, 113] on div "grid" at bounding box center [838, 129] width 124 height 32
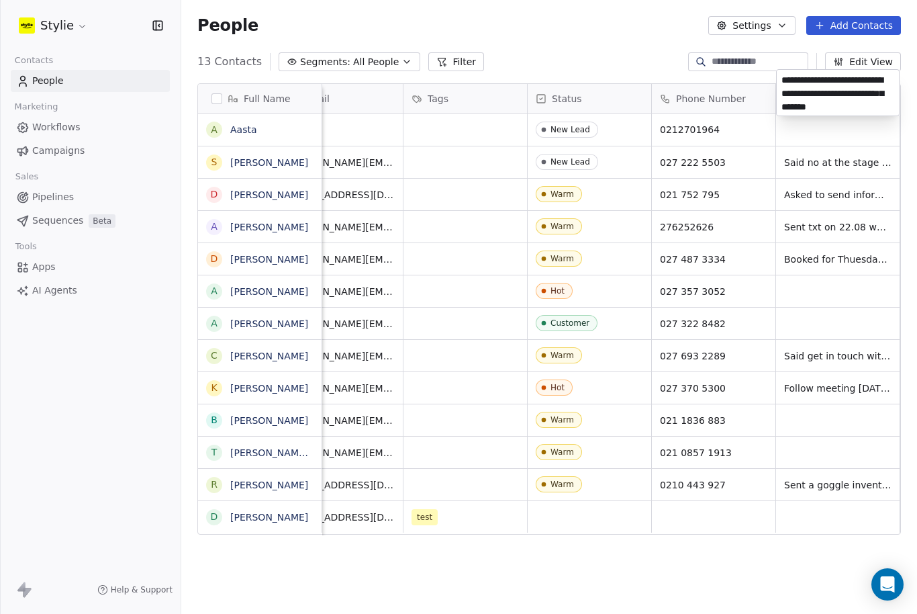
type textarea "**********"
drag, startPoint x: 831, startPoint y: 149, endPoint x: 832, endPoint y: 130, distance: 19.5
click at [832, 130] on html "Stylie Contacts People Marketing Workflows Campaigns Sales Pipelines Sequences …" at bounding box center [458, 307] width 917 height 614
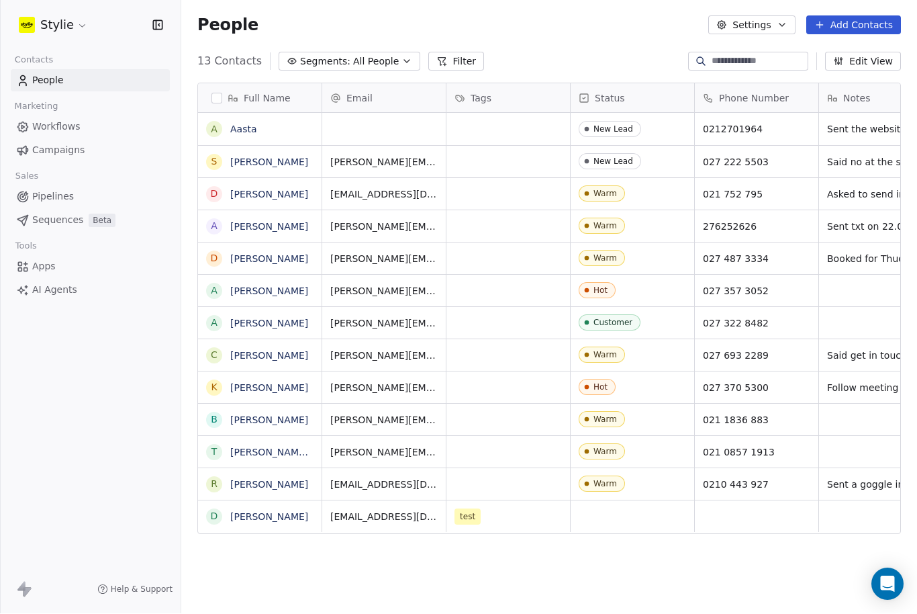
click at [449, 560] on div "Full Name A Aasta S [PERSON_NAME] D [PERSON_NAME] A [PERSON_NAME] D [PERSON_NAM…" at bounding box center [549, 342] width 736 height 540
click at [839, 16] on button "Add Contacts" at bounding box center [853, 25] width 95 height 19
click at [827, 38] on span "Create new contact" at bounding box center [854, 42] width 92 height 14
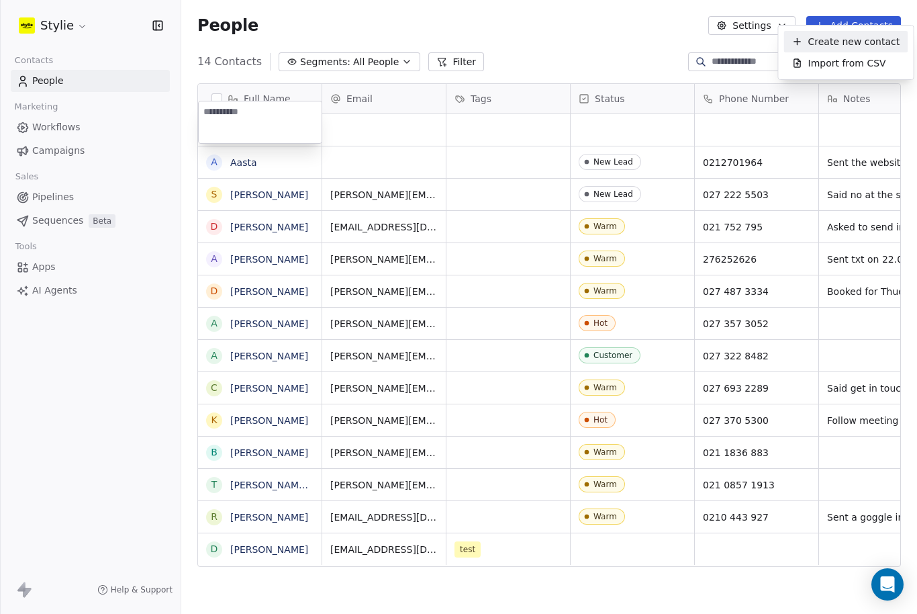
scroll to position [12, 0]
type textarea "******"
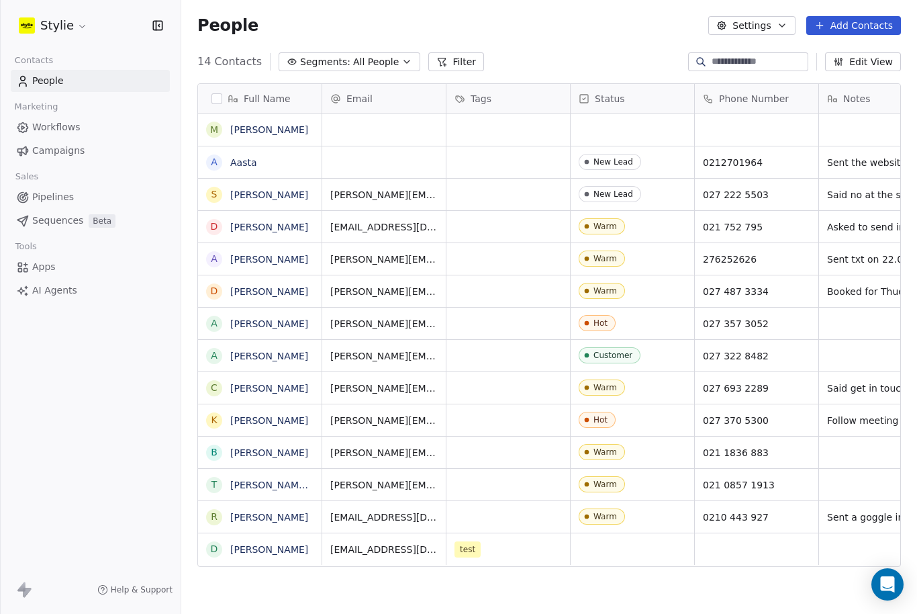
click at [595, 112] on html "Stylie Contacts People Marketing Workflows Campaigns Sales Pipelines Sequences …" at bounding box center [458, 307] width 917 height 614
click at [710, 115] on div "grid" at bounding box center [757, 129] width 124 height 32
type input "**********"
drag, startPoint x: 869, startPoint y: 106, endPoint x: 869, endPoint y: 59, distance: 47.0
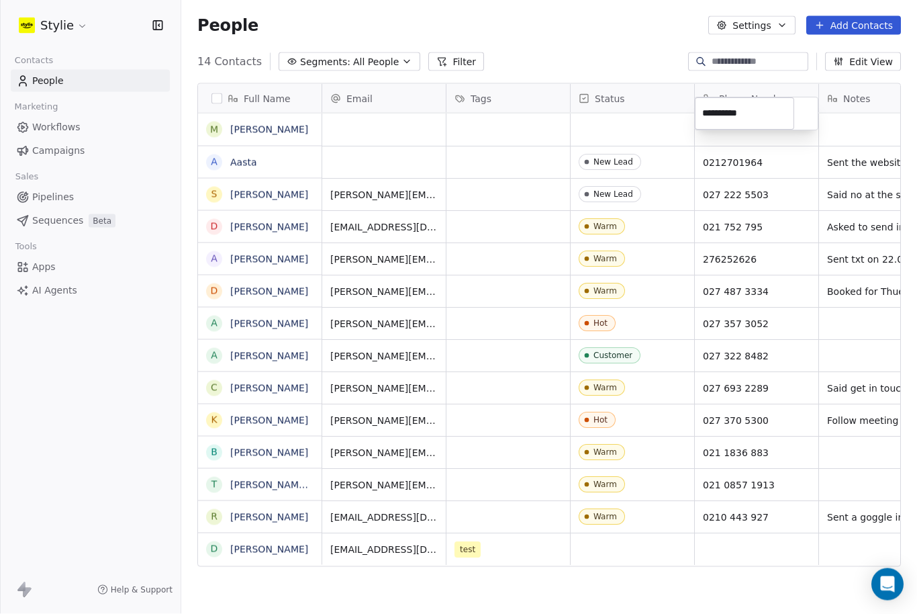
click at [869, 59] on html "Stylie Contacts People Marketing Workflows Campaigns Sales Pipelines Sequences …" at bounding box center [458, 307] width 917 height 614
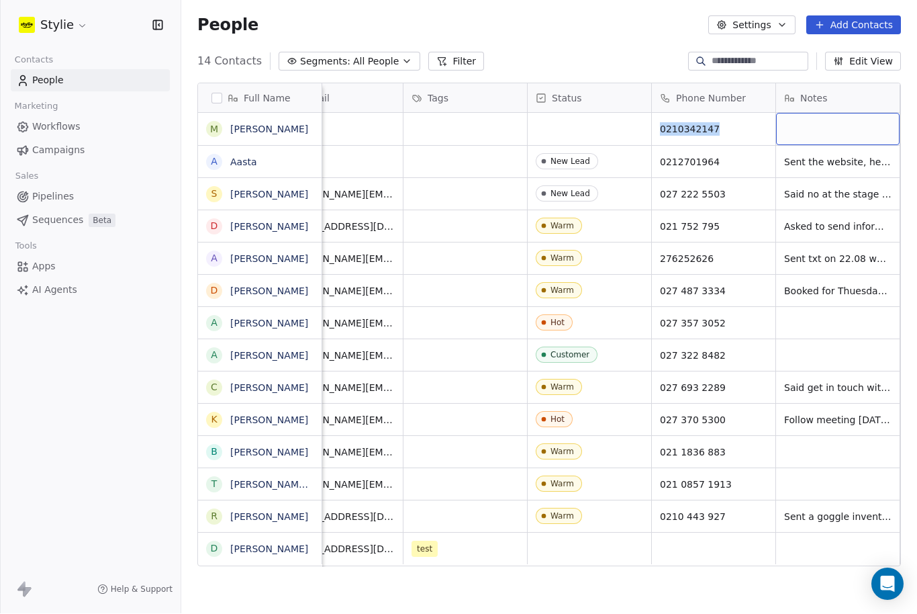
click at [844, 113] on div "grid" at bounding box center [838, 129] width 124 height 32
click at [554, 61] on html "Stylie Contacts People Marketing Workflows Campaigns Sales Pipelines Sequences …" at bounding box center [458, 307] width 917 height 614
click at [558, 113] on div "grid" at bounding box center [590, 129] width 124 height 32
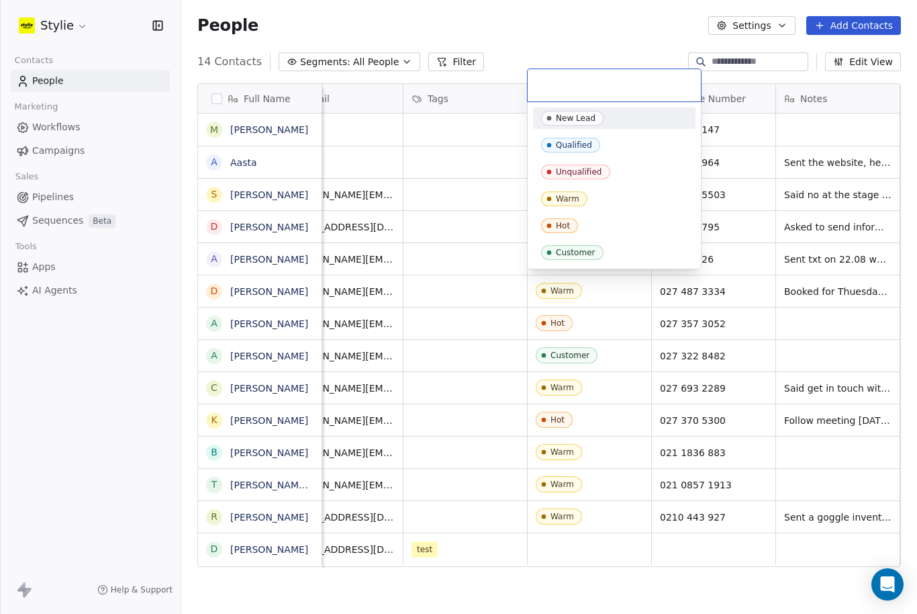
drag, startPoint x: 621, startPoint y: 122, endPoint x: 634, endPoint y: 120, distance: 13.6
click at [621, 122] on div "New Lead" at bounding box center [614, 118] width 146 height 15
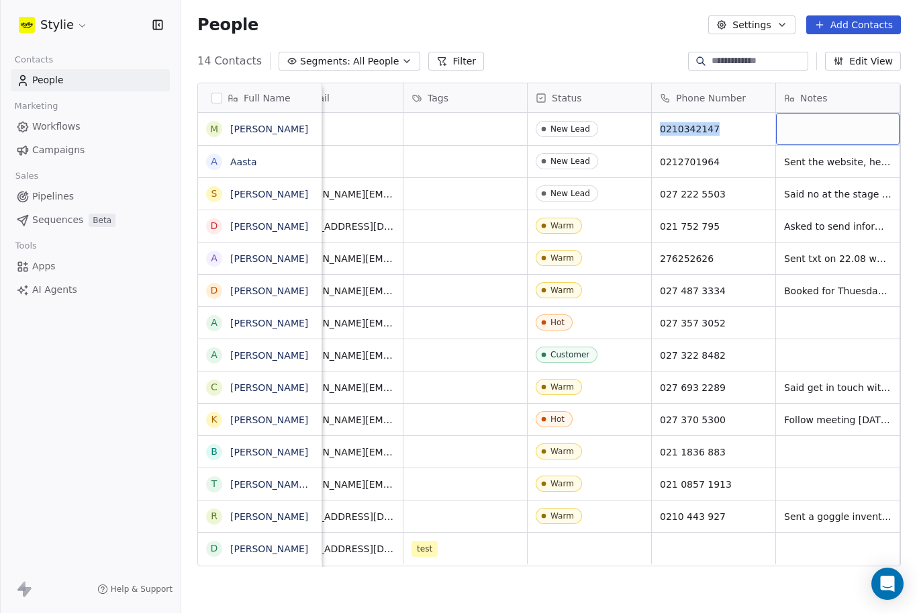
click at [797, 113] on div "grid" at bounding box center [838, 129] width 124 height 32
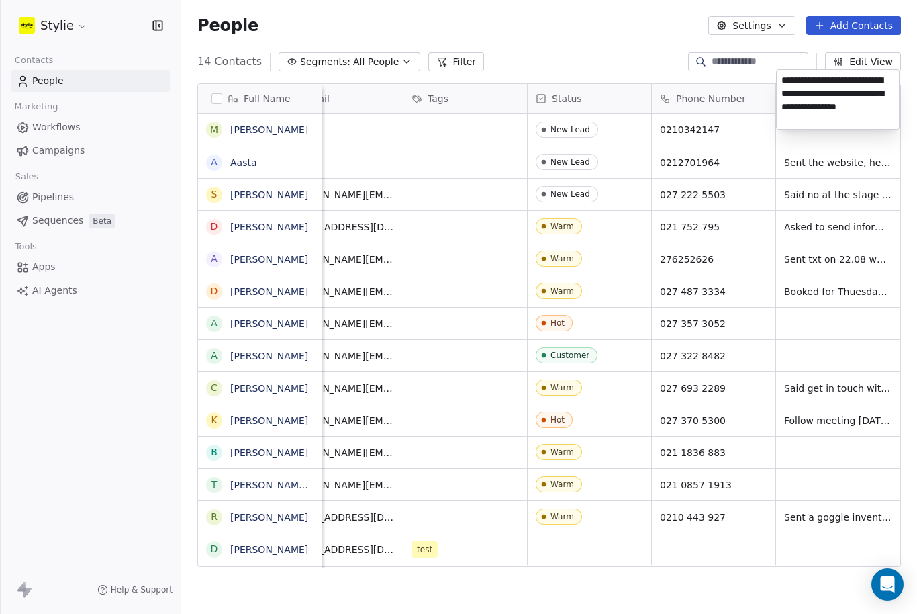
type textarea "**********"
click at [833, 131] on html "Stylie Contacts People Marketing Workflows Campaigns Sales Pipelines Sequences …" at bounding box center [458, 307] width 917 height 614
click at [849, 52] on button "Edit View" at bounding box center [863, 61] width 76 height 19
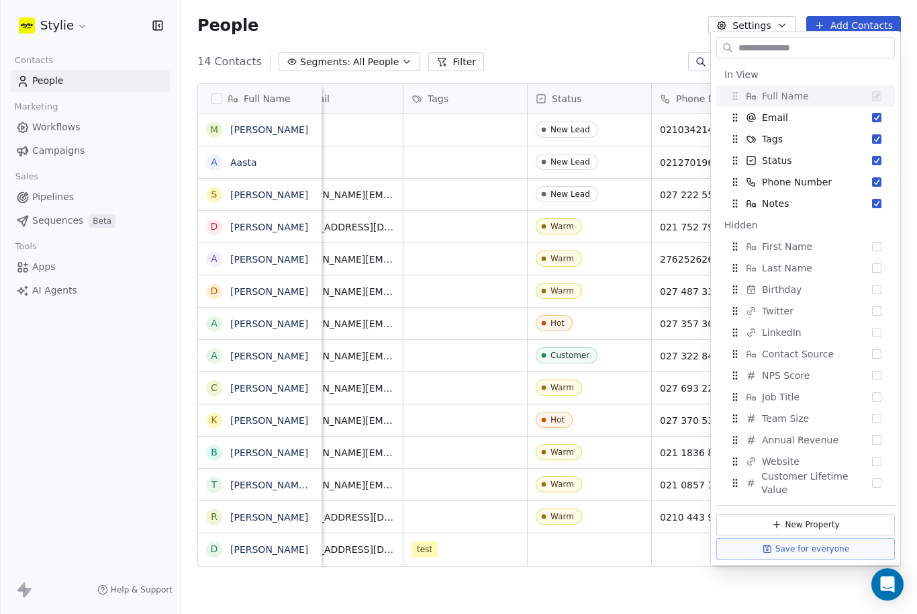
scroll to position [0, 0]
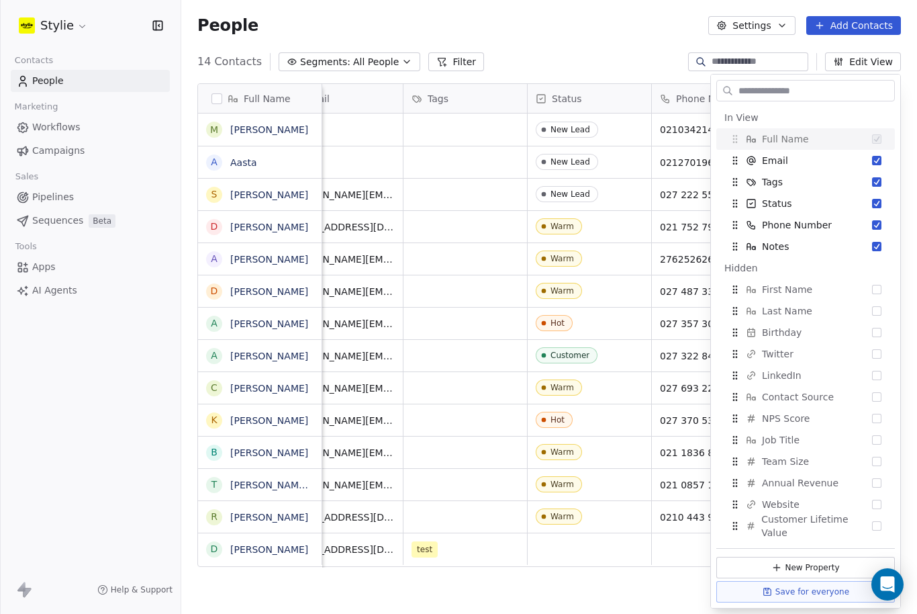
click at [863, 28] on button "Add Contacts" at bounding box center [853, 25] width 95 height 19
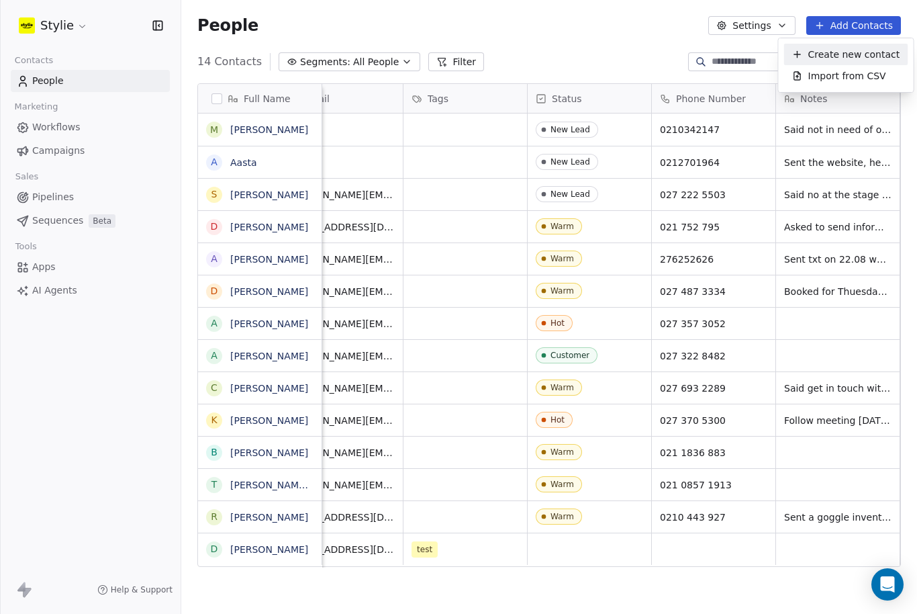
click at [841, 53] on span "Create new contact" at bounding box center [854, 55] width 92 height 14
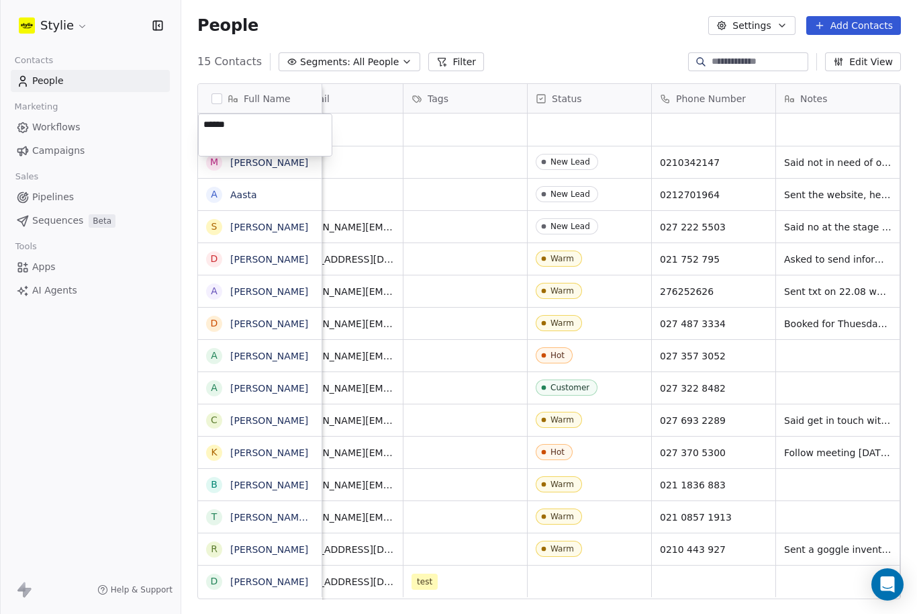
type textarea "*******"
click at [377, 84] on html "Stylie Contacts People Marketing Workflows Campaigns Sales Pipelines Sequences …" at bounding box center [458, 307] width 917 height 614
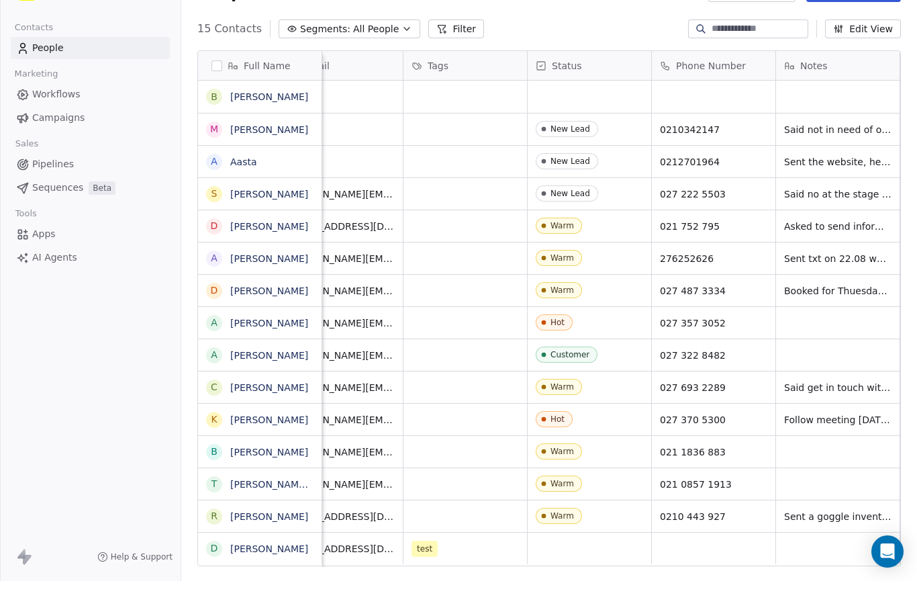
scroll to position [33, 0]
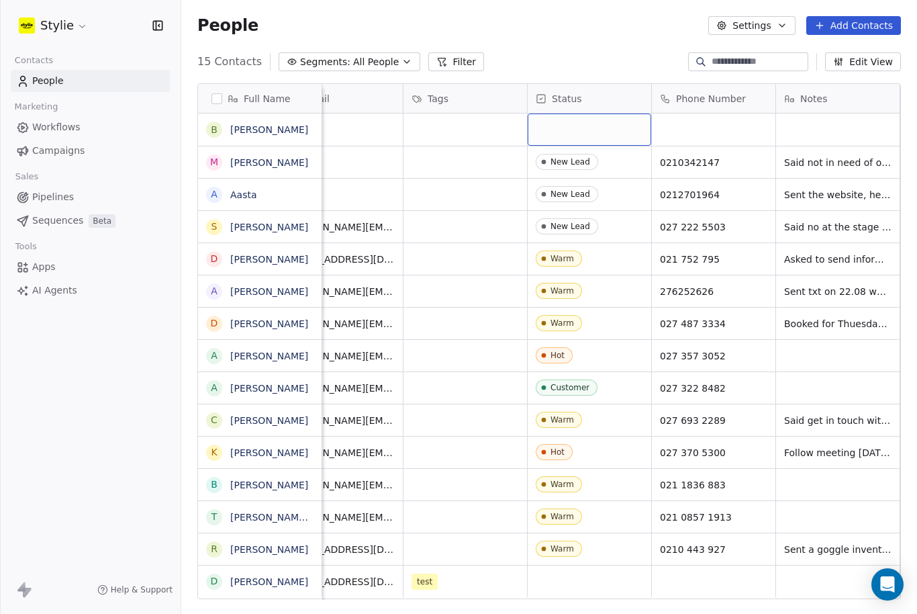
click at [563, 113] on div "grid" at bounding box center [590, 129] width 124 height 32
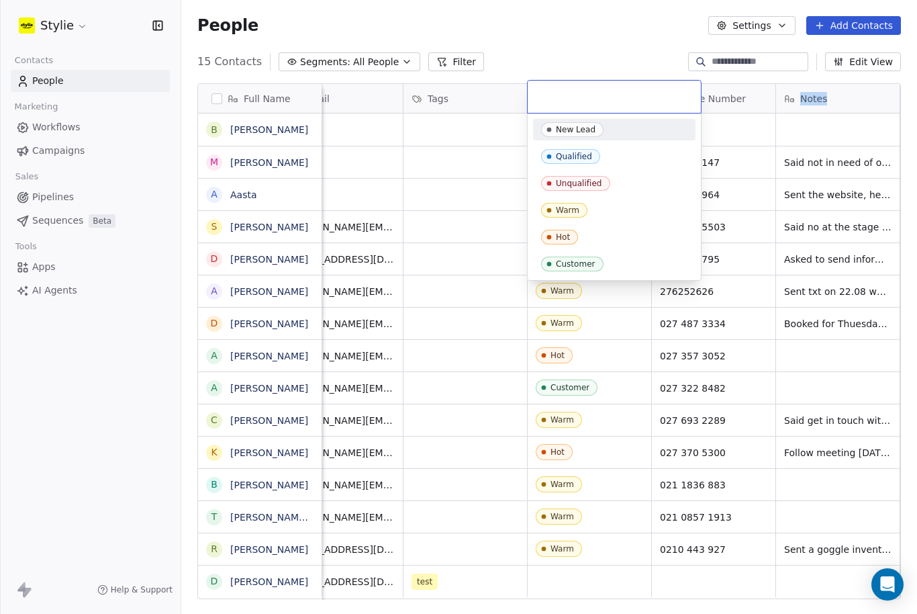
scroll to position [32, 0]
click at [579, 213] on span "Warm" at bounding box center [564, 210] width 46 height 15
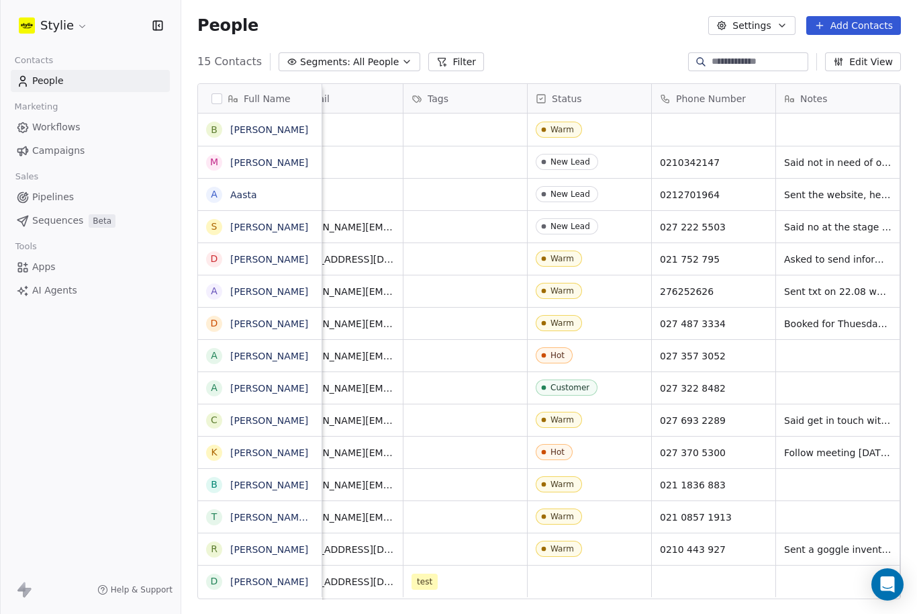
scroll to position [42, 0]
click at [678, 113] on div "grid" at bounding box center [714, 129] width 124 height 32
click at [679, 86] on input at bounding box center [713, 87] width 118 height 27
type input "**********"
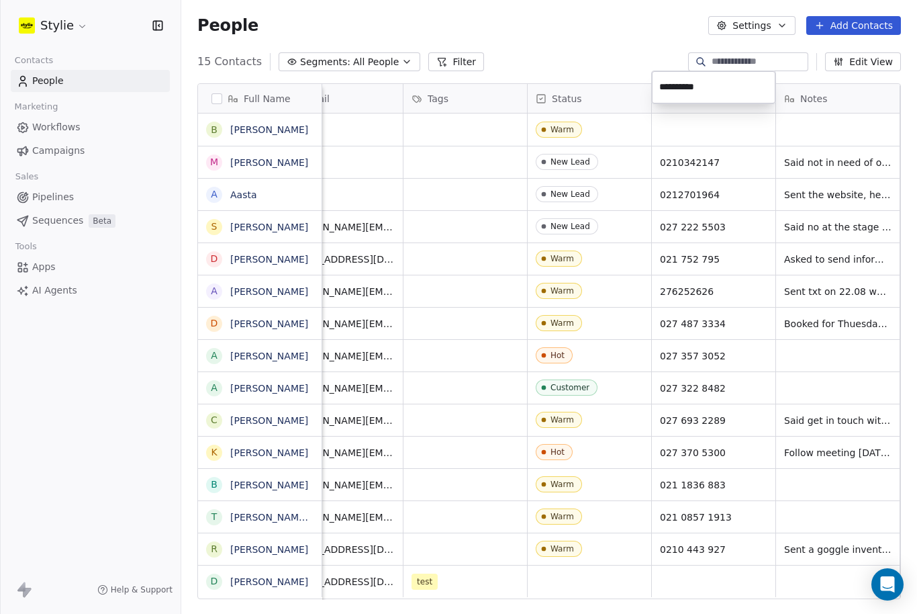
click at [818, 68] on html "Stylie Contacts People Marketing Workflows Campaigns Sales Pipelines Sequences …" at bounding box center [458, 307] width 917 height 614
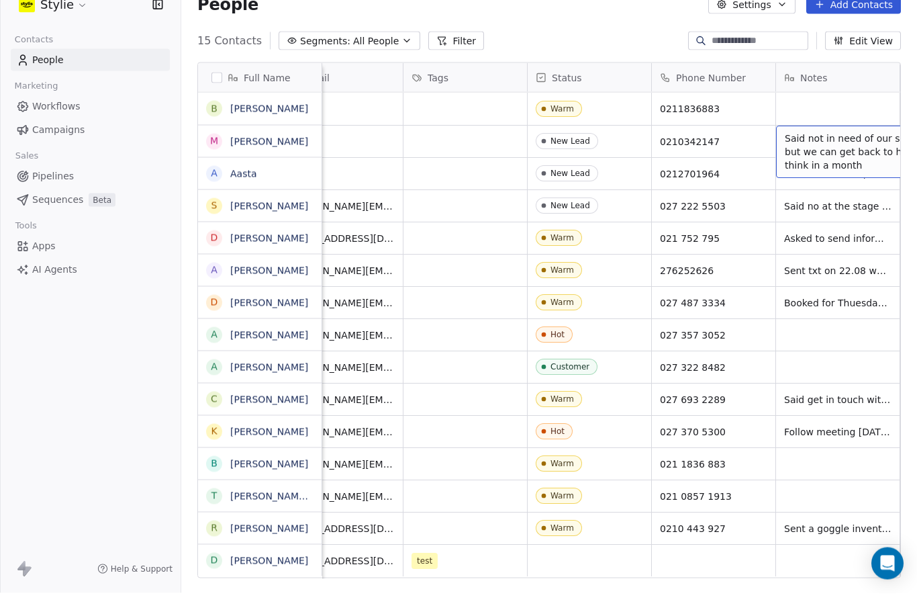
scroll to position [44, 0]
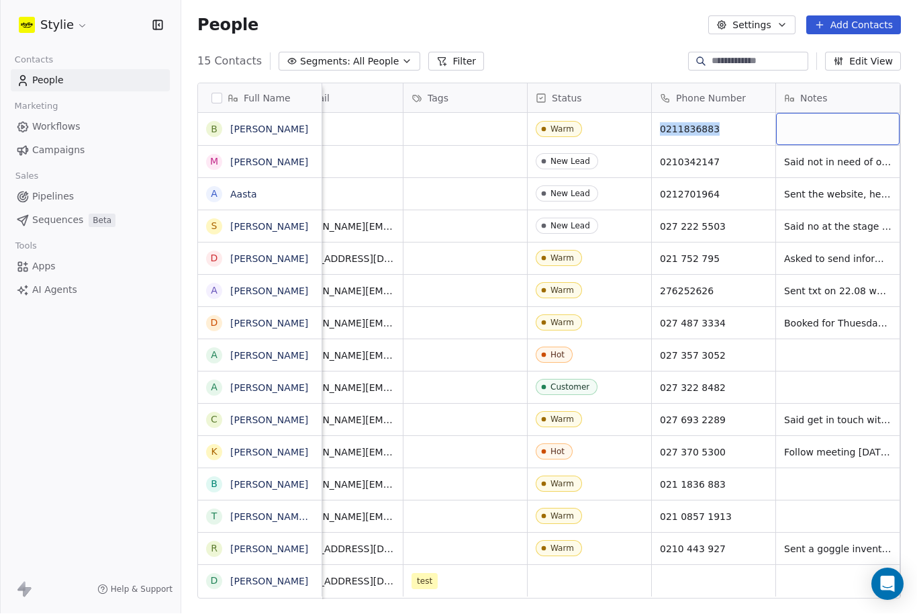
click at [812, 113] on div "grid" at bounding box center [838, 129] width 124 height 32
click at [812, 80] on textarea at bounding box center [838, 91] width 122 height 42
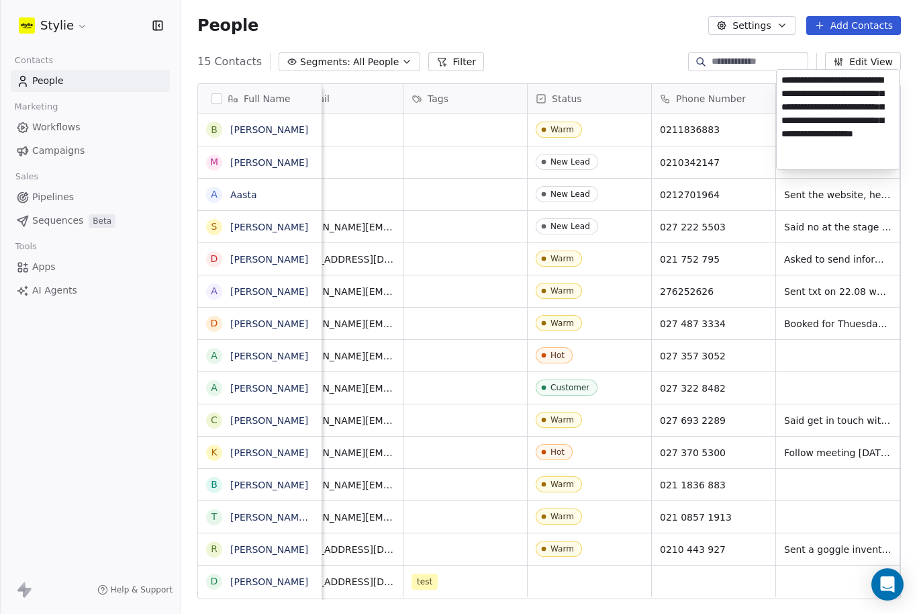
type textarea "**********"
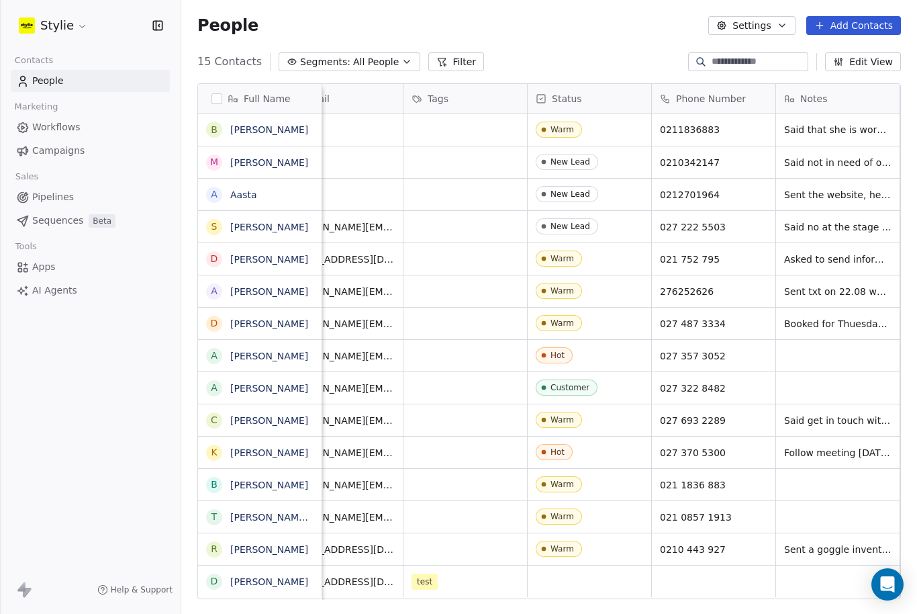
drag, startPoint x: 852, startPoint y: 219, endPoint x: 852, endPoint y: 199, distance: 19.5
click at [852, 199] on html "Stylie Contacts People Marketing Workflows Campaigns Sales Pipelines Sequences …" at bounding box center [458, 307] width 917 height 614
click at [875, 17] on button "Add Contacts" at bounding box center [853, 25] width 95 height 19
click at [824, 50] on span "Create new contact" at bounding box center [854, 47] width 92 height 14
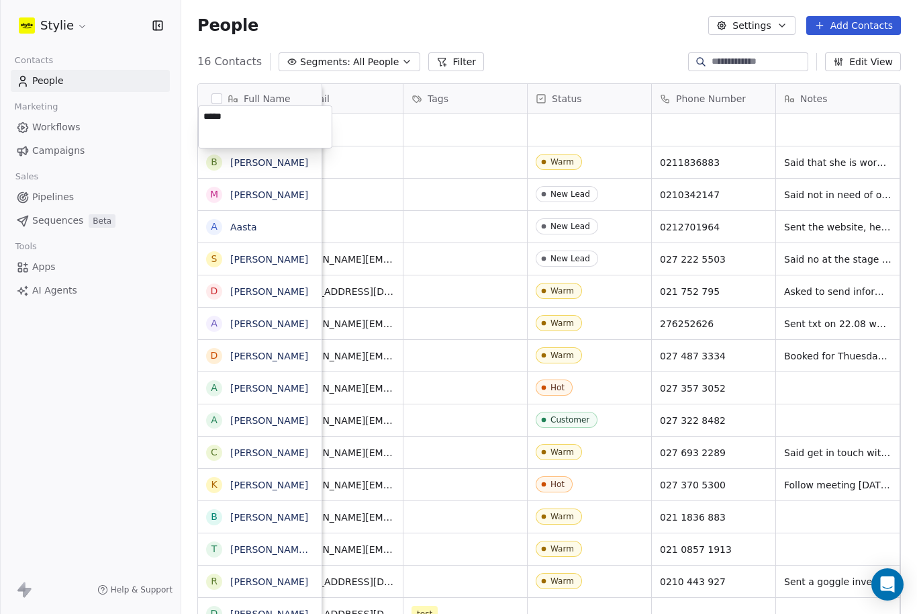
type textarea "******"
click at [0, 0] on html "Stylie Contacts People Marketing Workflows Campaigns Sales Pipelines Sequences …" at bounding box center [458, 307] width 917 height 614
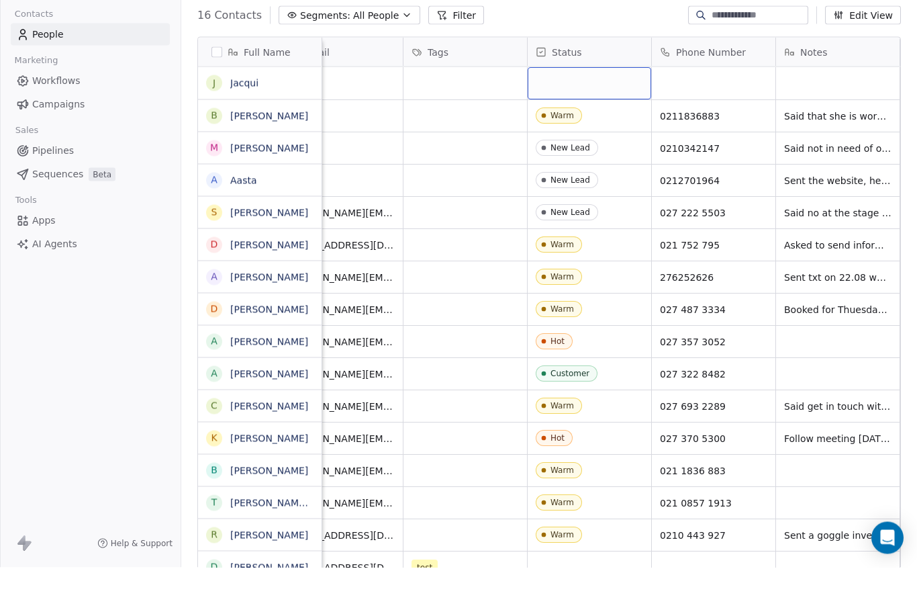
scroll to position [44, 0]
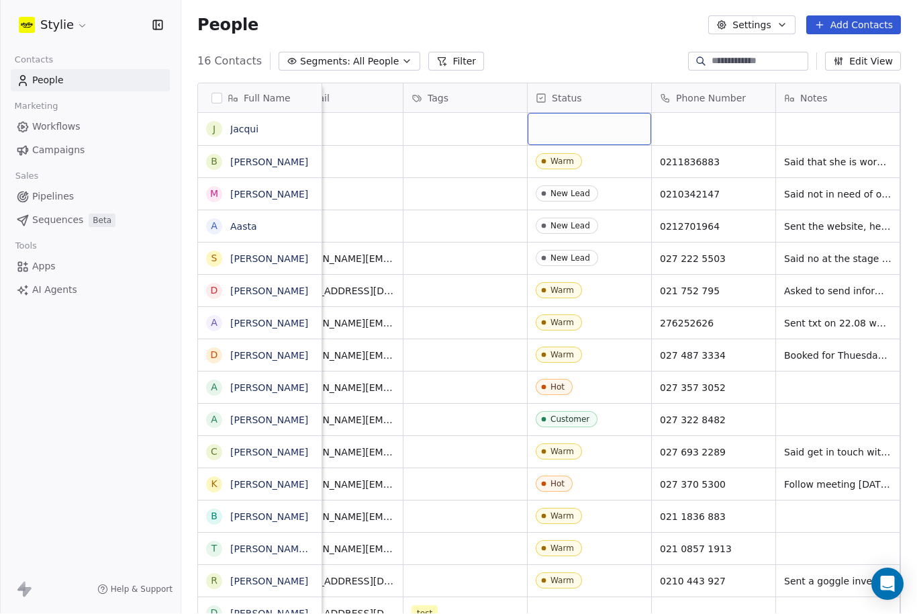
click at [577, 113] on div "grid" at bounding box center [590, 129] width 124 height 32
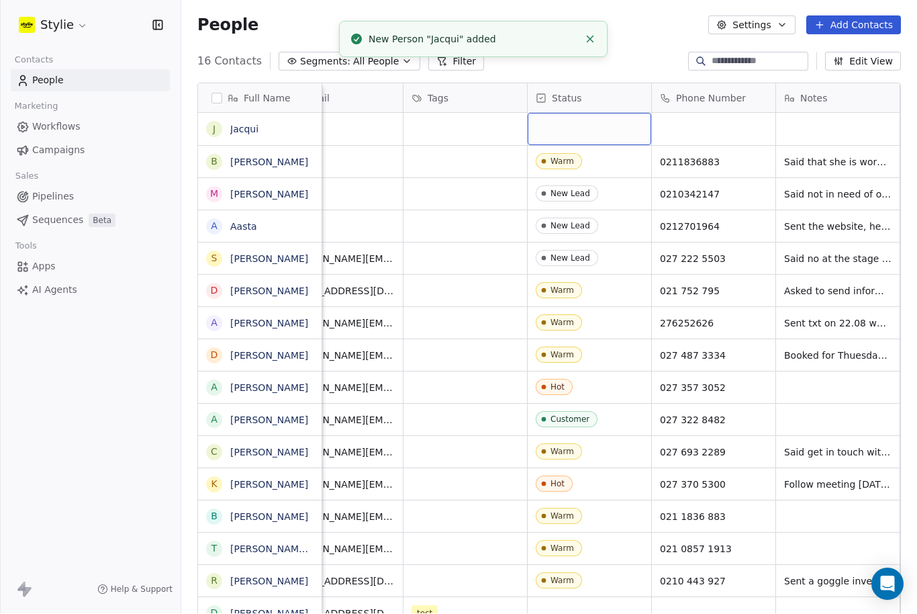
click at [575, 113] on div "grid" at bounding box center [590, 129] width 124 height 32
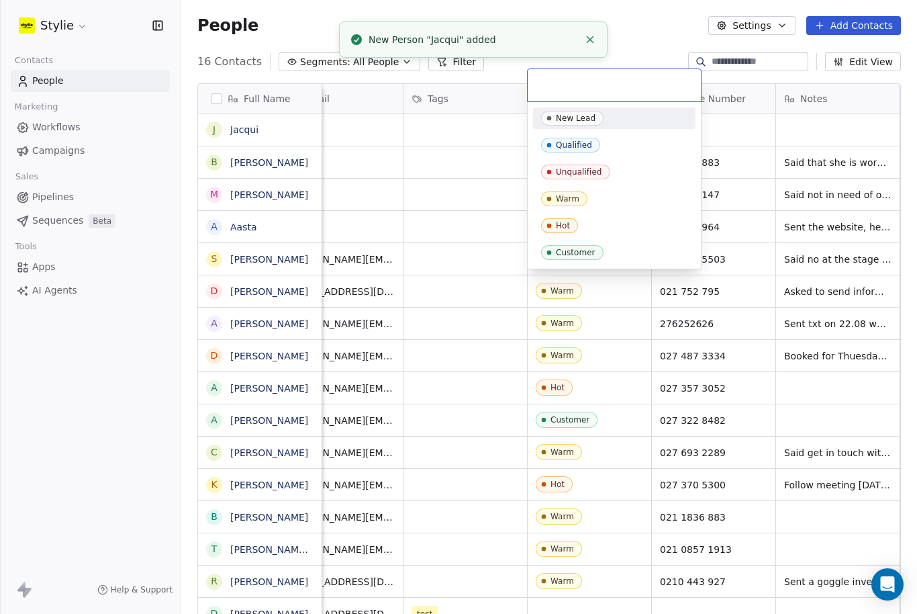
click at [595, 87] on input "text" at bounding box center [614, 85] width 157 height 15
click at [579, 122] on div "New Lead" at bounding box center [576, 117] width 40 height 9
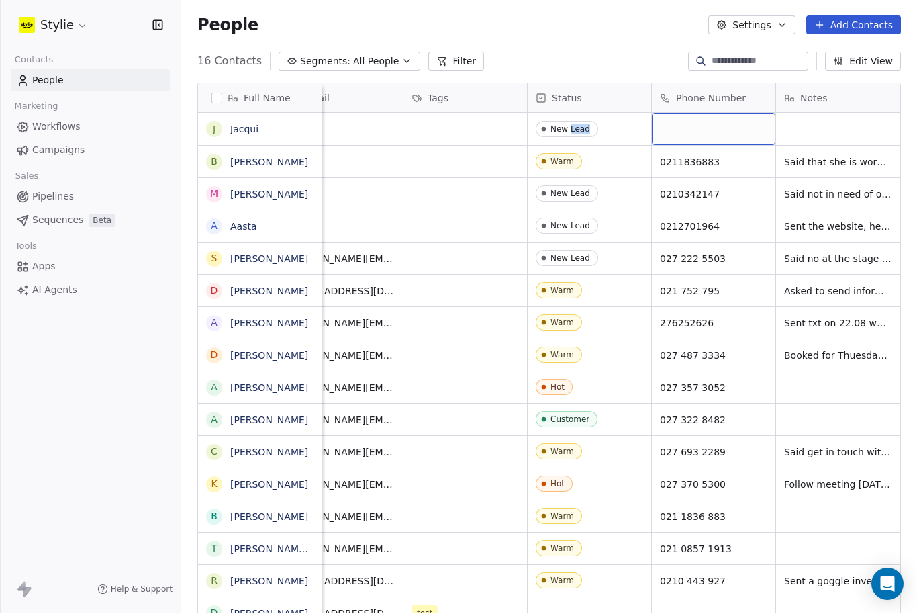
click at [683, 113] on div "grid" at bounding box center [714, 129] width 124 height 32
type input "**********"
click at [830, 68] on html "Stylie Contacts People Marketing Workflows Campaigns Sales Pipelines Sequences …" at bounding box center [458, 307] width 917 height 614
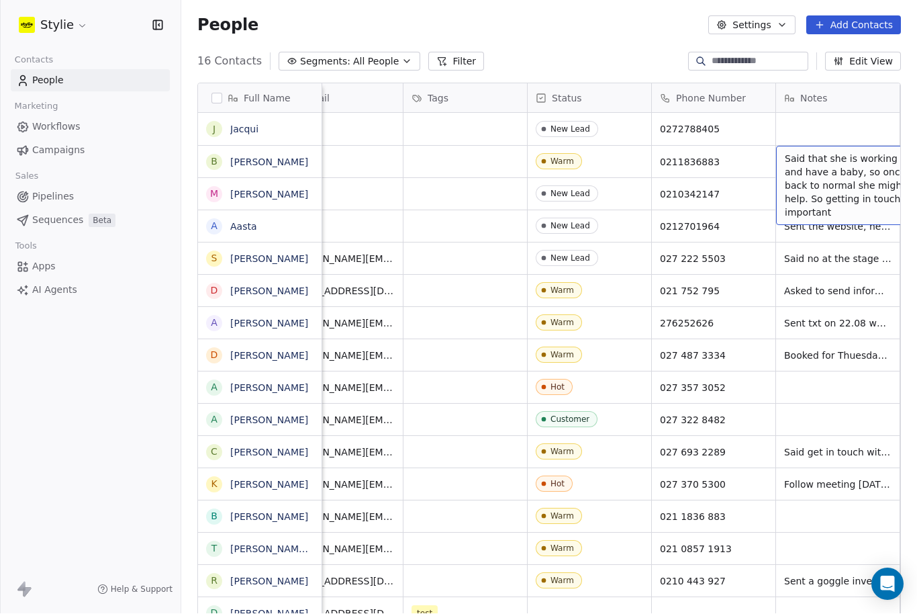
click at [0, 0] on html "Stylie Contacts People Marketing Workflows Campaigns Sales Pipelines Sequences …" at bounding box center [458, 307] width 917 height 614
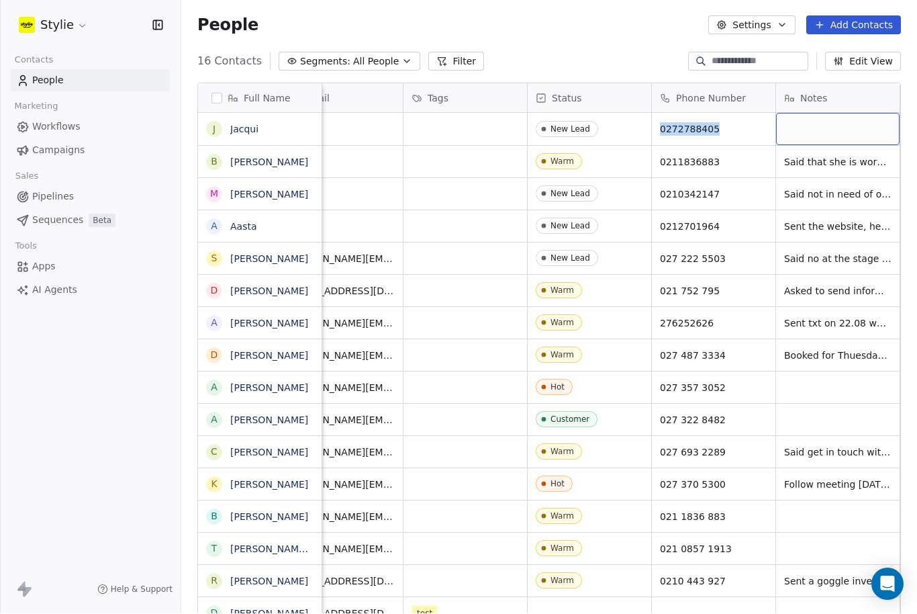
click at [817, 113] on div "grid" at bounding box center [838, 129] width 124 height 32
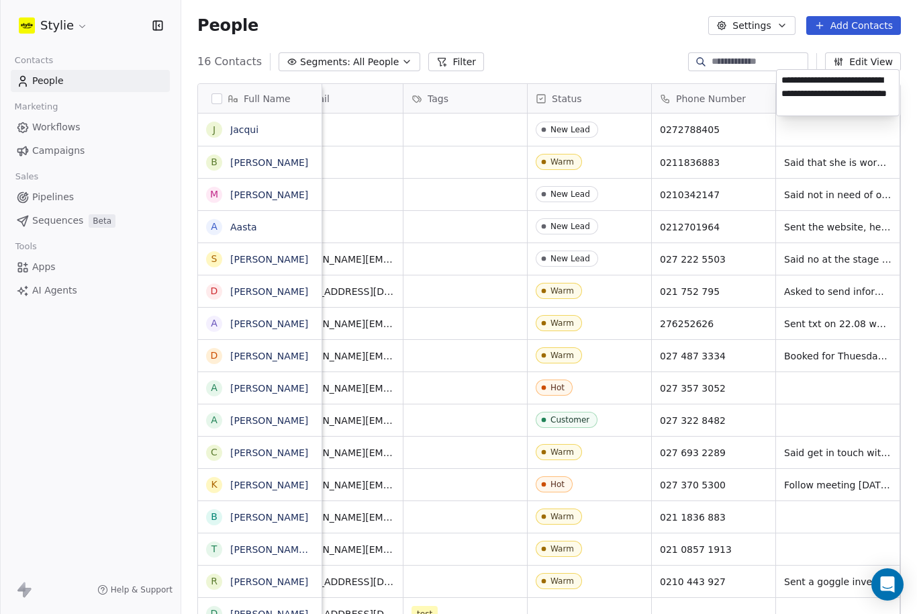
type textarea "**********"
click at [848, 195] on html "Stylie Contacts People Marketing Workflows Campaigns Sales Pipelines Sequences …" at bounding box center [458, 307] width 917 height 614
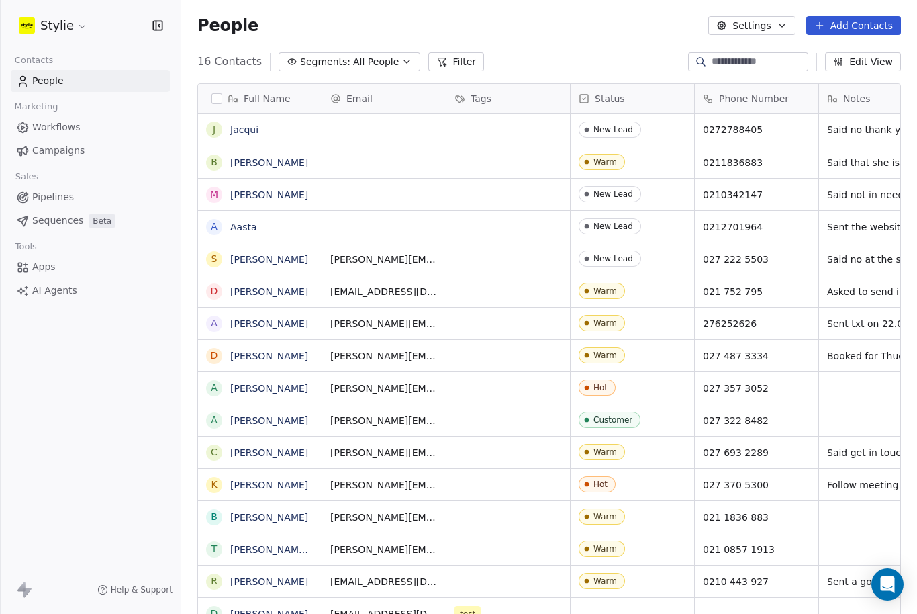
click at [852, 22] on button "Add Contacts" at bounding box center [853, 25] width 95 height 19
click at [846, 50] on span "Create new contact" at bounding box center [854, 51] width 92 height 14
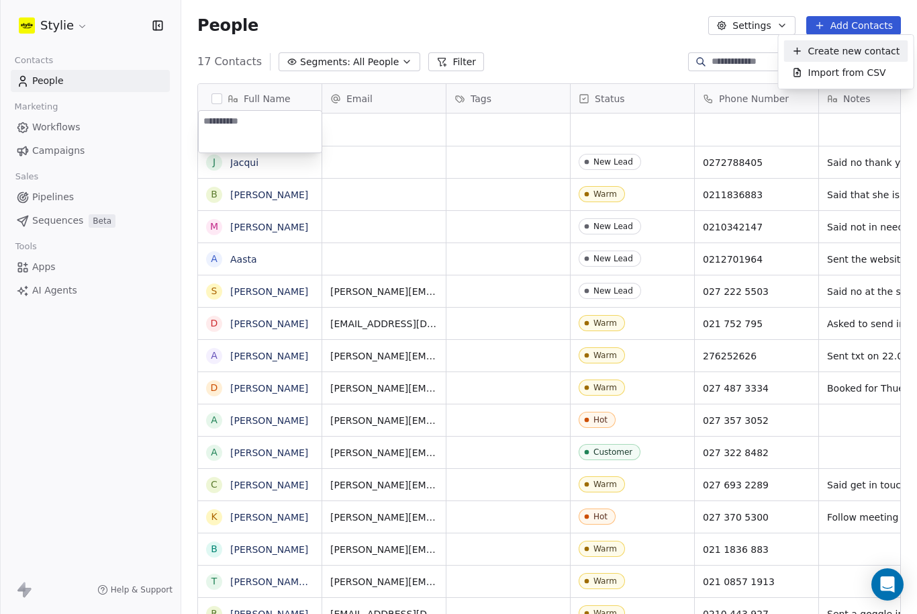
scroll to position [3, 0]
type textarea "******"
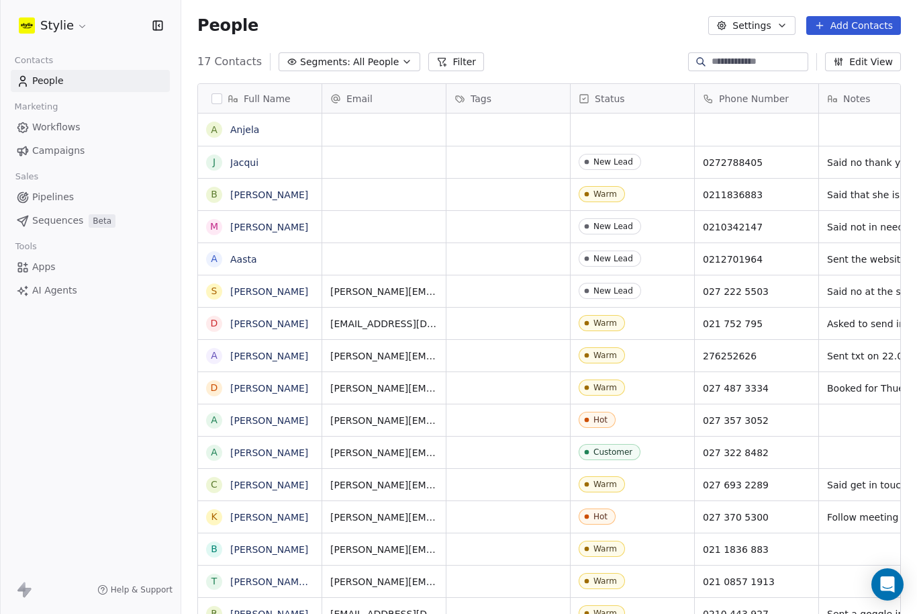
drag, startPoint x: 246, startPoint y: 142, endPoint x: 489, endPoint y: 111, distance: 244.3
click at [0, 0] on html "Stylie Contacts People Marketing Workflows Campaigns Sales Pipelines Sequences …" at bounding box center [458, 307] width 917 height 614
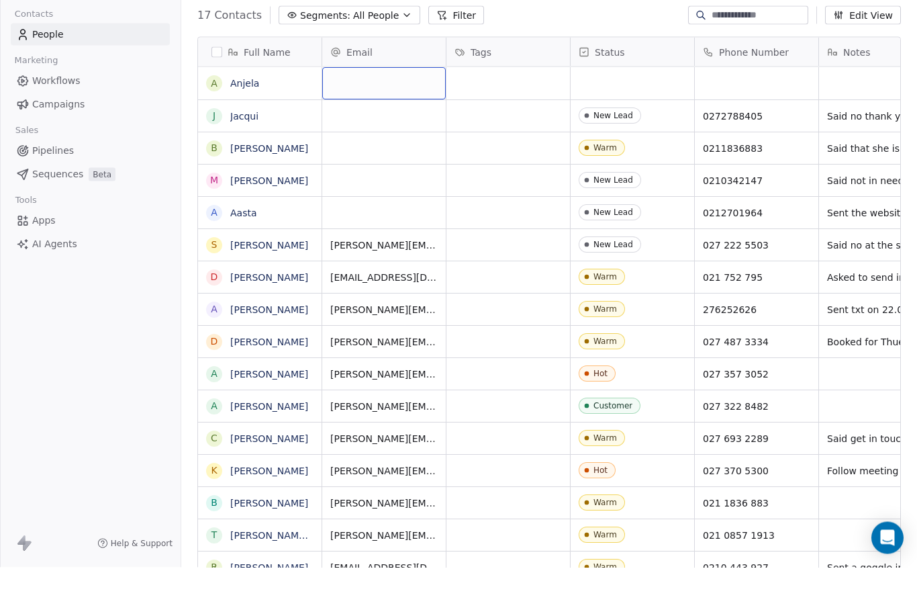
scroll to position [44, 0]
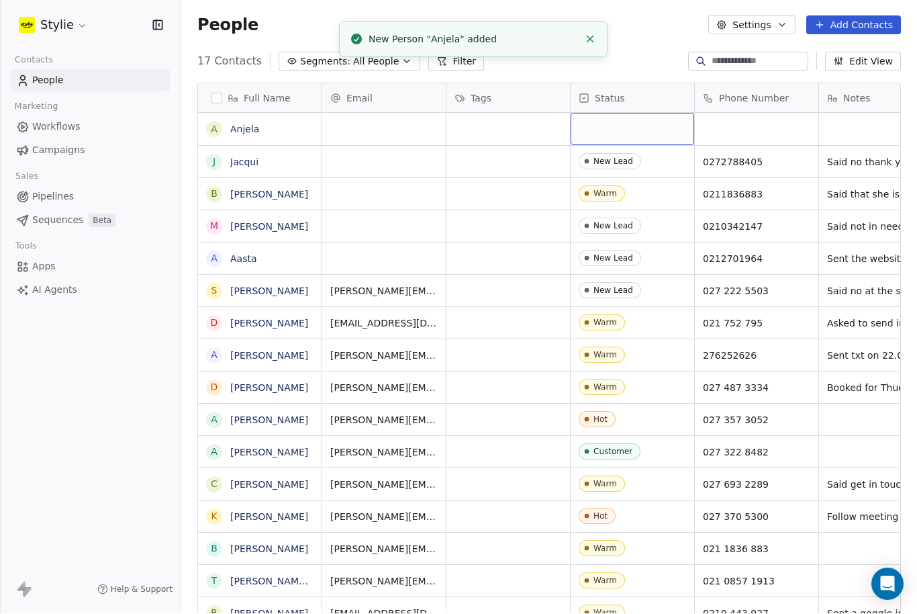
click at [602, 113] on div "grid" at bounding box center [633, 129] width 124 height 32
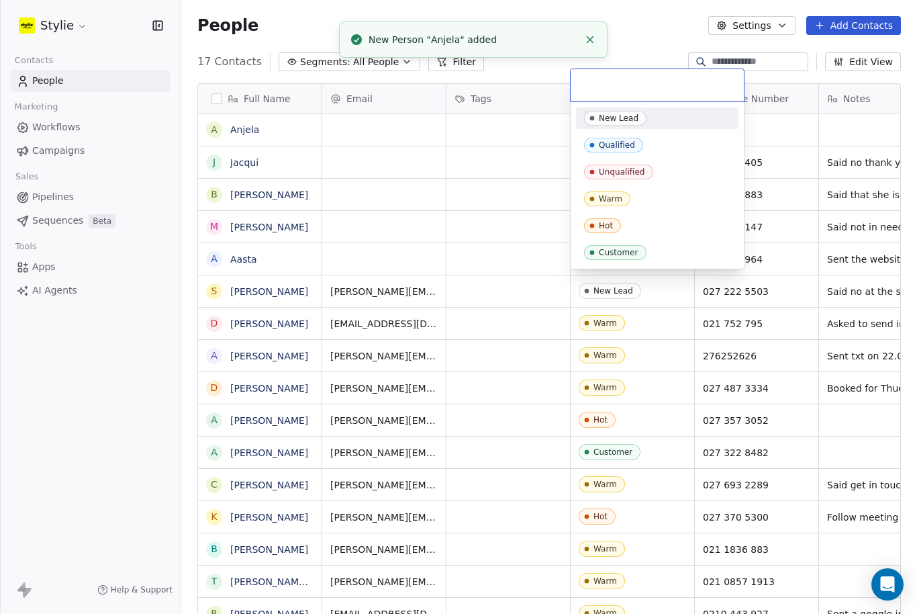
click at [622, 120] on div "New Lead" at bounding box center [619, 117] width 40 height 9
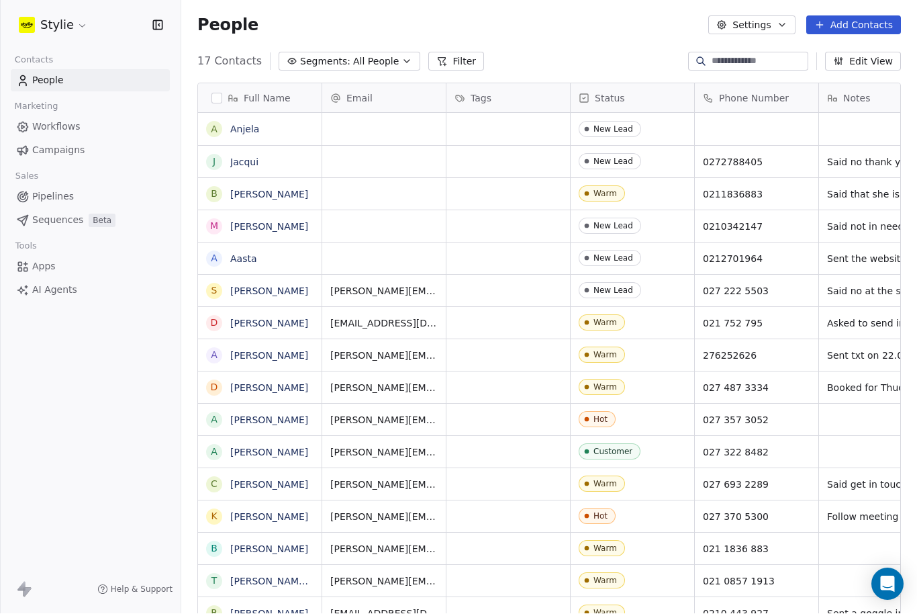
scroll to position [0, 0]
click at [737, 113] on div "grid" at bounding box center [757, 129] width 124 height 32
type input "**********"
click at [850, 66] on html "Stylie Contacts People Marketing Workflows Campaigns Sales Pipelines Sequences …" at bounding box center [458, 307] width 917 height 614
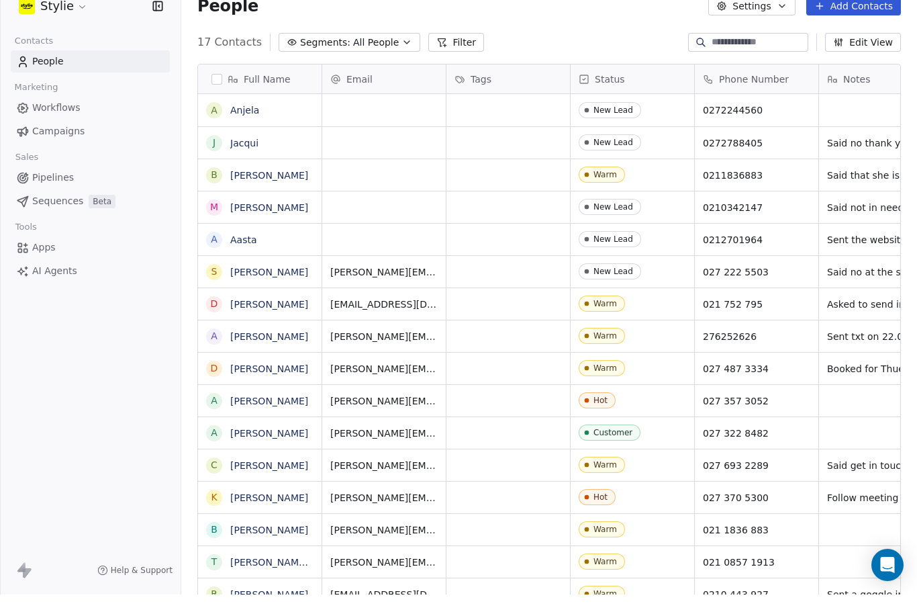
scroll to position [0, 43]
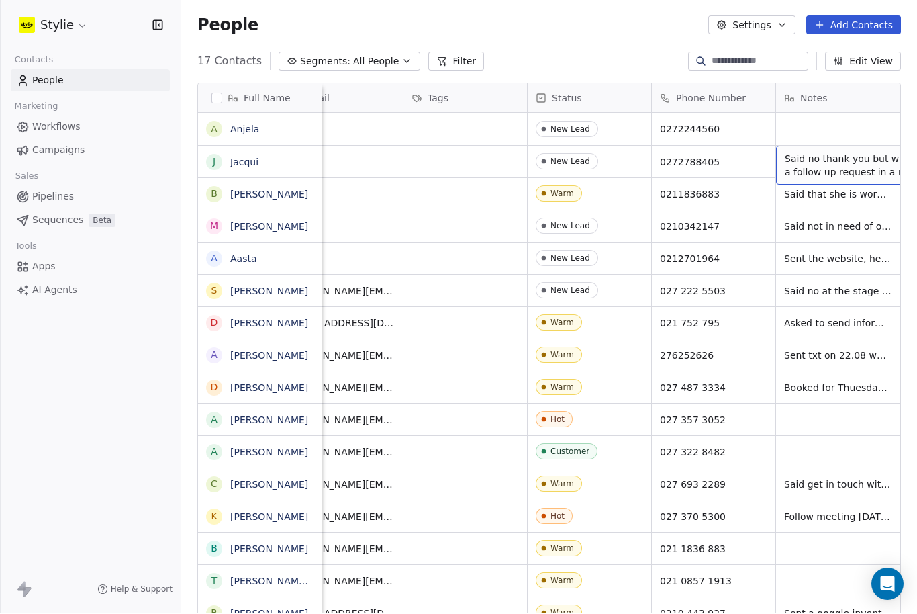
drag, startPoint x: 836, startPoint y: 75, endPoint x: -1, endPoint y: -46, distance: 845.6
click at [0, 0] on html "Stylie Contacts People Marketing Workflows Campaigns Sales Pipelines Sequences …" at bounding box center [458, 307] width 917 height 614
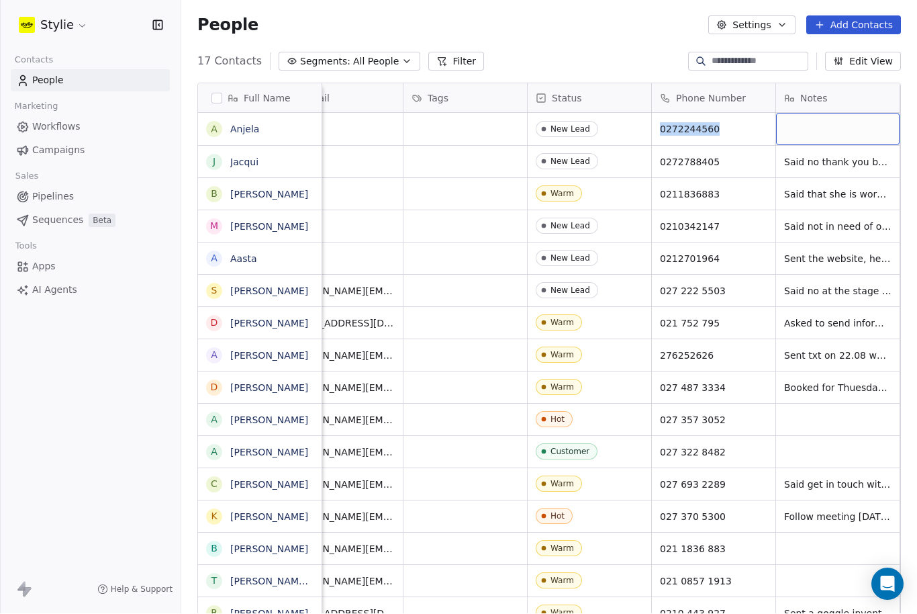
click at [795, 113] on div "grid" at bounding box center [838, 129] width 124 height 32
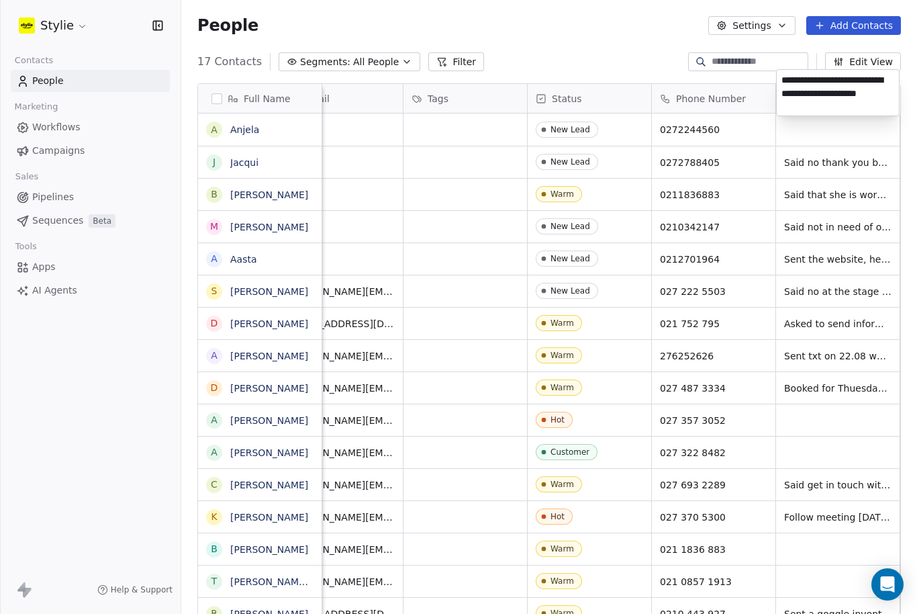
type textarea "**********"
drag, startPoint x: 844, startPoint y: 160, endPoint x: 843, endPoint y: 142, distance: 18.8
click at [843, 142] on html "Stylie Contacts People Marketing Workflows Campaigns Sales Pipelines Sequences …" at bounding box center [458, 307] width 917 height 614
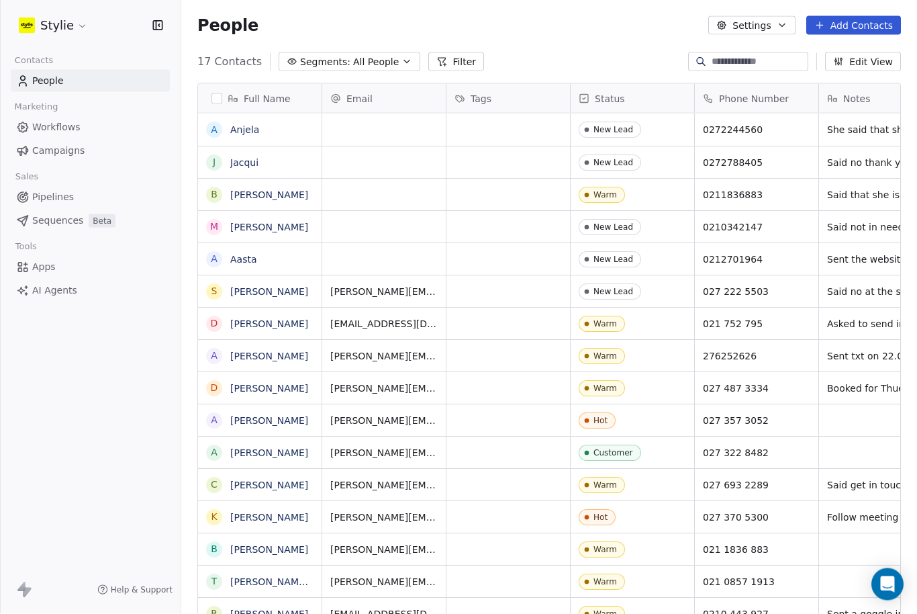
scroll to position [0, 0]
click at [871, 30] on button "Add Contacts" at bounding box center [853, 25] width 95 height 19
click at [851, 56] on span "Create new contact" at bounding box center [854, 55] width 92 height 14
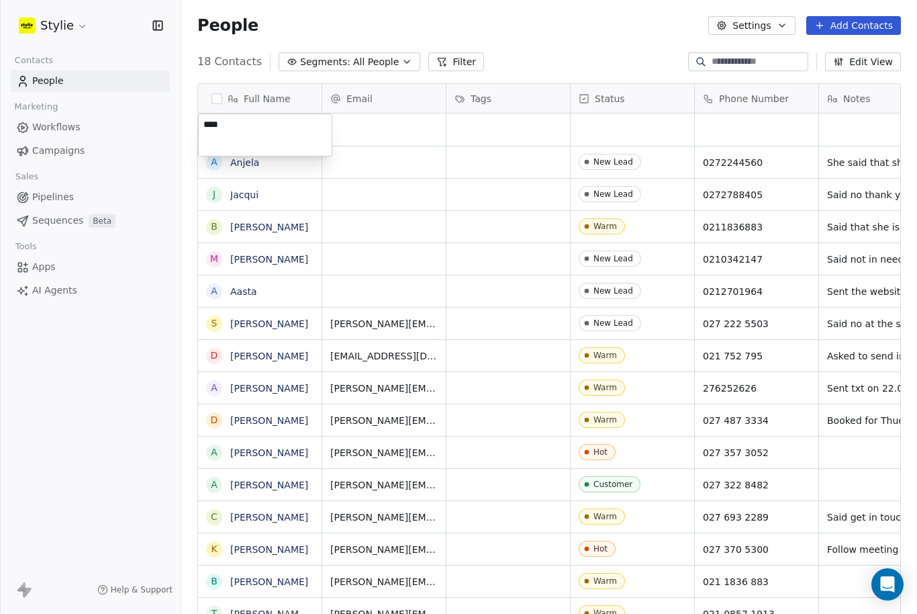
type textarea "*****"
click at [515, 67] on html "Stylie Contacts People Marketing Workflows Campaigns Sales Pipelines Sequences …" at bounding box center [458, 307] width 917 height 614
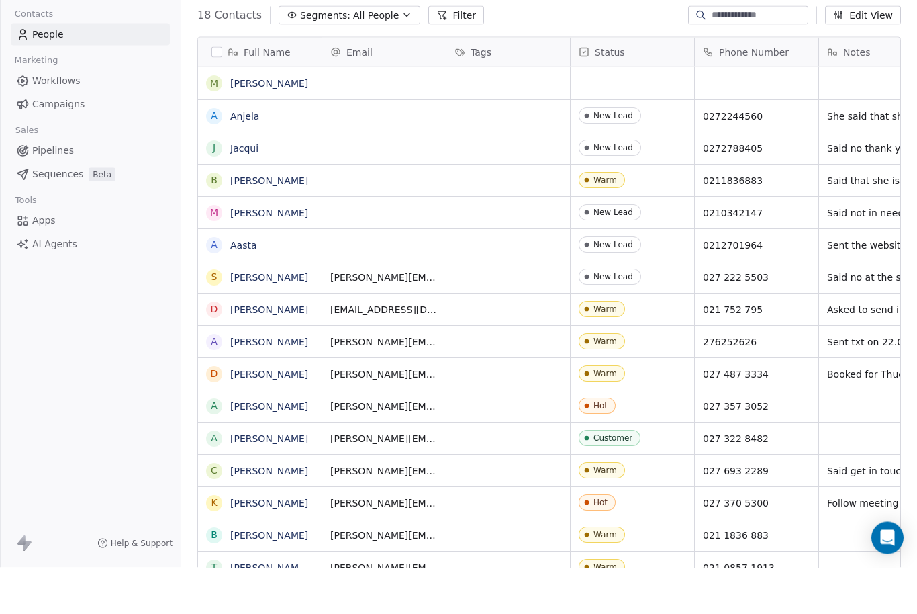
scroll to position [44, 0]
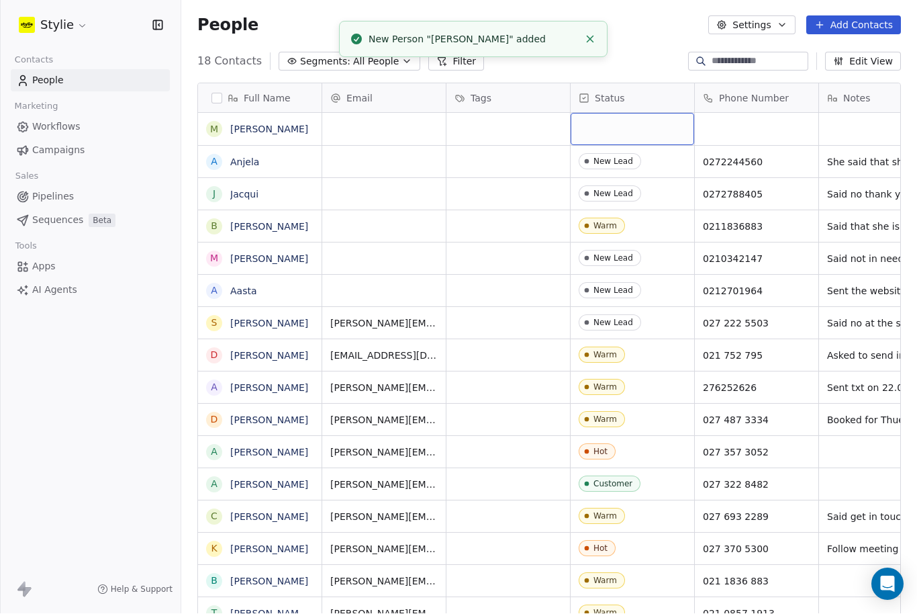
click at [630, 113] on div "grid" at bounding box center [633, 129] width 124 height 32
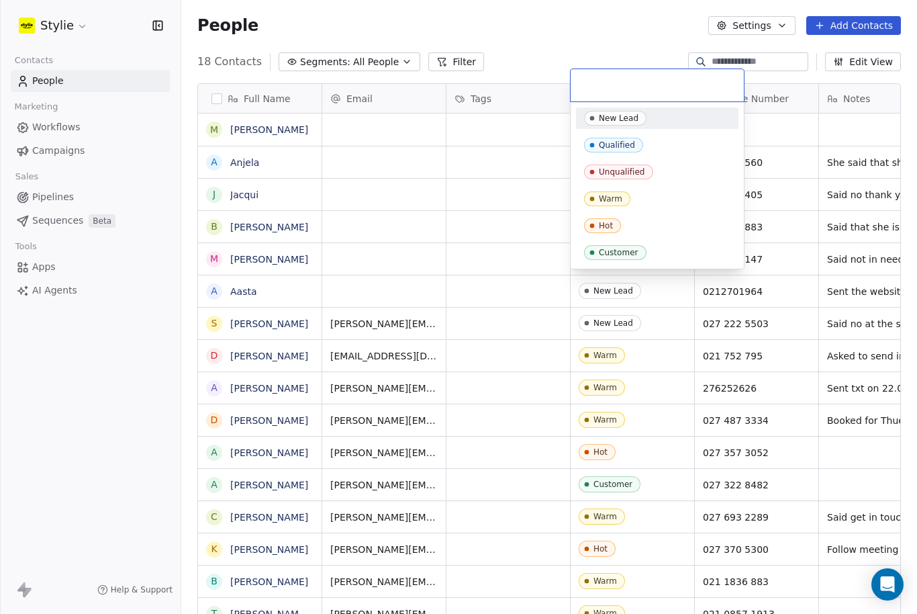
click at [614, 113] on div "New Lead" at bounding box center [619, 117] width 40 height 9
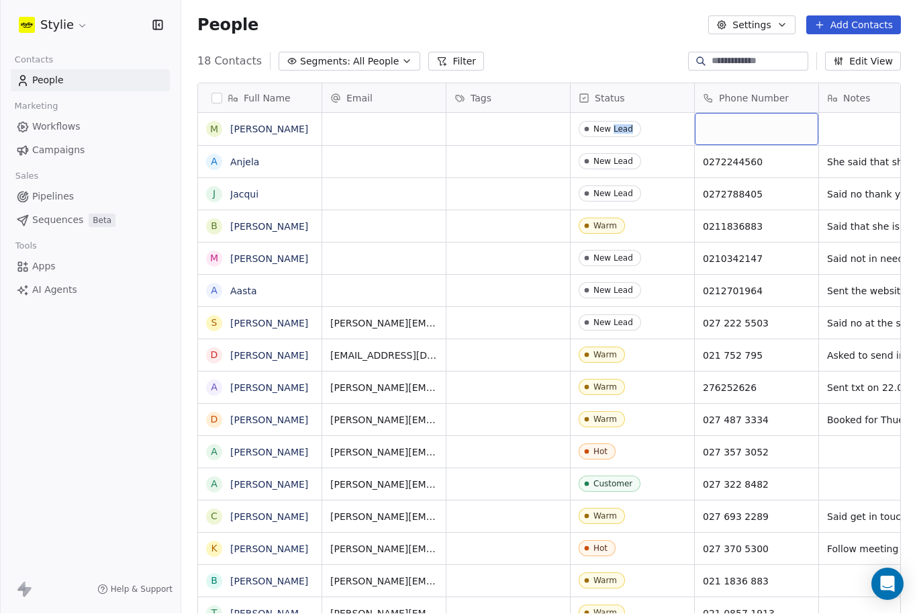
click at [728, 113] on div "grid" at bounding box center [757, 129] width 124 height 32
type input "*********"
click at [843, 60] on html "Stylie Contacts People Marketing Workflows Campaigns Sales Pipelines Sequences …" at bounding box center [458, 307] width 917 height 614
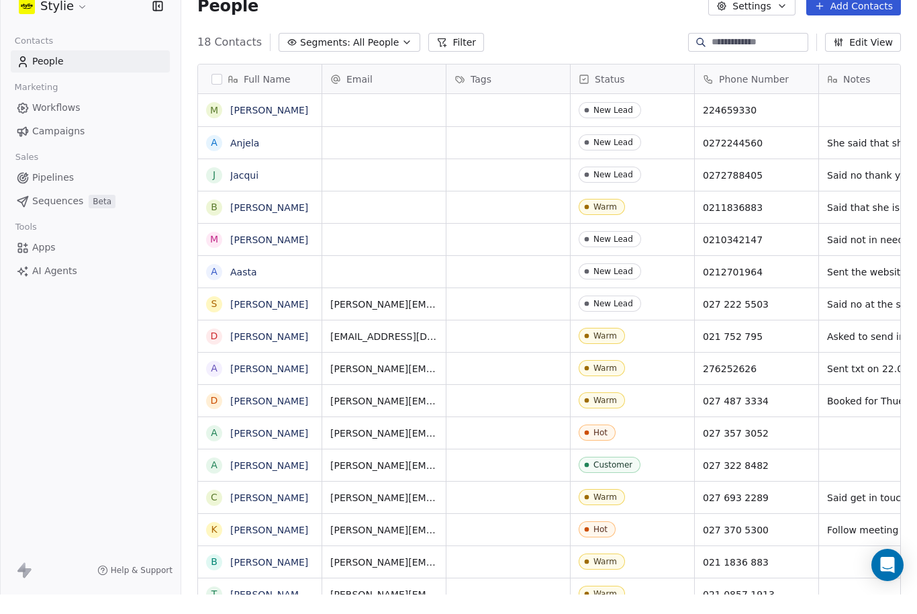
scroll to position [0, 43]
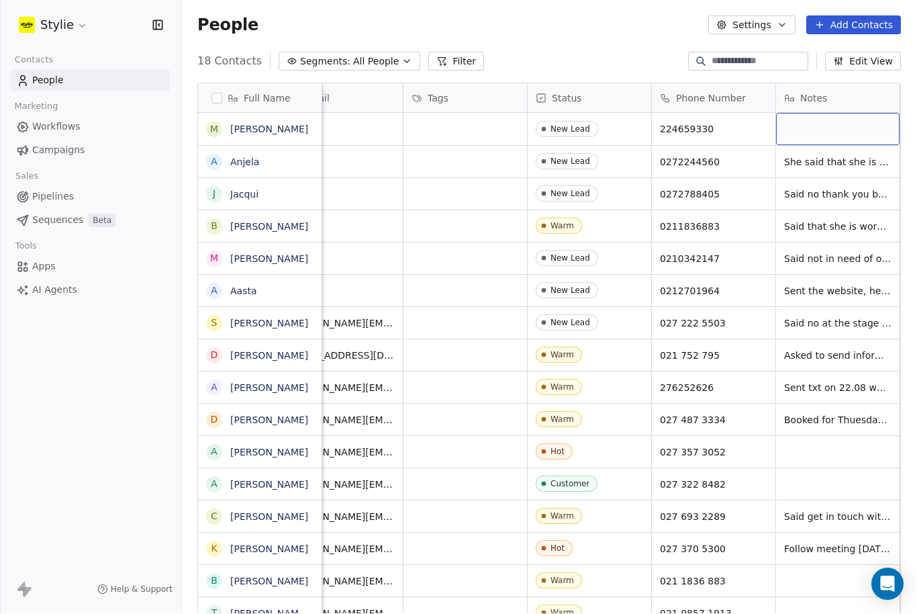
click at [0, 0] on html "Stylie Contacts People Marketing Workflows Campaigns Sales Pipelines Sequences …" at bounding box center [458, 307] width 917 height 614
click at [812, 113] on div "grid" at bounding box center [838, 129] width 124 height 32
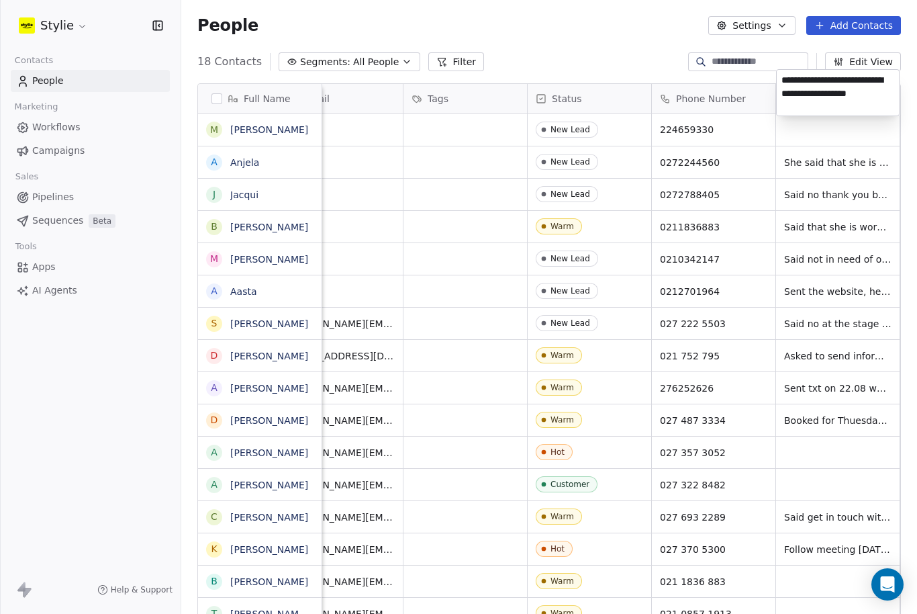
type textarea "**********"
drag, startPoint x: 819, startPoint y: 205, endPoint x: 820, endPoint y: 186, distance: 18.8
click at [820, 186] on html "Stylie Contacts People Marketing Workflows Campaigns Sales Pipelines Sequences …" at bounding box center [458, 307] width 917 height 614
click at [861, 29] on button "Add Contacts" at bounding box center [853, 25] width 95 height 19
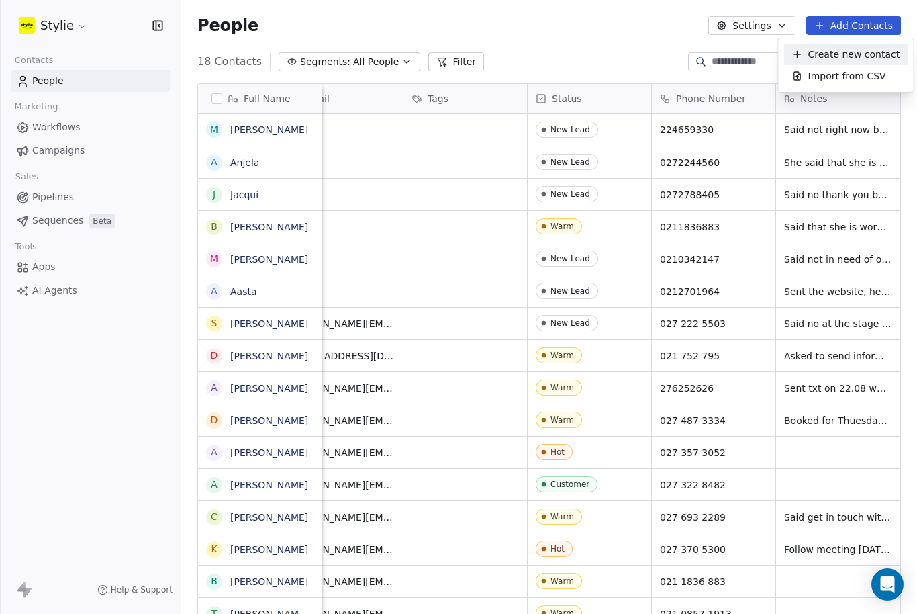
click at [886, 61] on span "Create new contact" at bounding box center [854, 55] width 92 height 14
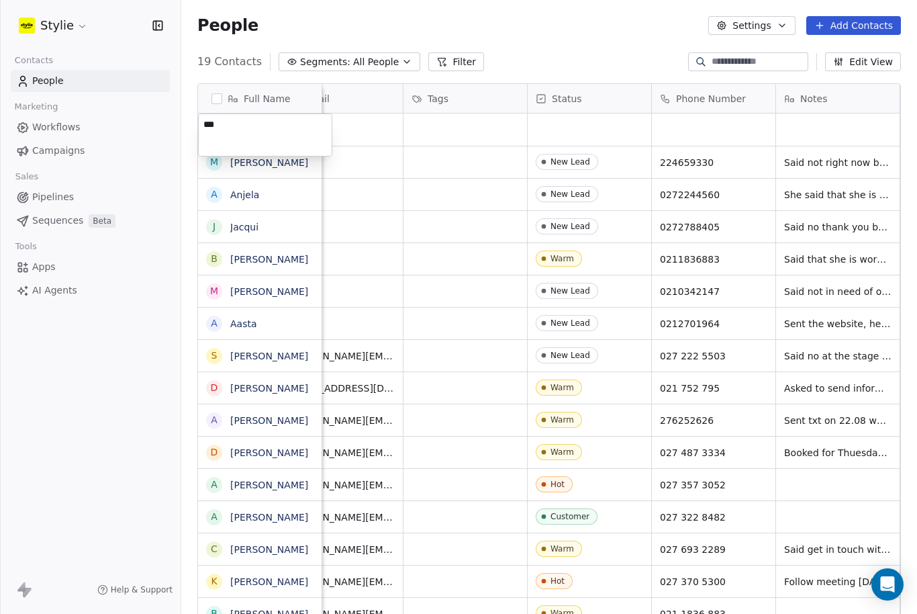
type textarea "****"
click at [612, 63] on html "Stylie Contacts People Marketing Workflows Campaigns Sales Pipelines Sequences …" at bounding box center [458, 307] width 917 height 614
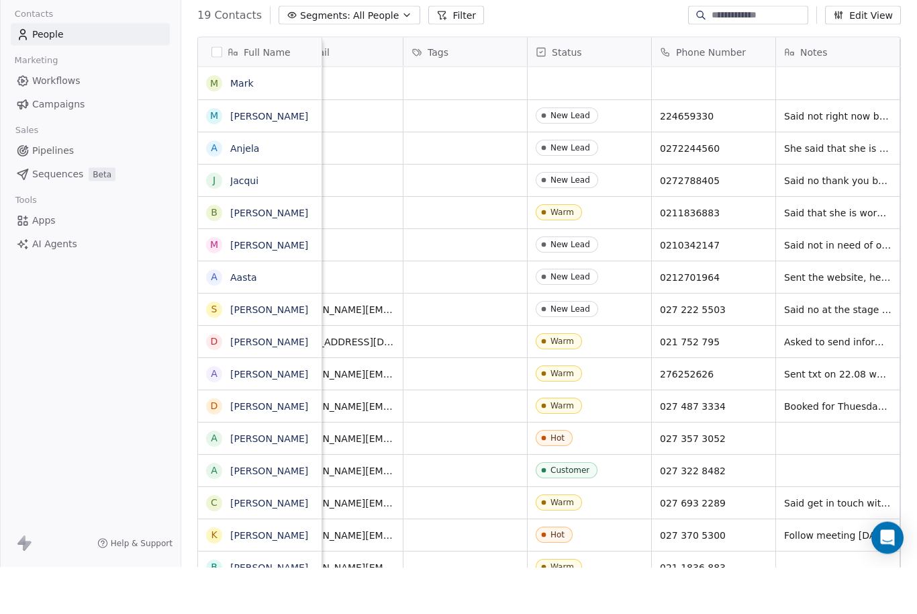
scroll to position [44, 0]
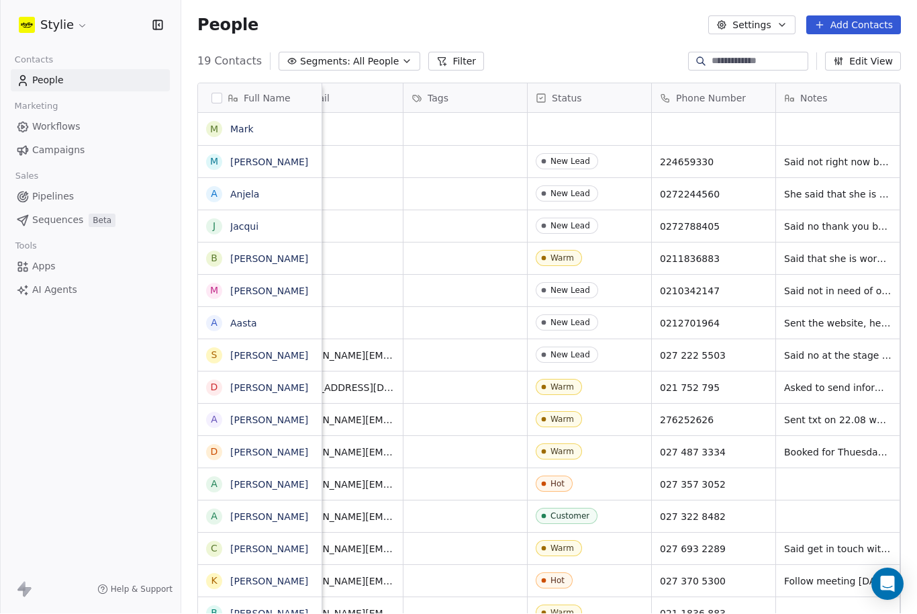
click at [565, 84] on div "Email Tags Status Phone Number Notes" at bounding box center [605, 99] width 653 height 30
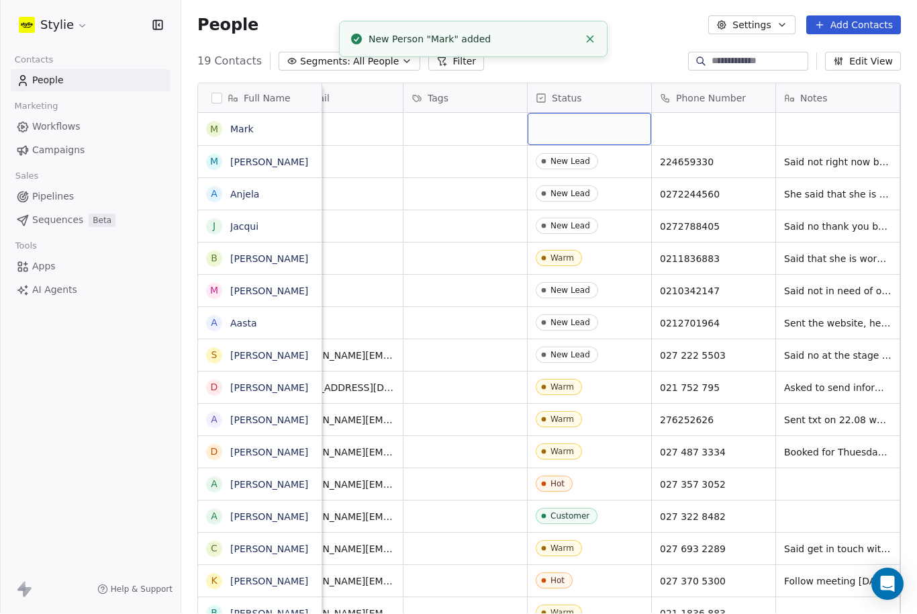
click at [569, 113] on div "grid" at bounding box center [590, 129] width 124 height 32
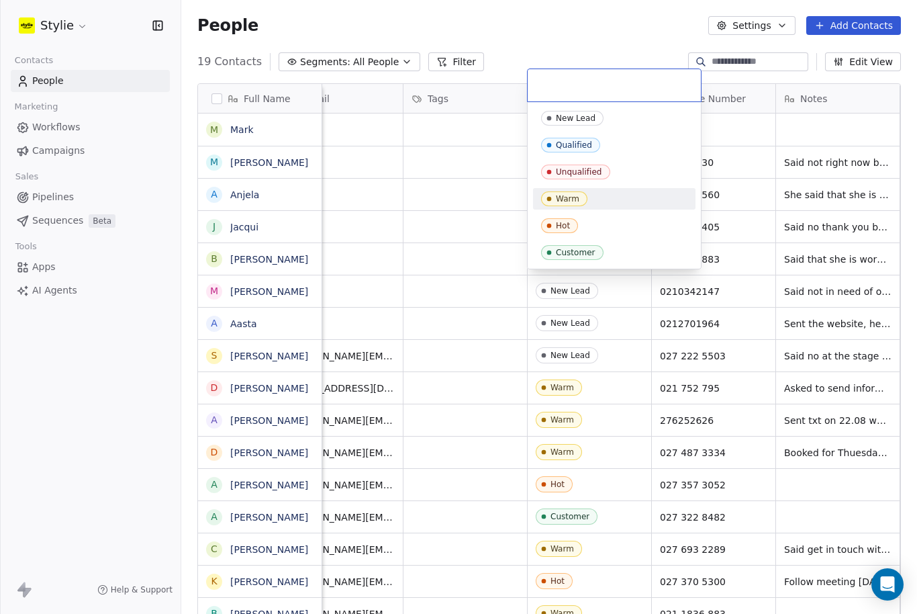
drag, startPoint x: 575, startPoint y: 118, endPoint x: 561, endPoint y: 197, distance: 80.5
click at [561, 197] on div "New Lead Qualified Unqualified Warm Hot Customer" at bounding box center [614, 185] width 162 height 156
click at [564, 197] on div "Warm" at bounding box center [567, 198] width 23 height 9
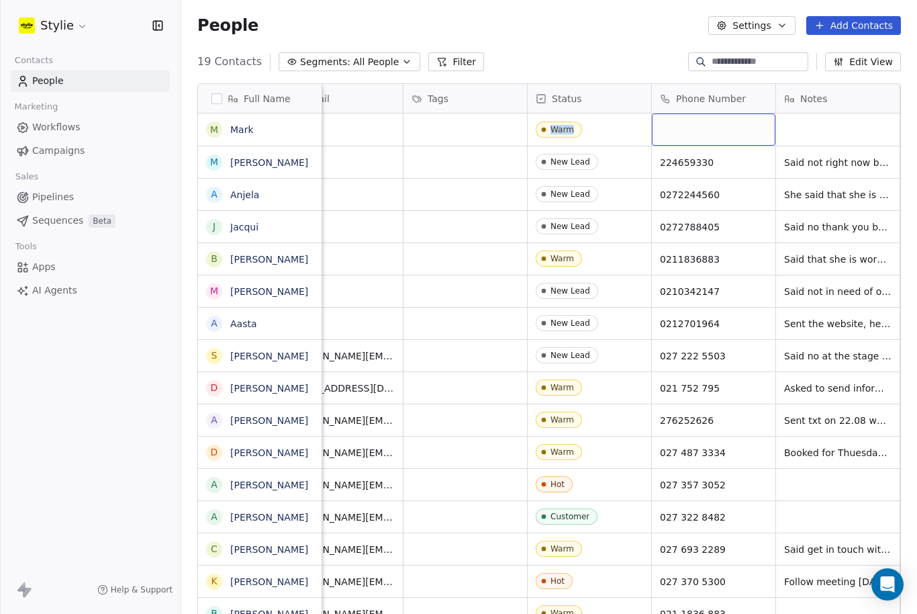
click at [679, 113] on div "grid" at bounding box center [714, 129] width 124 height 32
type input "**********"
drag, startPoint x: 838, startPoint y: 91, endPoint x: 838, endPoint y: 71, distance: 19.5
click at [838, 71] on html "Stylie Contacts People Marketing Workflows Campaigns Sales Pipelines Sequences …" at bounding box center [458, 307] width 917 height 614
click at [821, 113] on div "grid" at bounding box center [838, 129] width 124 height 32
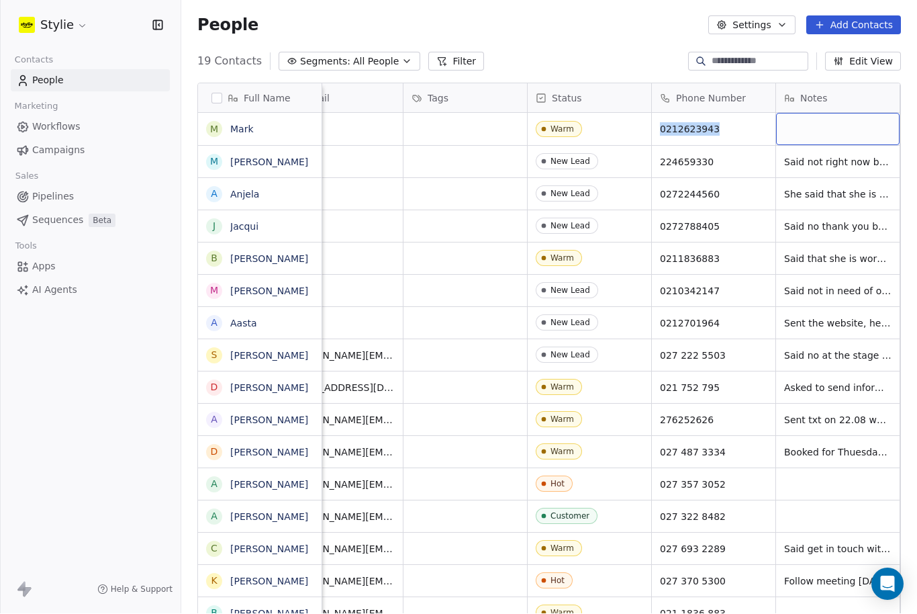
click at [821, 113] on div "grid" at bounding box center [838, 129] width 124 height 32
click at [821, 80] on textarea at bounding box center [838, 91] width 122 height 42
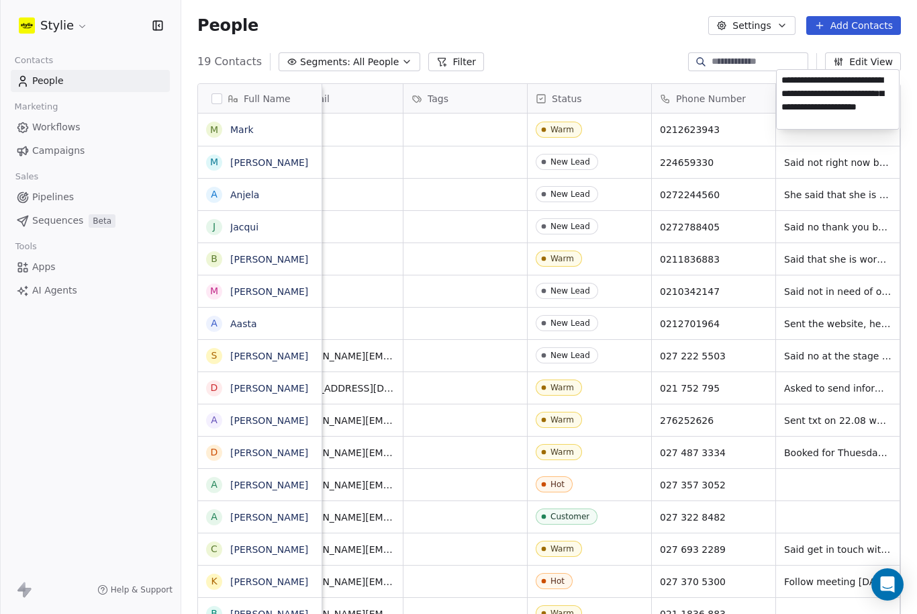
type textarea "**********"
drag, startPoint x: 826, startPoint y: 197, endPoint x: 827, endPoint y: 177, distance: 19.5
click at [827, 177] on html "Stylie Contacts People Marketing Workflows Campaigns Sales Pipelines Sequences …" at bounding box center [458, 307] width 917 height 614
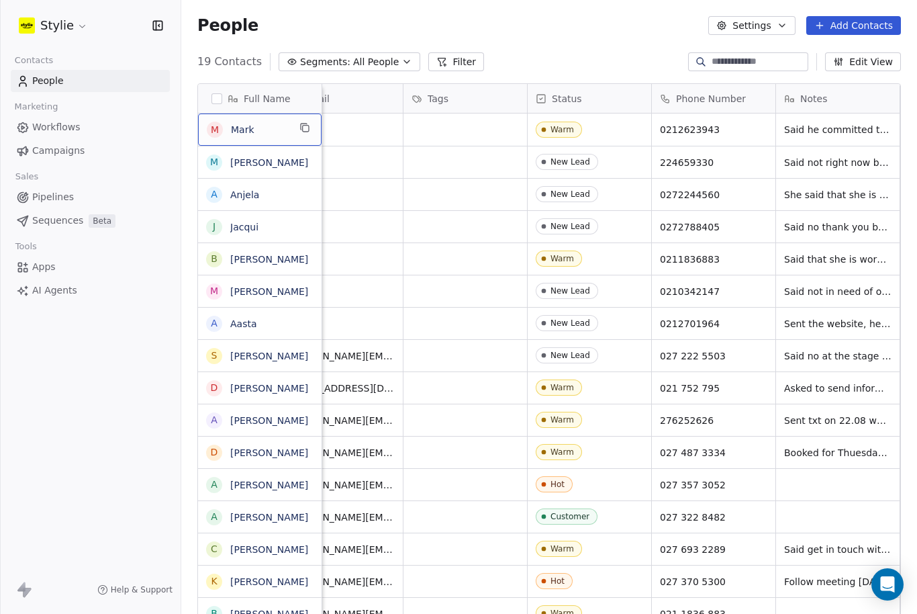
click at [279, 123] on span "Mark" at bounding box center [260, 129] width 58 height 13
click at [271, 100] on textarea "****" at bounding box center [260, 111] width 122 height 42
type textarea "*********"
click at [373, 77] on html "Stylie Contacts People Marketing Workflows Campaigns Sales Pipelines Sequences …" at bounding box center [458, 307] width 917 height 614
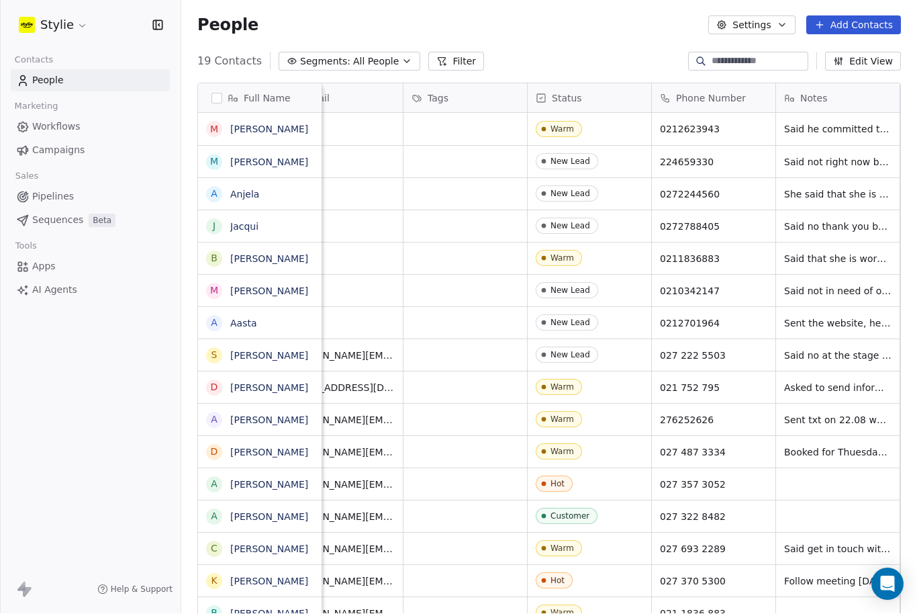
scroll to position [0, 0]
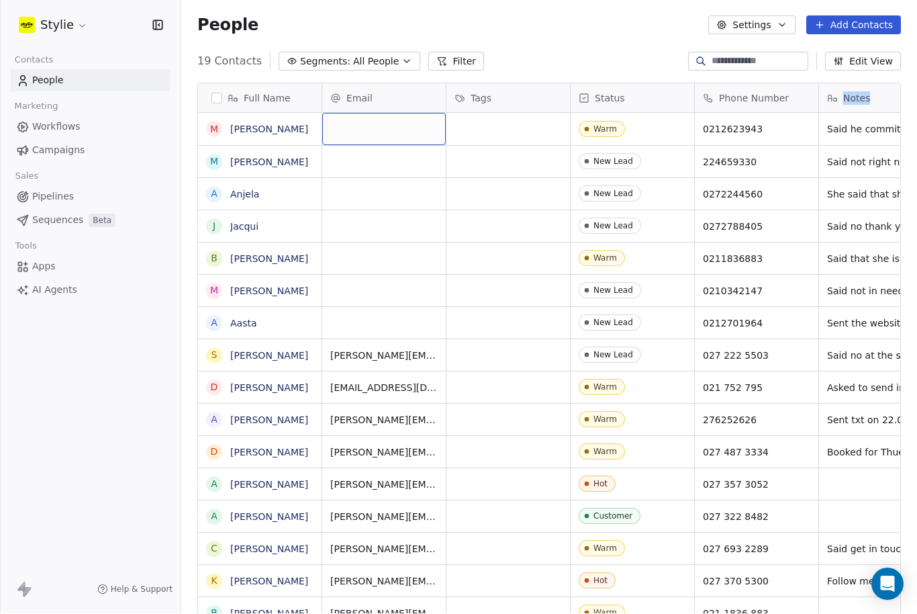
click at [352, 113] on div "grid" at bounding box center [384, 129] width 124 height 32
type input "**********"
drag, startPoint x: 476, startPoint y: 83, endPoint x: 476, endPoint y: 63, distance: 19.5
click at [476, 63] on html "Stylie Contacts People Marketing Workflows Campaigns Sales Pipelines Sequences …" at bounding box center [458, 307] width 917 height 614
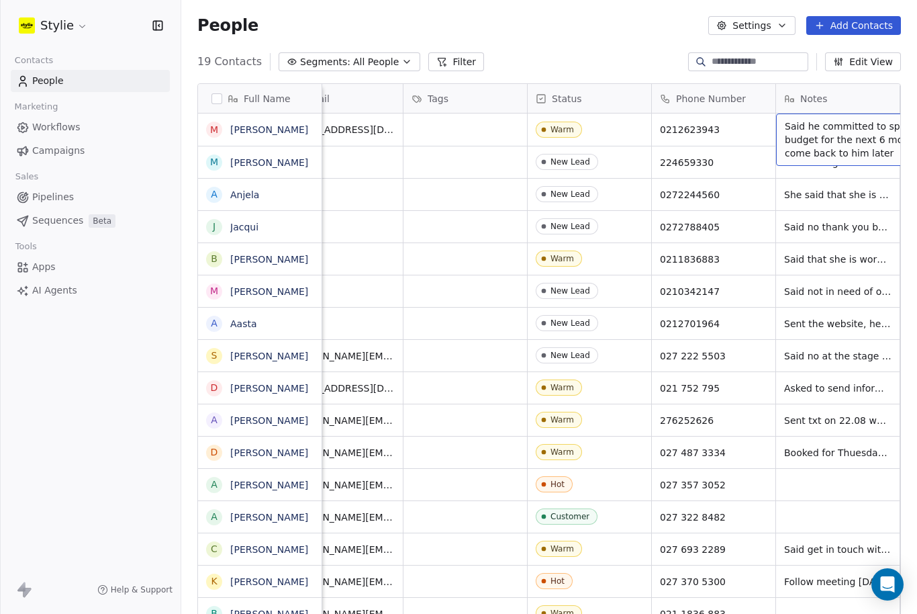
click at [328, 146] on div "New Lead 224659330 Said not right now but we can try in a month or so" at bounding box center [605, 162] width 653 height 32
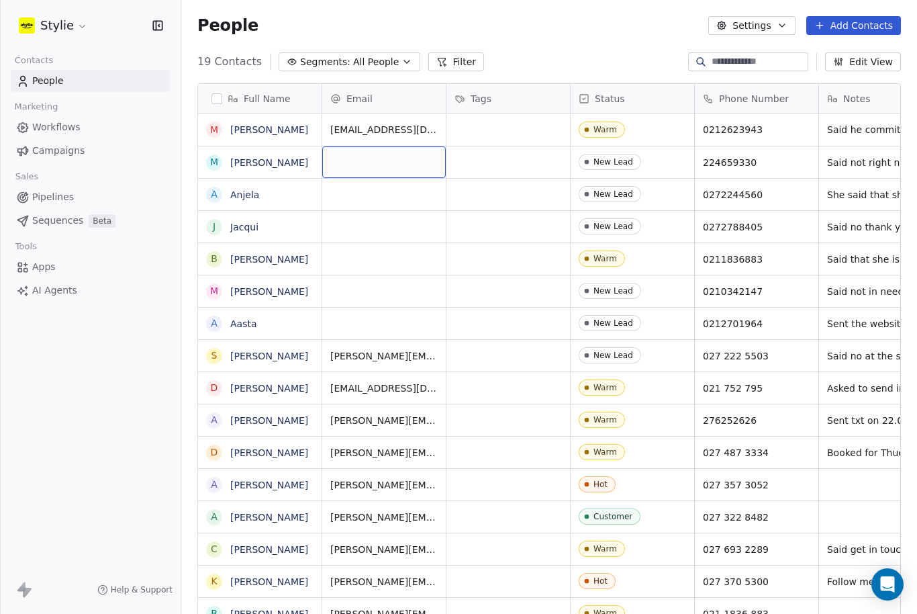
scroll to position [0, 0]
click at [861, 32] on button "Add Contacts" at bounding box center [853, 25] width 95 height 19
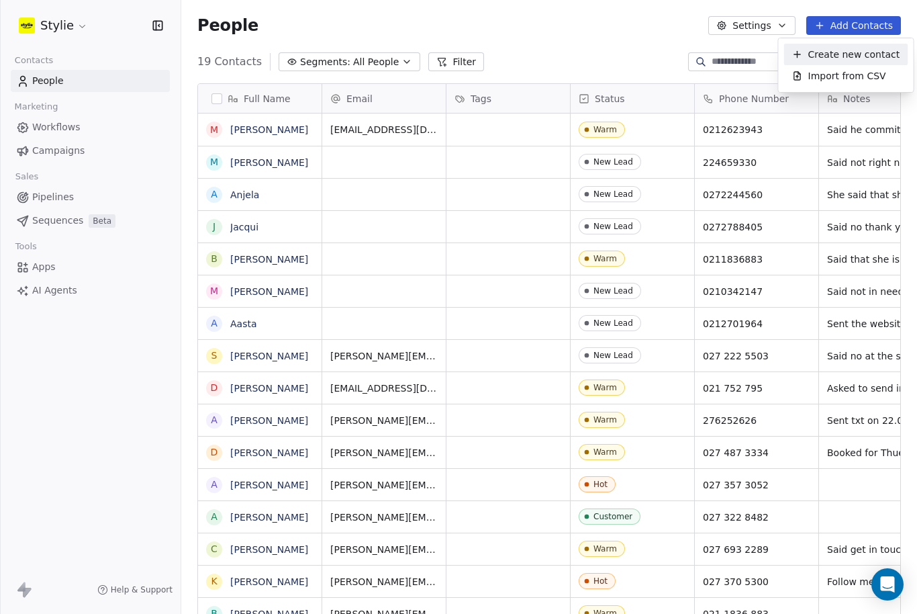
click at [813, 60] on span "Create new contact" at bounding box center [854, 55] width 92 height 14
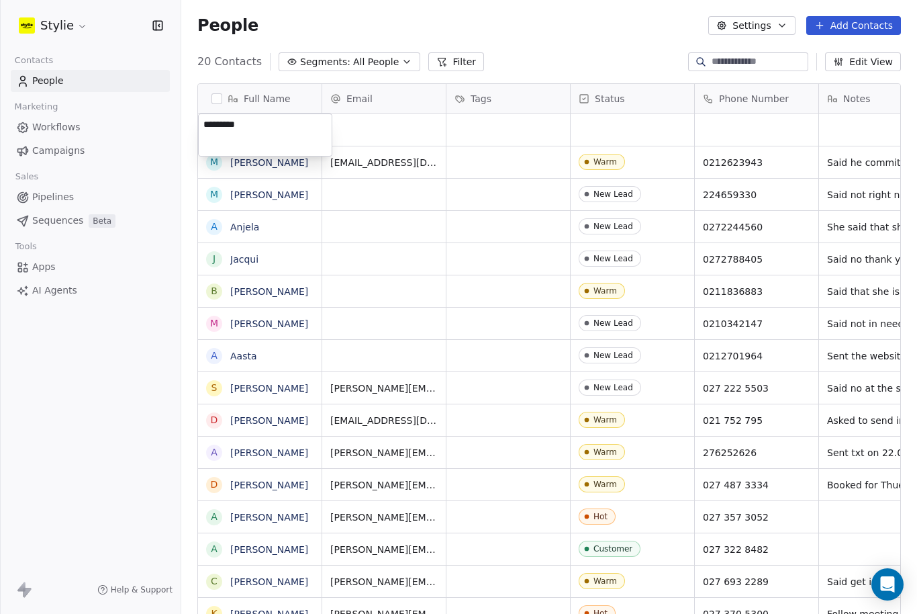
type textarea "**********"
click at [326, 144] on textarea "**********" at bounding box center [265, 135] width 133 height 42
click at [346, 69] on html "Stylie Contacts People Marketing Workflows Campaigns Sales Pipelines Sequences …" at bounding box center [458, 307] width 917 height 614
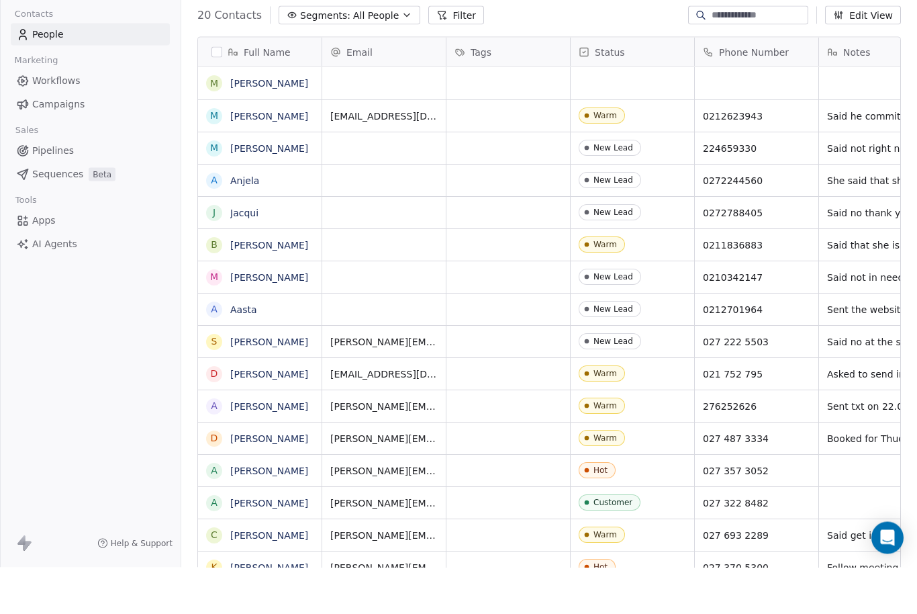
scroll to position [44, 0]
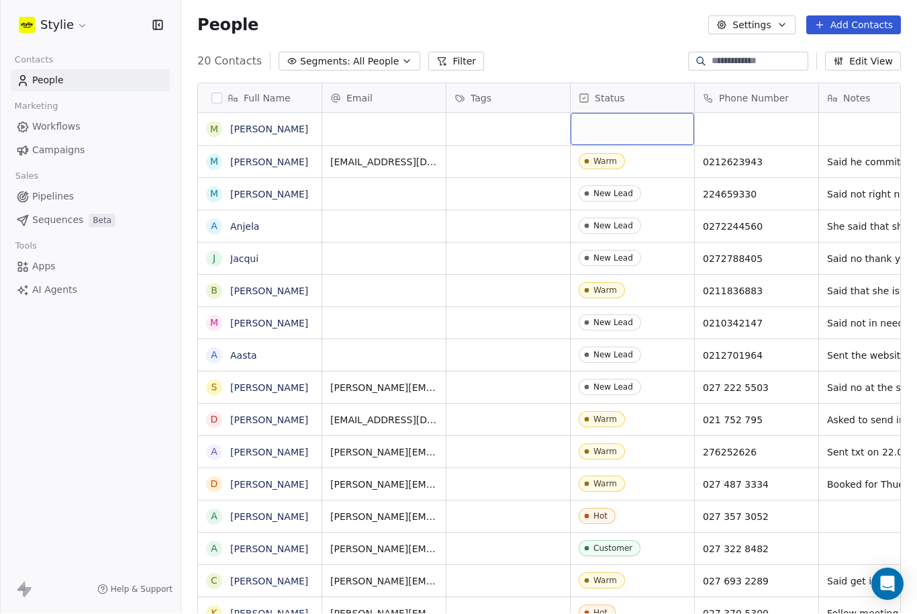
click at [634, 113] on div "grid" at bounding box center [633, 129] width 124 height 32
click at [609, 113] on div "grid" at bounding box center [633, 129] width 124 height 32
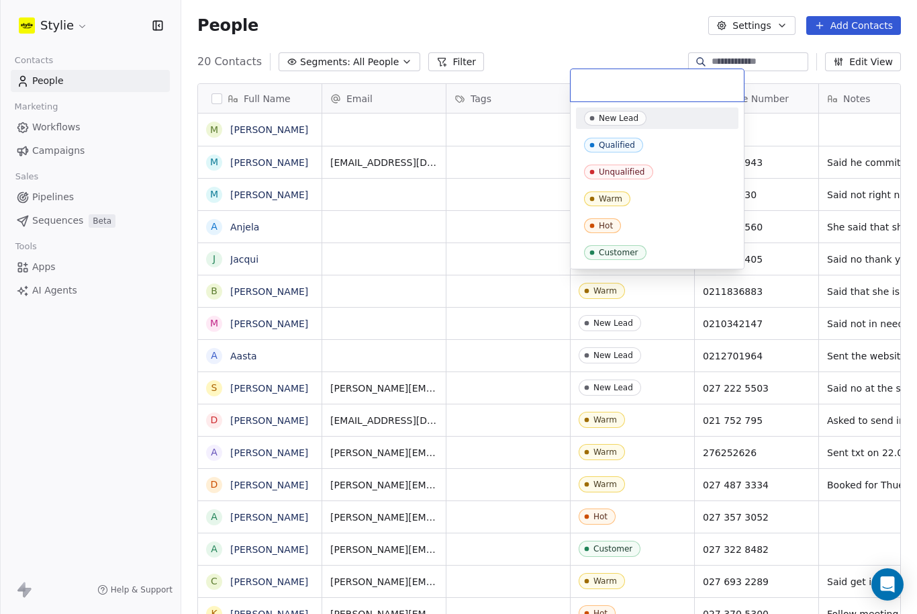
click at [609, 81] on input "text" at bounding box center [657, 85] width 157 height 15
click at [609, 126] on div "New Lead" at bounding box center [657, 117] width 162 height 21
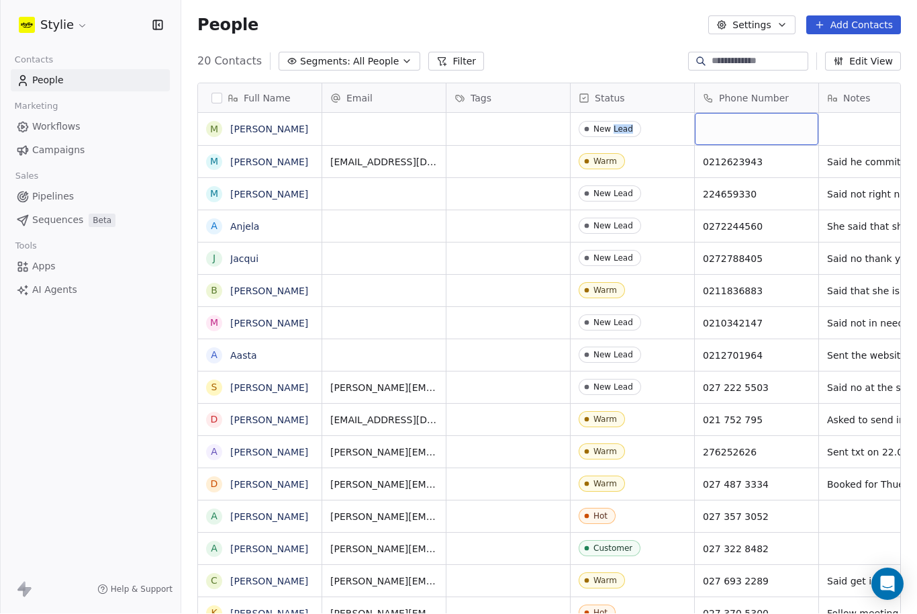
click at [731, 113] on div "grid" at bounding box center [757, 129] width 124 height 32
paste input "**********"
type input "**********"
click at [830, 64] on html "Stylie Contacts People Marketing Workflows Campaigns Sales Pipelines Sequences …" at bounding box center [458, 307] width 917 height 614
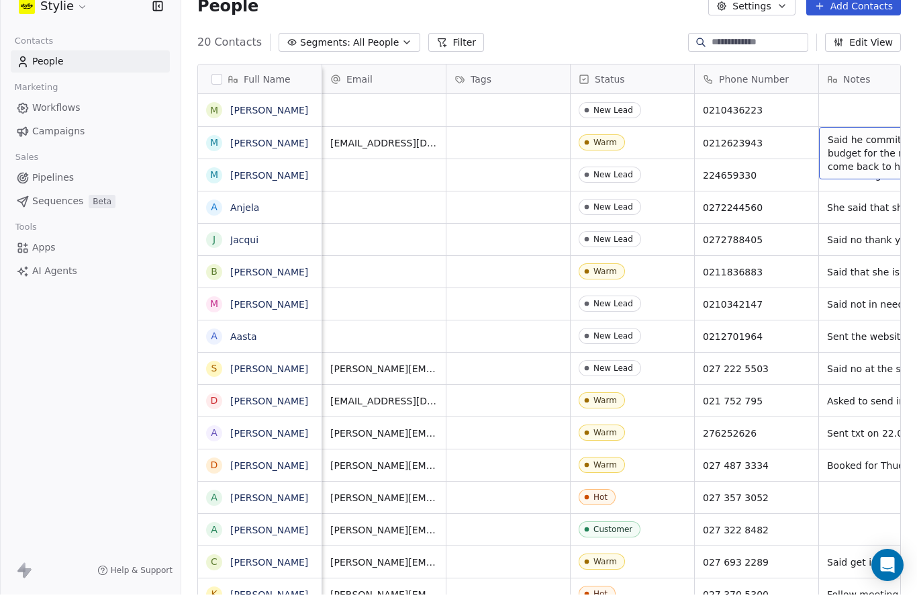
scroll to position [0, 43]
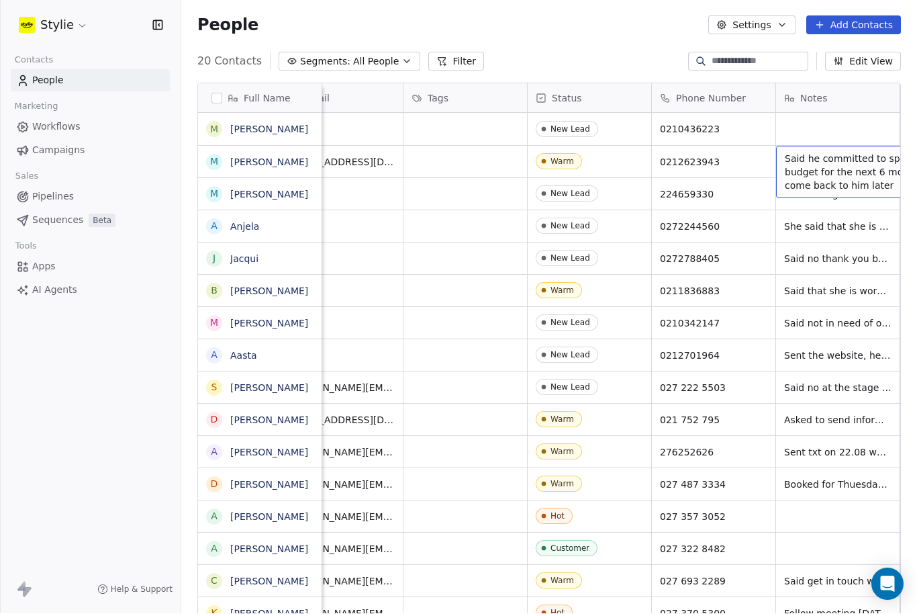
click at [787, 84] on div "Notes" at bounding box center [838, 98] width 124 height 29
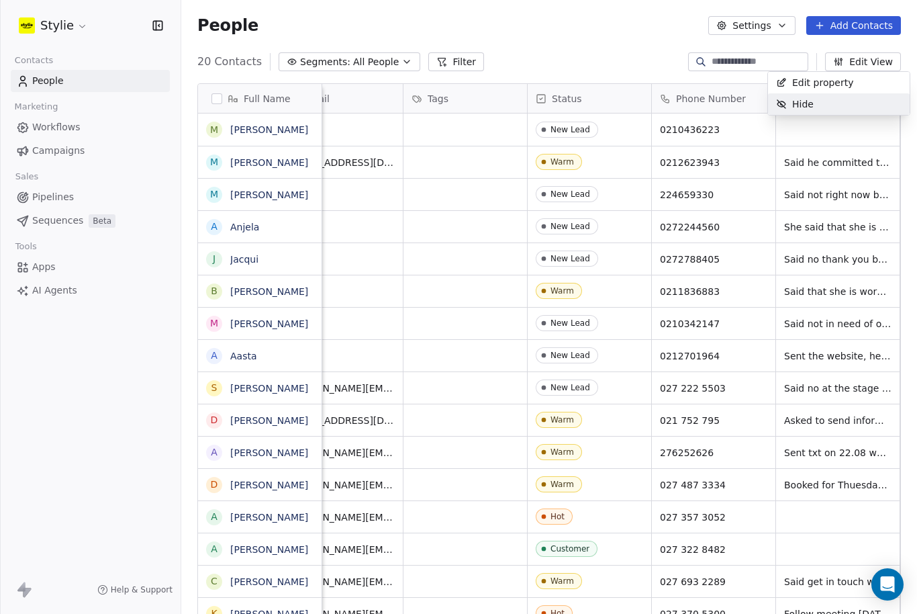
click at [756, 156] on html "Stylie Contacts People Marketing Workflows Campaigns Sales Pipelines Sequences …" at bounding box center [458, 307] width 917 height 614
click at [795, 113] on div "grid" at bounding box center [838, 129] width 124 height 32
type textarea "**********"
drag, startPoint x: 338, startPoint y: 169, endPoint x: 339, endPoint y: 149, distance: 20.1
click at [339, 149] on html "Stylie Contacts People Marketing Workflows Campaigns Sales Pipelines Sequences …" at bounding box center [458, 307] width 917 height 614
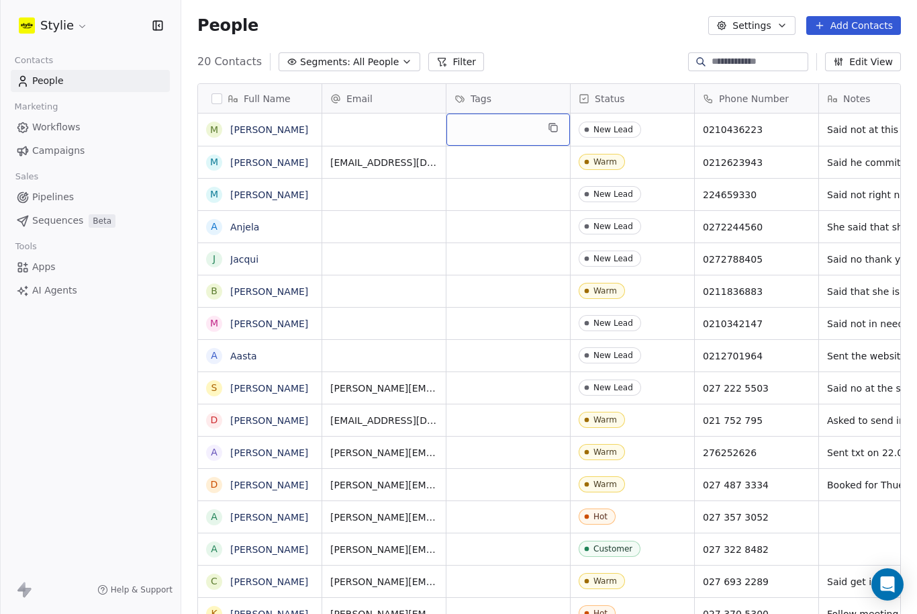
scroll to position [0, 0]
click at [871, 17] on button "Add Contacts" at bounding box center [853, 25] width 95 height 19
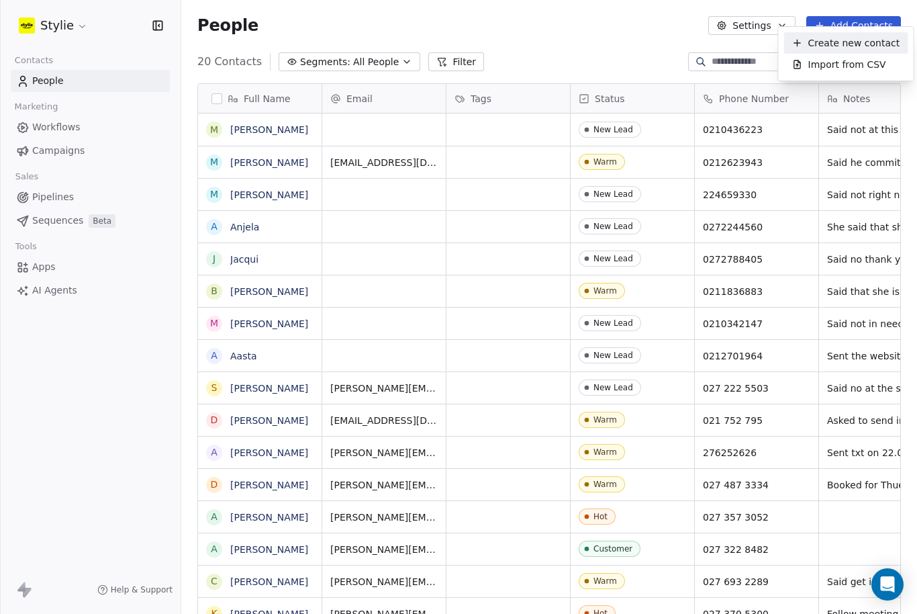
click at [870, 46] on span "Create new contact" at bounding box center [854, 43] width 92 height 14
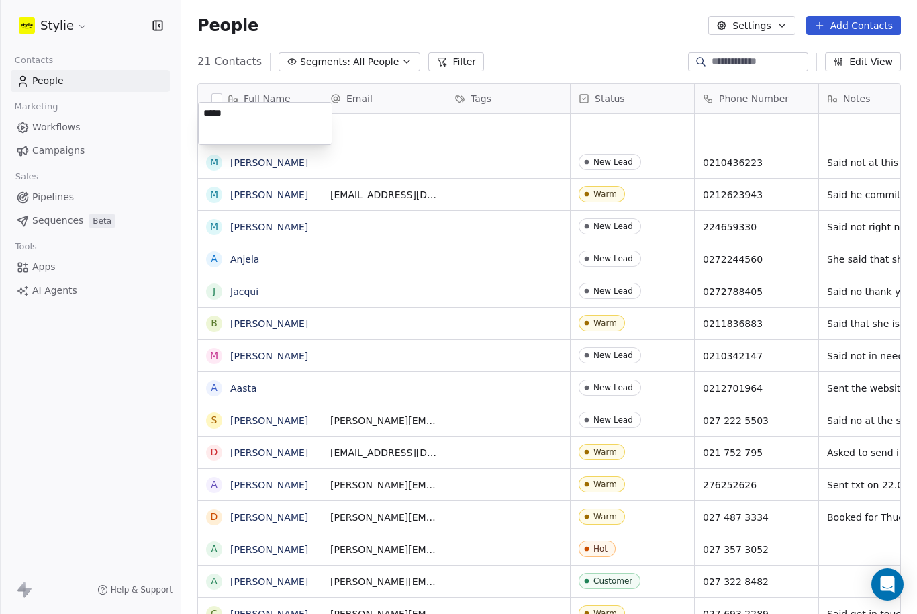
type textarea "*****"
click at [733, 115] on html "Stylie Contacts People Marketing Workflows Campaigns Sales Pipelines Sequences …" at bounding box center [458, 307] width 917 height 614
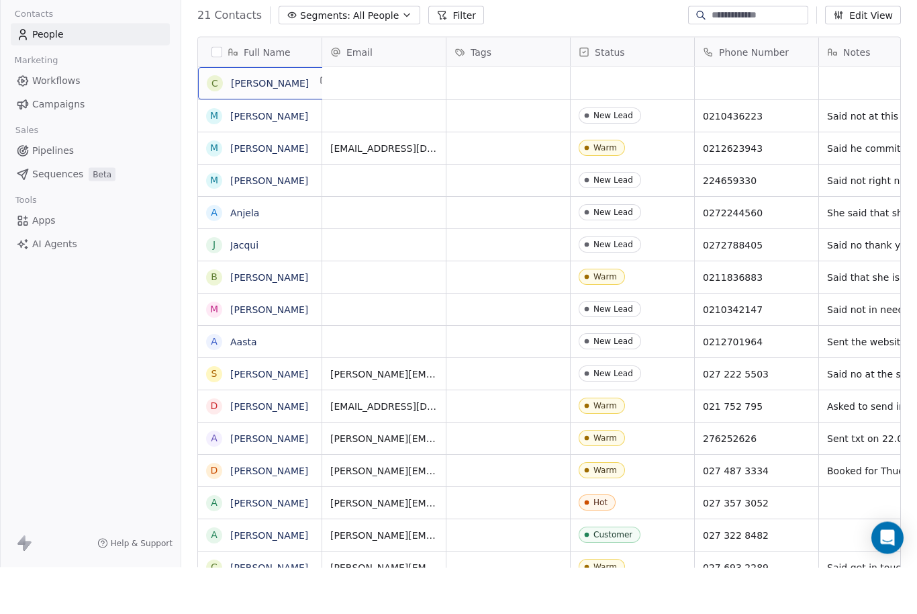
scroll to position [44, 0]
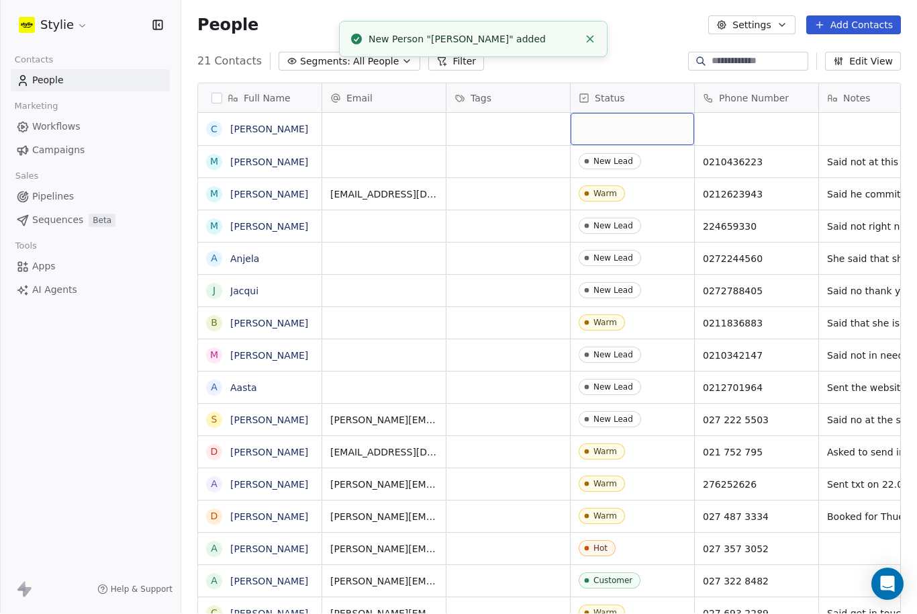
click at [628, 113] on div "grid" at bounding box center [633, 129] width 124 height 32
click at [636, 113] on div "grid" at bounding box center [633, 129] width 124 height 32
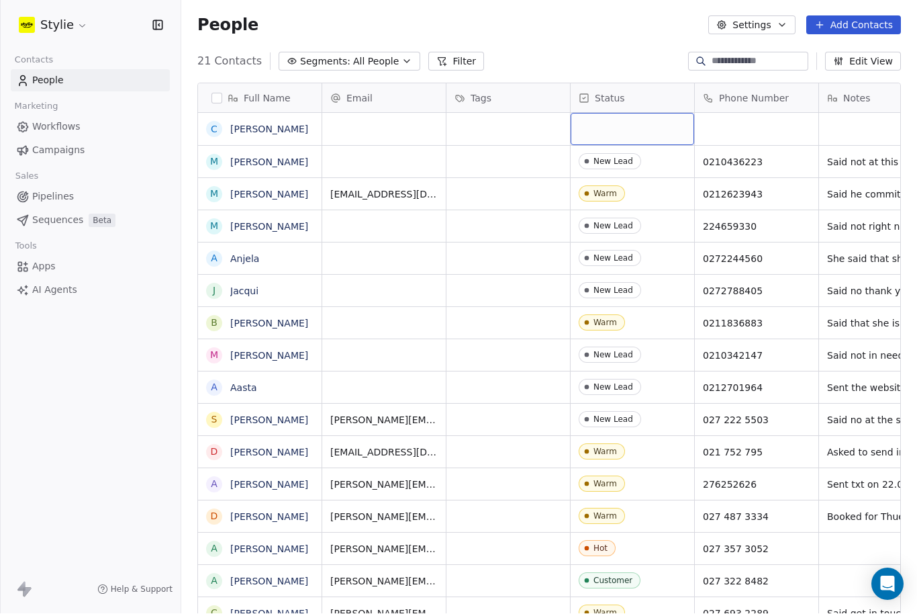
click at [645, 113] on div "grid" at bounding box center [633, 129] width 124 height 32
click at [644, 113] on div "grid" at bounding box center [633, 129] width 124 height 32
click at [643, 113] on div "grid" at bounding box center [633, 129] width 124 height 32
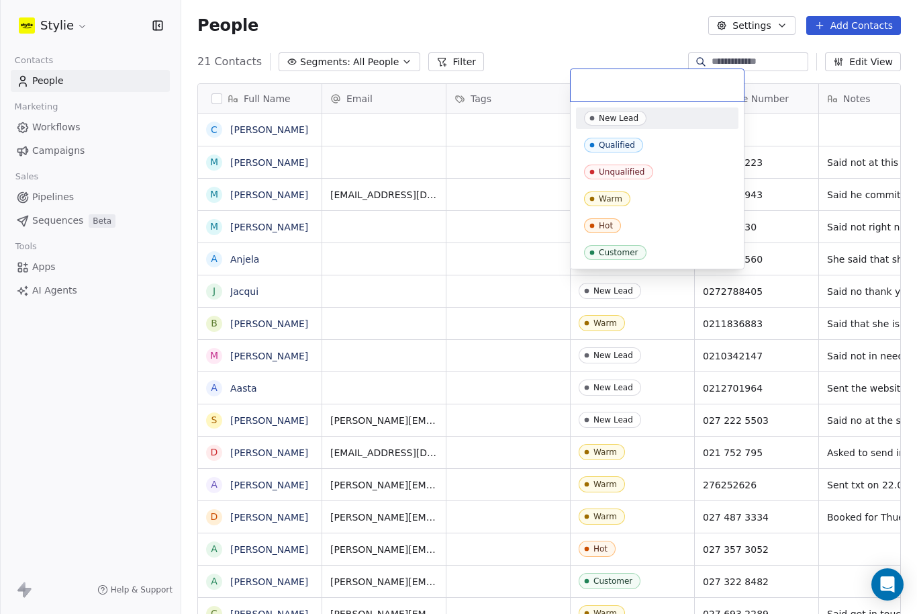
click at [624, 126] on div "New Lead" at bounding box center [657, 117] width 162 height 21
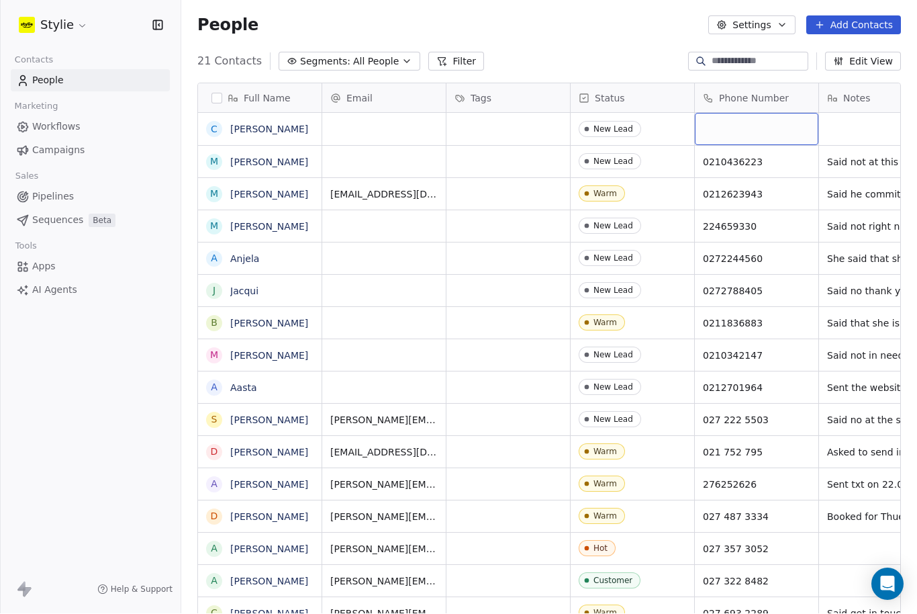
click at [746, 113] on div "grid" at bounding box center [757, 129] width 124 height 32
click at [744, 113] on div "grid" at bounding box center [757, 129] width 124 height 32
type input "**********"
drag, startPoint x: 859, startPoint y: 82, endPoint x: 859, endPoint y: 62, distance: 19.5
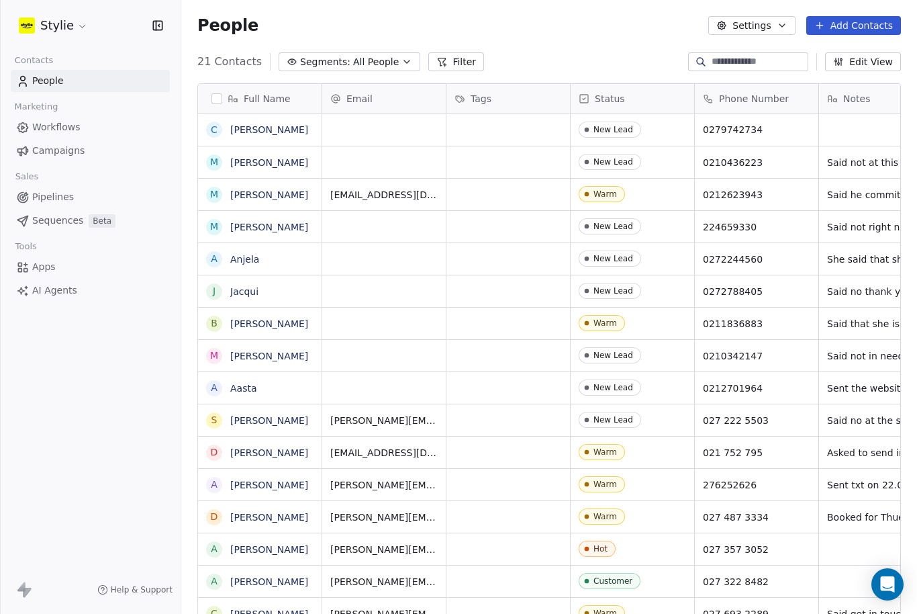
click at [859, 62] on html "Stylie Contacts People Marketing Workflows Campaigns Sales Pipelines Sequences …" at bounding box center [458, 307] width 917 height 614
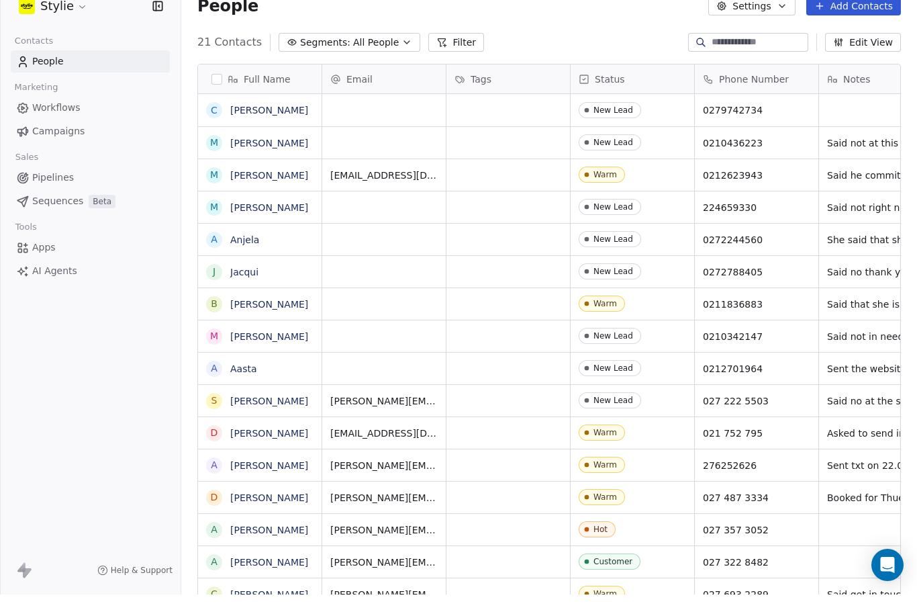
click at [859, 146] on div "New Lead 0210436223 Said not at this time bit we can get back to them" at bounding box center [648, 162] width 653 height 32
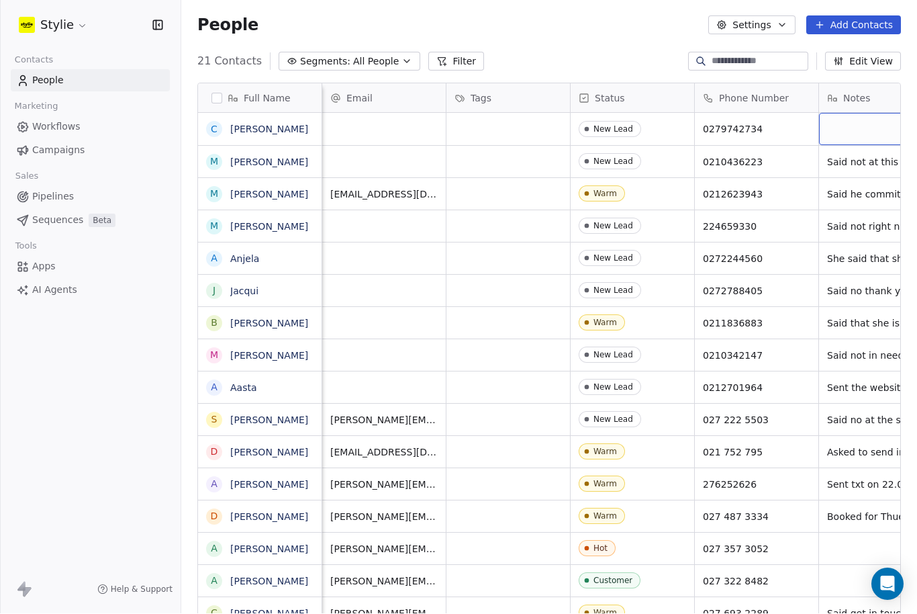
scroll to position [0, 43]
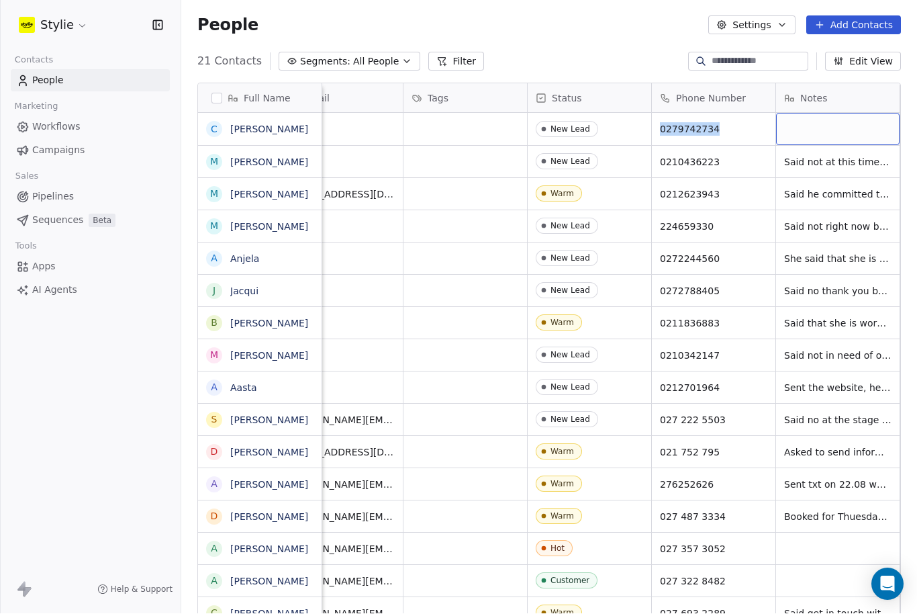
click at [861, 113] on div "grid" at bounding box center [838, 129] width 124 height 32
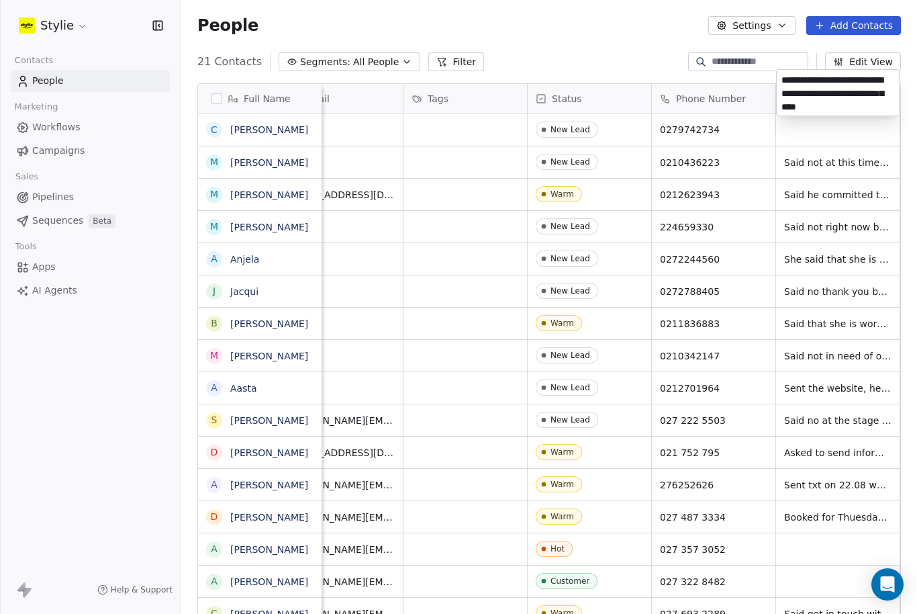
type textarea "**********"
drag, startPoint x: 857, startPoint y: 141, endPoint x: 857, endPoint y: 121, distance: 20.1
click at [857, 121] on html "Stylie Contacts People Marketing Workflows Campaigns Sales Pipelines Sequences …" at bounding box center [458, 307] width 917 height 614
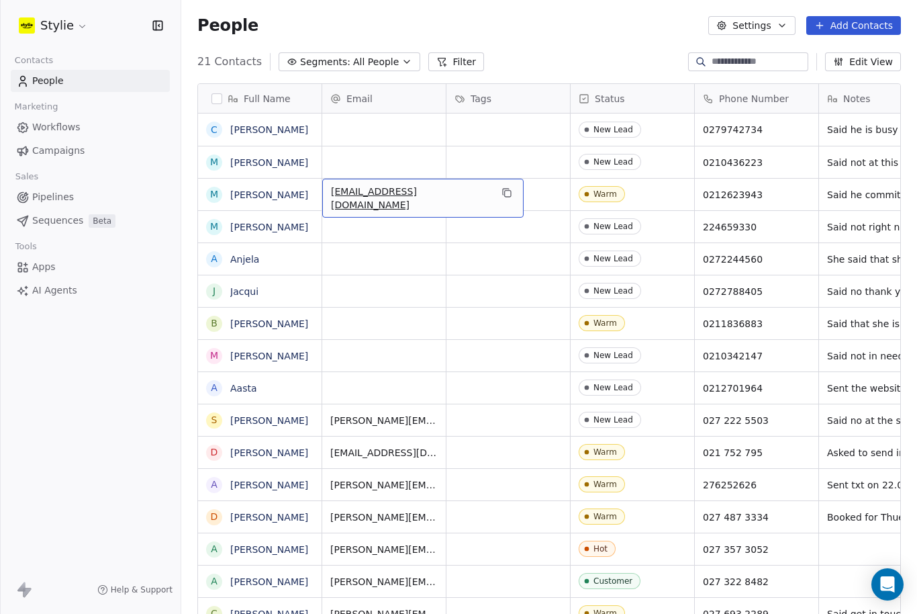
scroll to position [20, 0]
click at [836, 16] on button "Add Contacts" at bounding box center [853, 25] width 95 height 19
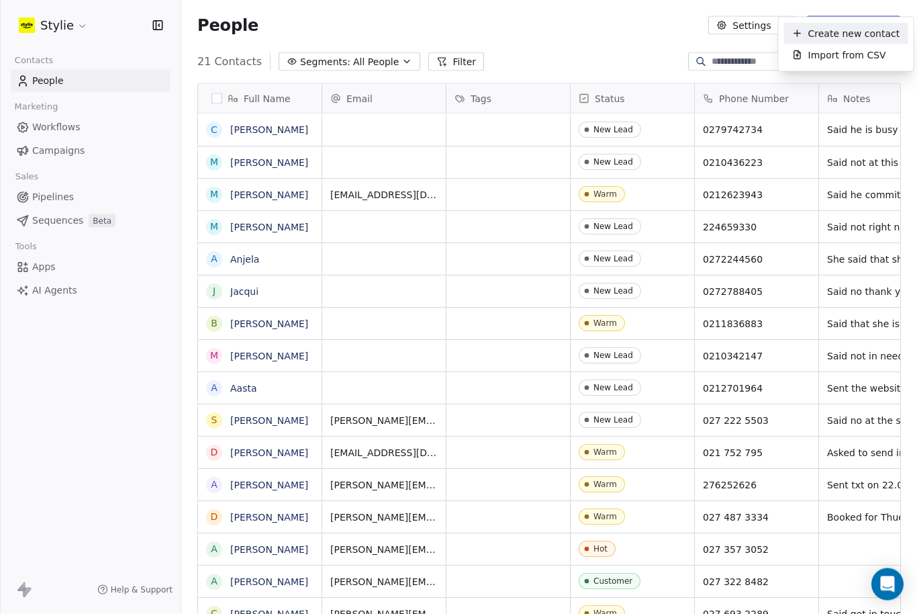
scroll to position [21, 0]
click at [872, 34] on span "Create new contact" at bounding box center [854, 34] width 92 height 14
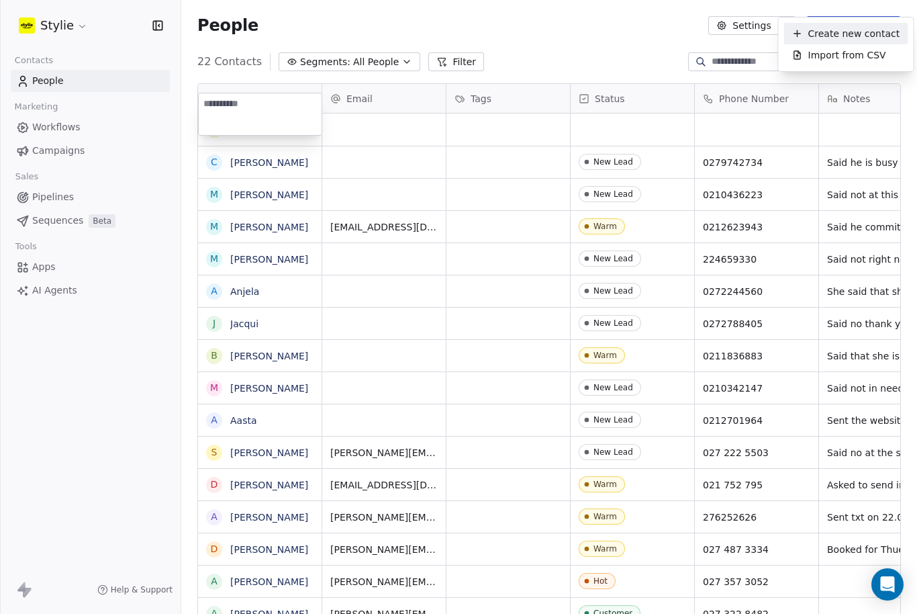
scroll to position [20, 0]
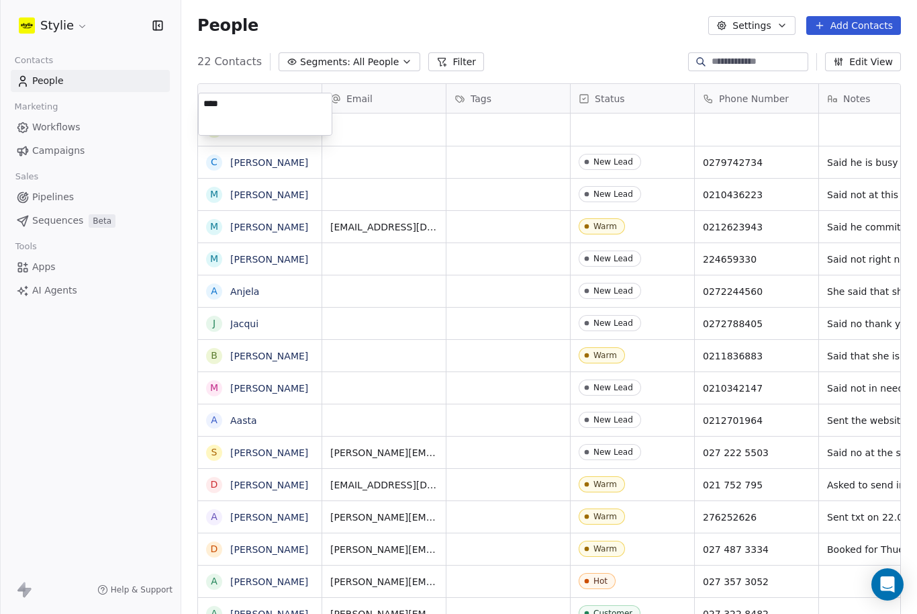
type textarea "*****"
click at [616, 61] on html "Stylie Contacts People Marketing Workflows Campaigns Sales Pipelines Sequences …" at bounding box center [458, 307] width 917 height 614
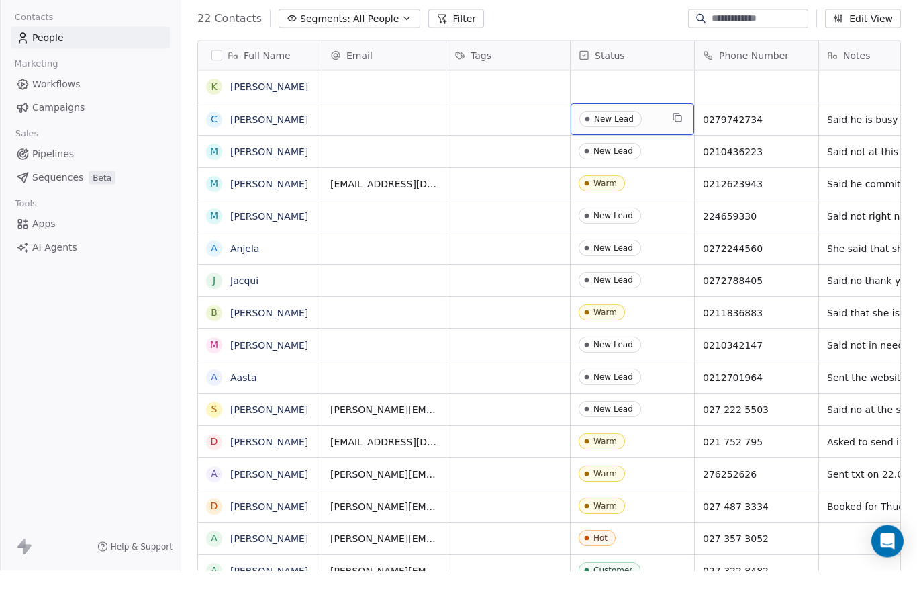
scroll to position [44, 0]
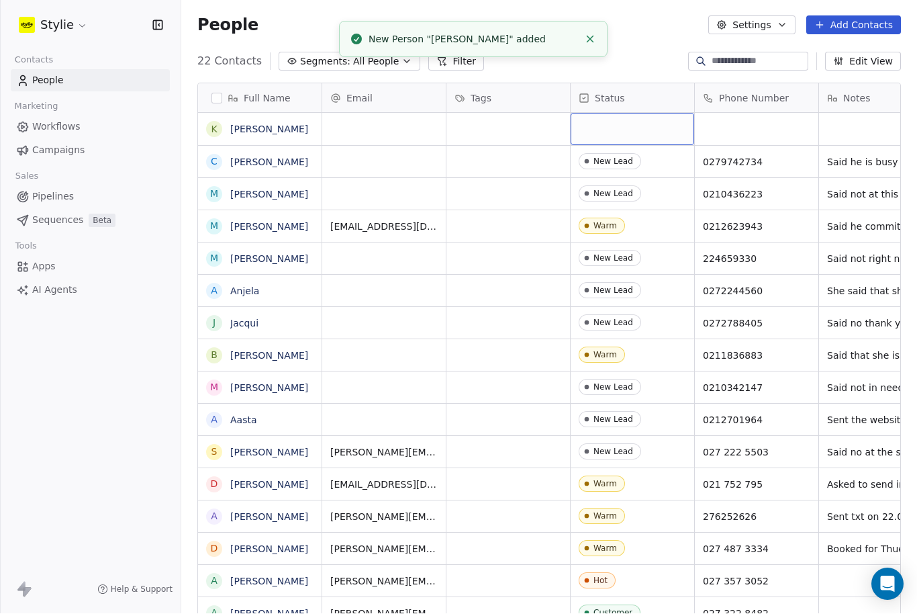
click at [621, 113] on div "grid" at bounding box center [633, 129] width 124 height 32
click at [597, 113] on div "grid" at bounding box center [633, 129] width 124 height 32
click at [598, 113] on div "grid" at bounding box center [633, 129] width 124 height 32
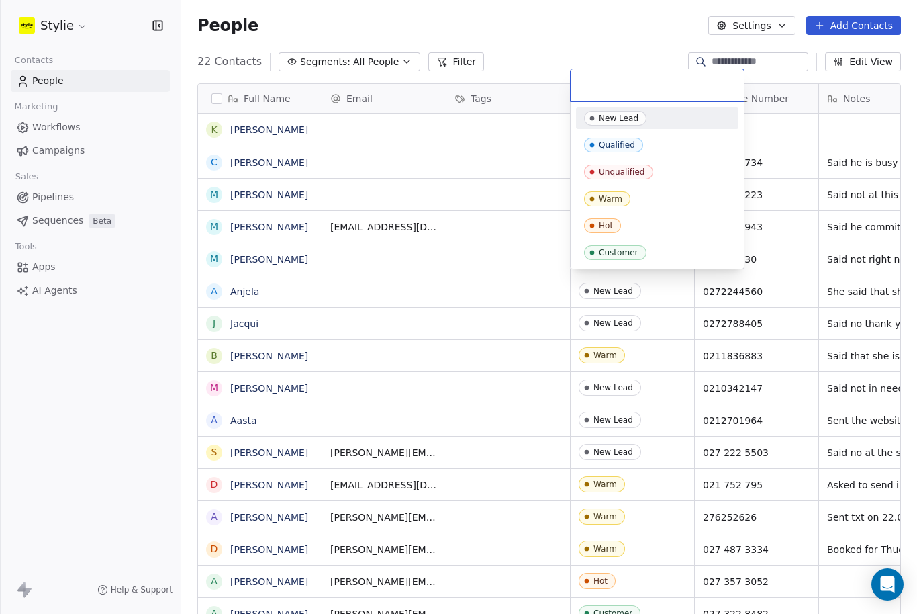
click at [598, 86] on input "text" at bounding box center [657, 85] width 157 height 15
click at [614, 126] on div "New Lead" at bounding box center [657, 117] width 162 height 21
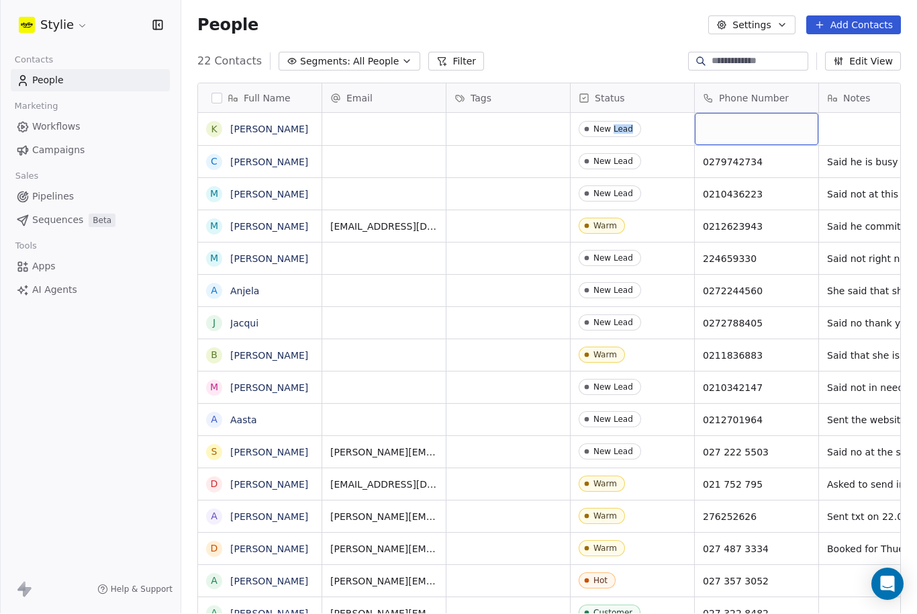
click at [732, 113] on div "grid" at bounding box center [757, 129] width 124 height 32
type input "**********"
click at [847, 68] on html "Stylie Contacts People Marketing Workflows Campaigns Sales Pipelines Sequences …" at bounding box center [458, 307] width 917 height 614
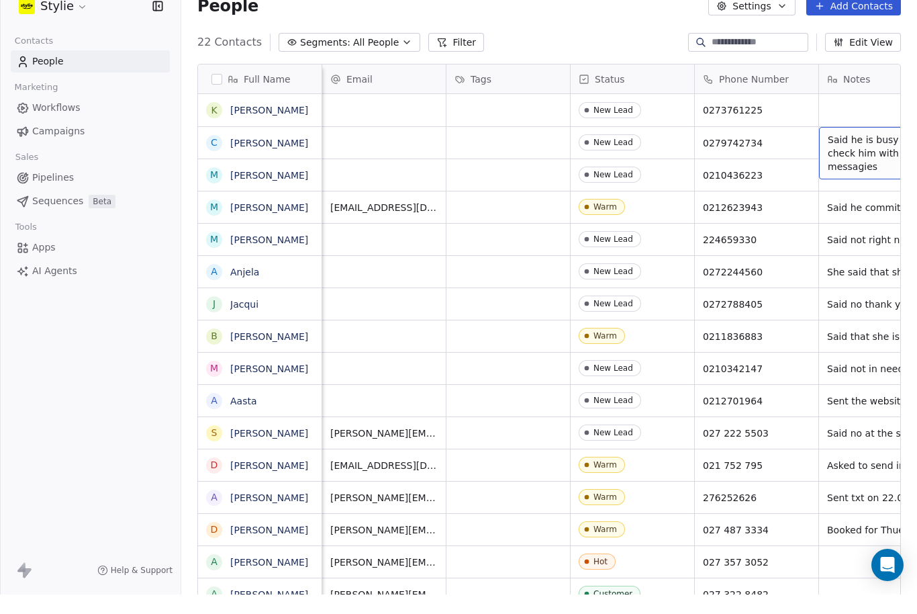
scroll to position [0, 43]
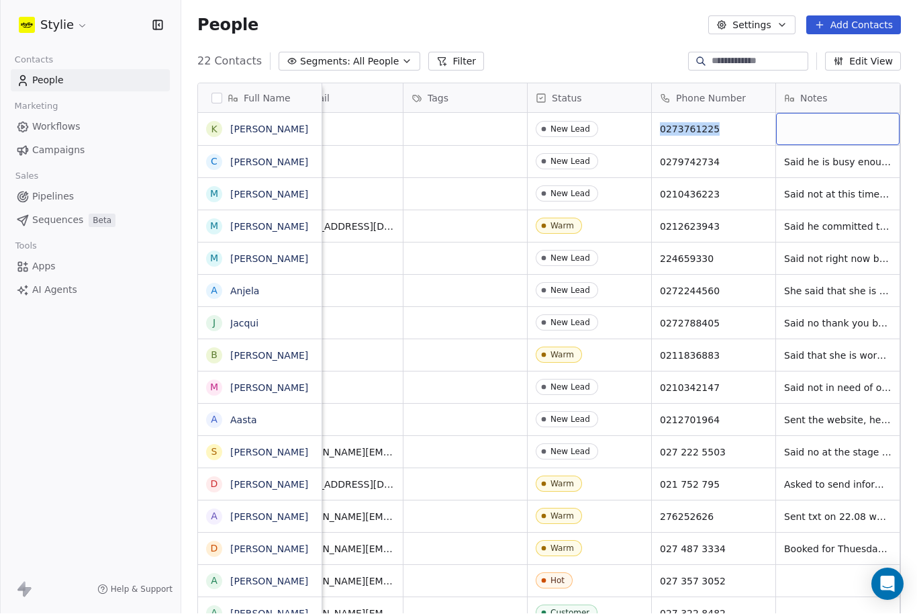
click at [822, 113] on div "grid" at bounding box center [838, 129] width 124 height 32
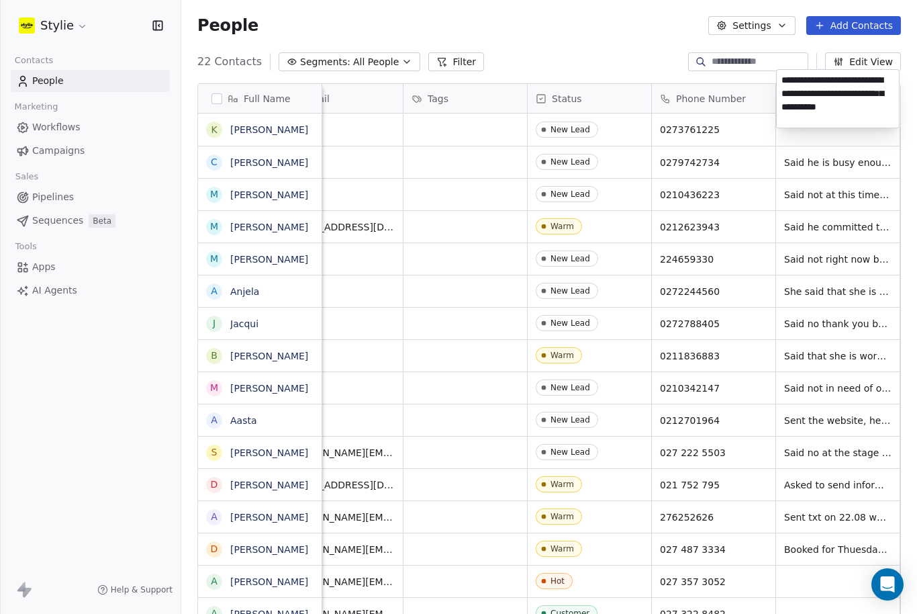
type textarea "**********"
drag, startPoint x: 761, startPoint y: 134, endPoint x: 761, endPoint y: 114, distance: 19.5
click at [761, 114] on html "Stylie Contacts People Marketing Workflows Campaigns Sales Pipelines Sequences …" at bounding box center [458, 307] width 917 height 614
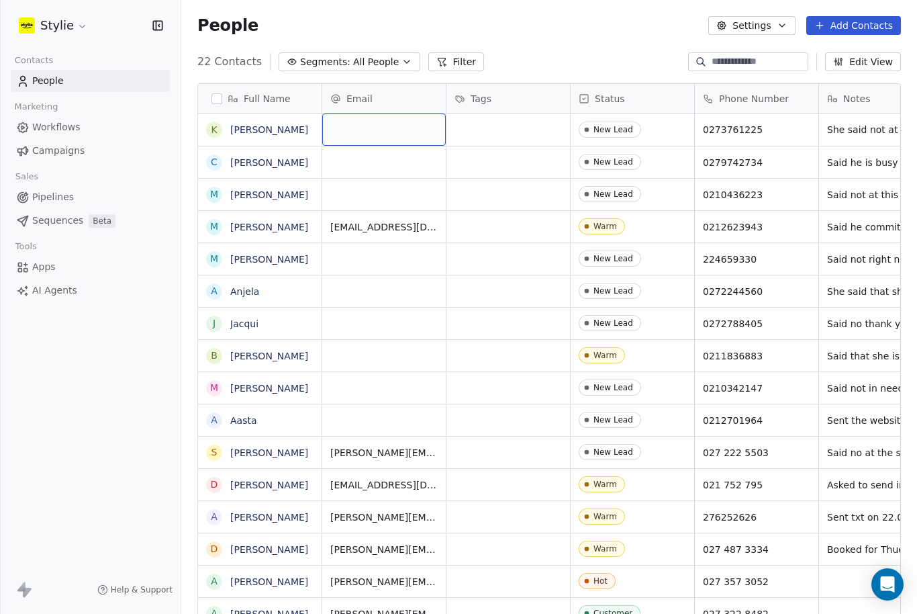
scroll to position [7, 0]
click at [855, 17] on button "Add Contacts" at bounding box center [853, 25] width 95 height 19
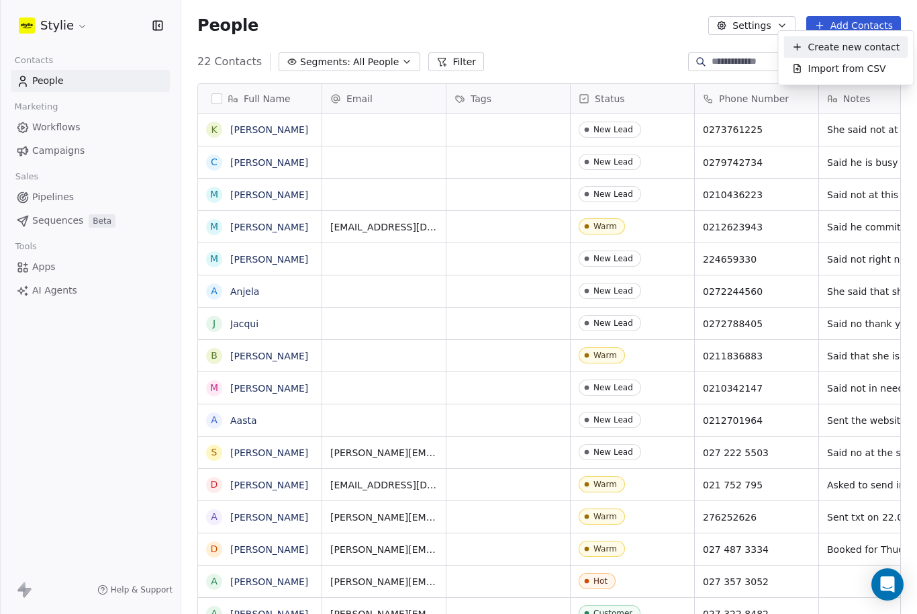
click at [866, 53] on span "Create new contact" at bounding box center [854, 47] width 92 height 14
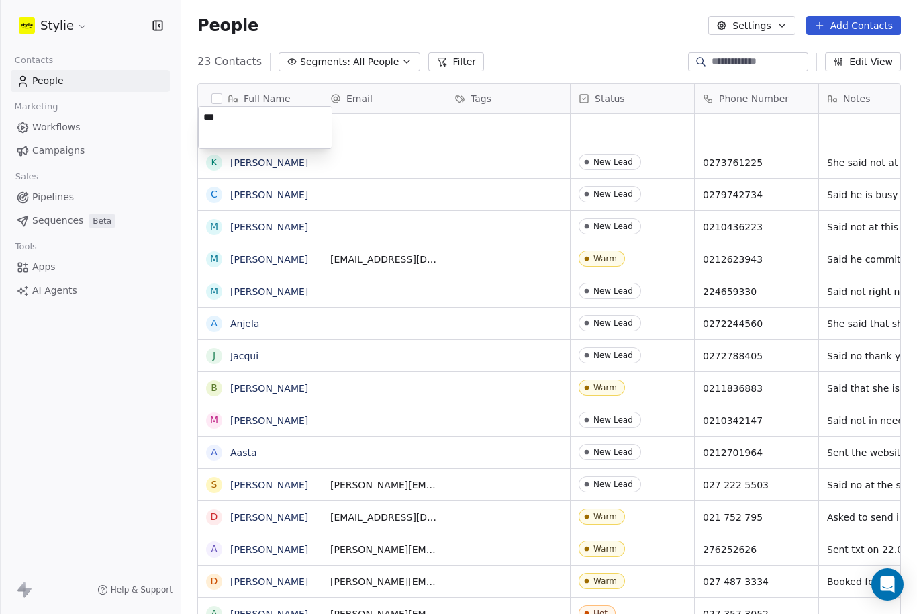
type textarea "****"
click at [622, 67] on html "Stylie Contacts People Marketing Workflows Campaigns Sales Pipelines Sequences …" at bounding box center [458, 307] width 917 height 614
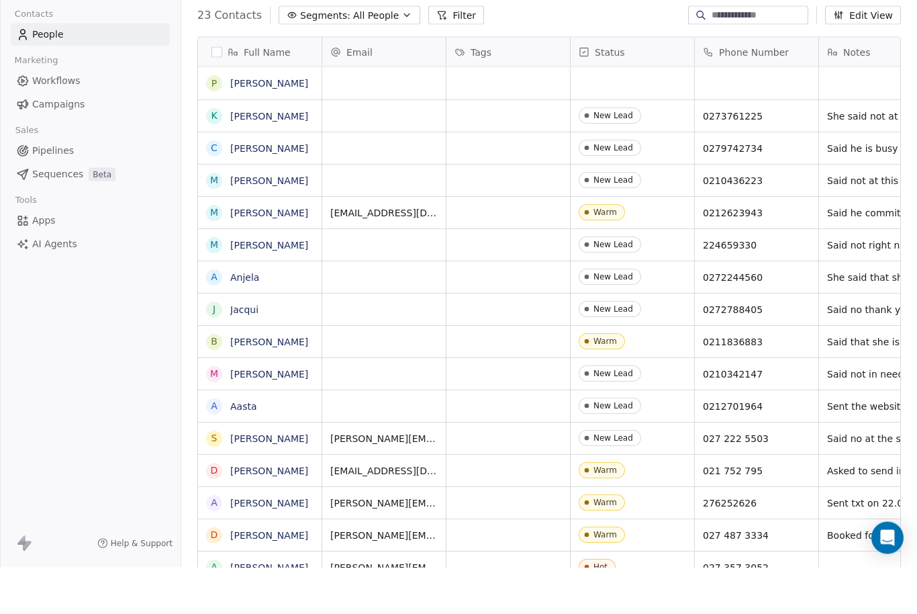
scroll to position [44, 0]
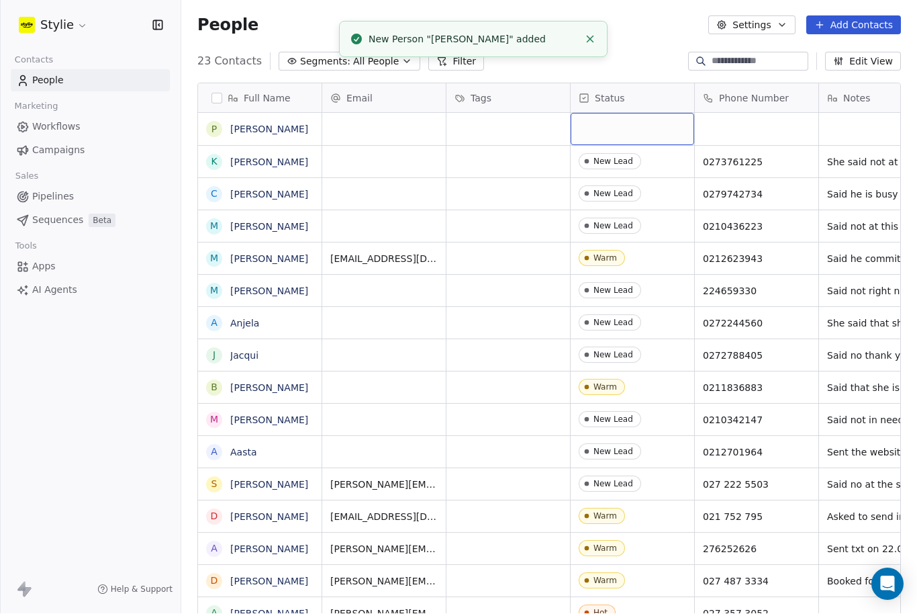
click at [615, 113] on div "grid" at bounding box center [633, 129] width 124 height 32
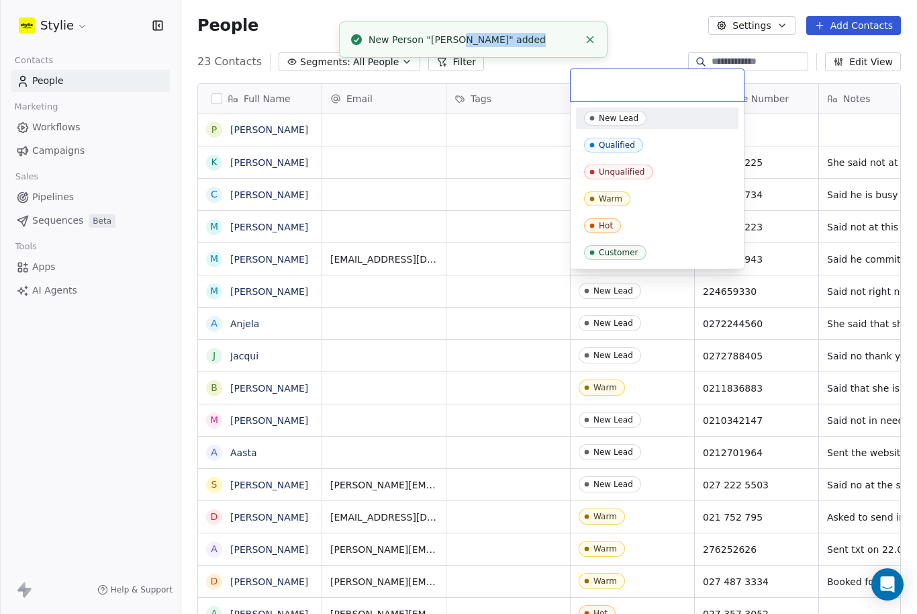
click at [629, 119] on div "New Lead" at bounding box center [619, 117] width 40 height 9
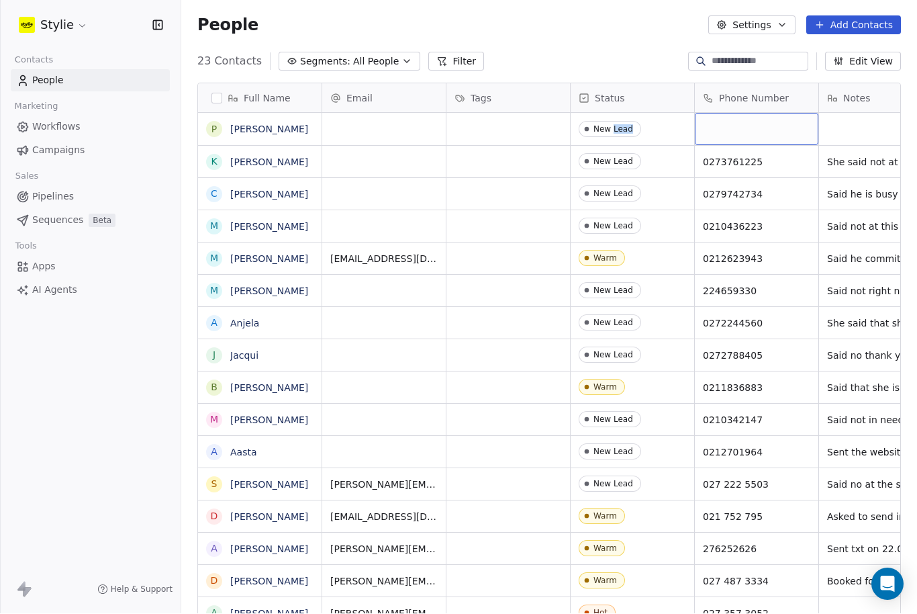
click at [723, 113] on div "grid" at bounding box center [757, 129] width 124 height 32
type input "**********"
click at [853, 66] on html "Stylie Contacts People Marketing Workflows Campaigns Sales Pipelines Sequences …" at bounding box center [458, 307] width 917 height 614
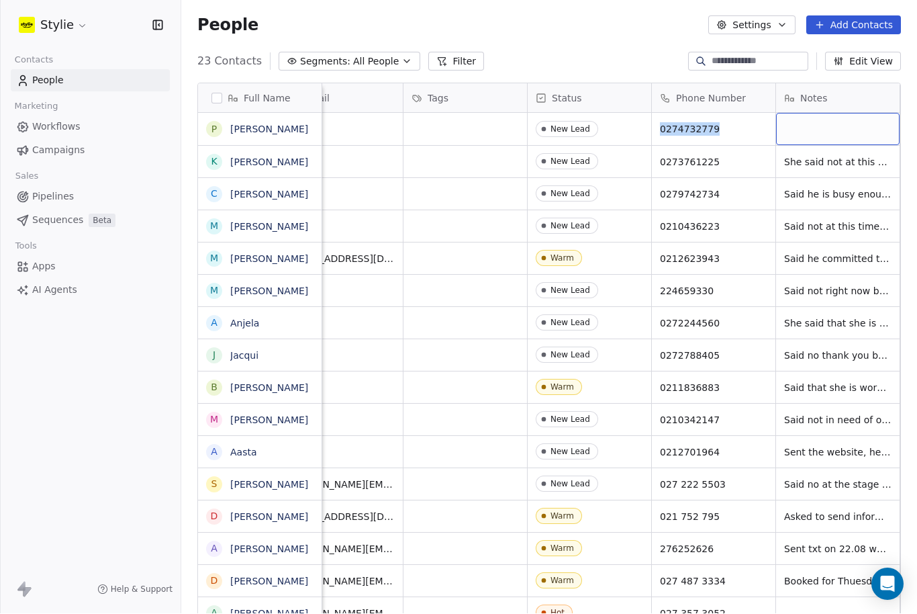
click at [848, 113] on div "grid" at bounding box center [838, 129] width 124 height 32
type textarea "*"
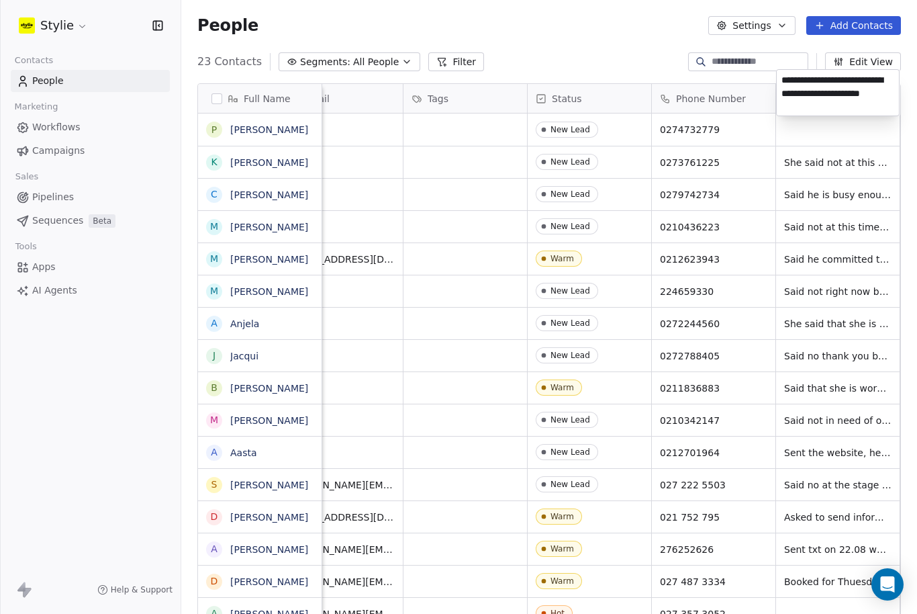
type textarea "**********"
click at [853, 163] on html "Stylie Contacts People Marketing Workflows Campaigns Sales Pipelines Sequences …" at bounding box center [458, 307] width 917 height 614
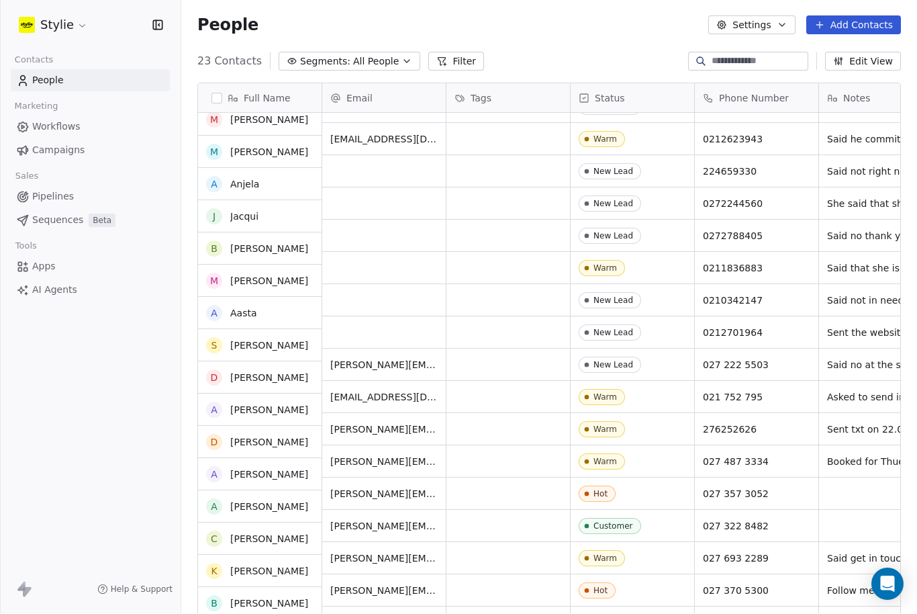
scroll to position [119, 0]
